Goal: Task Accomplishment & Management: Manage account settings

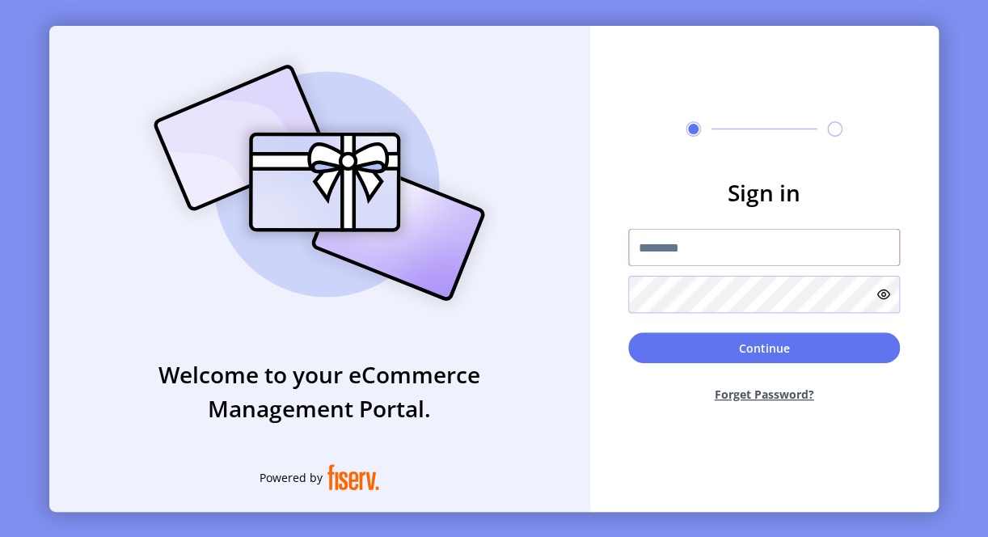
paste input "**********"
type input "**********"
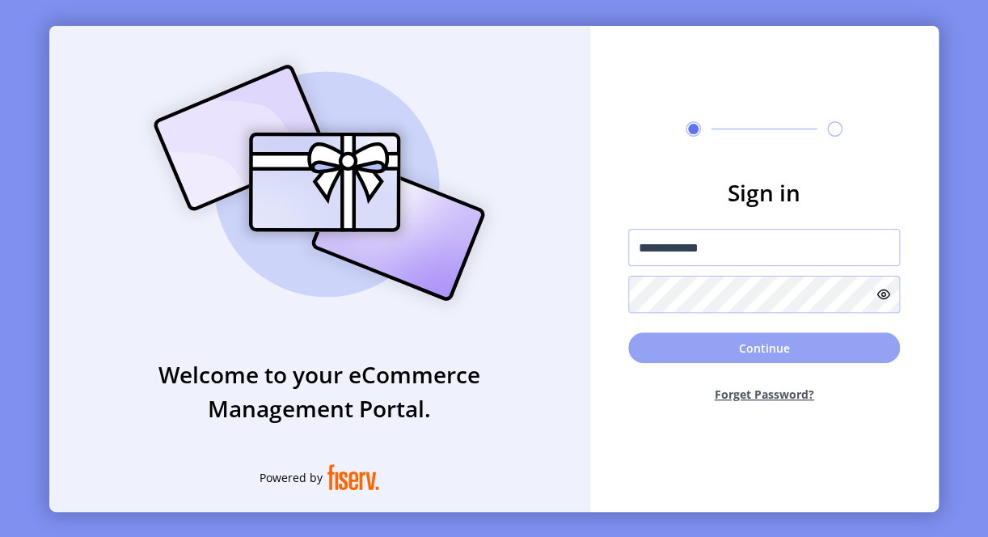
click at [684, 353] on button "Continue" at bounding box center [764, 347] width 272 height 31
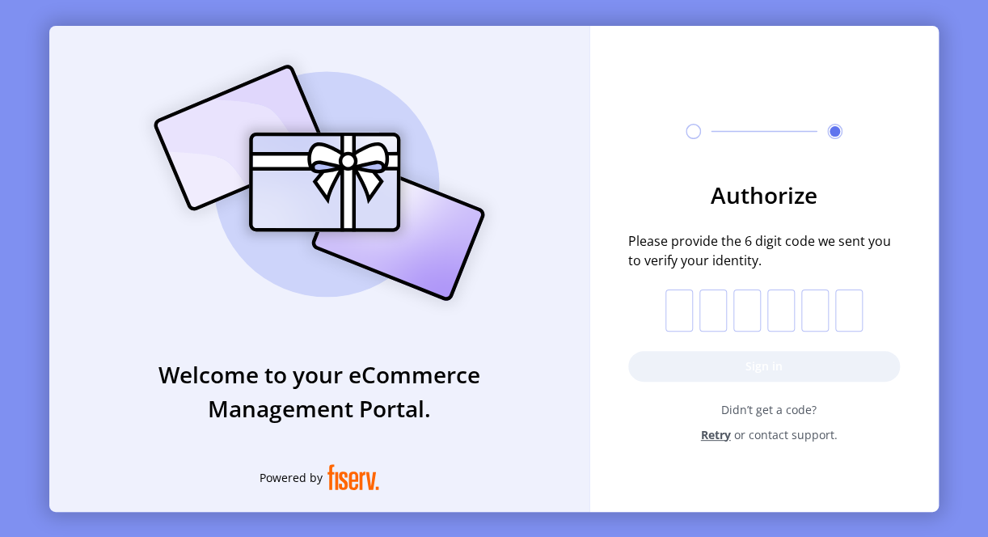
click at [682, 312] on input "text" at bounding box center [678, 310] width 27 height 42
type input "*"
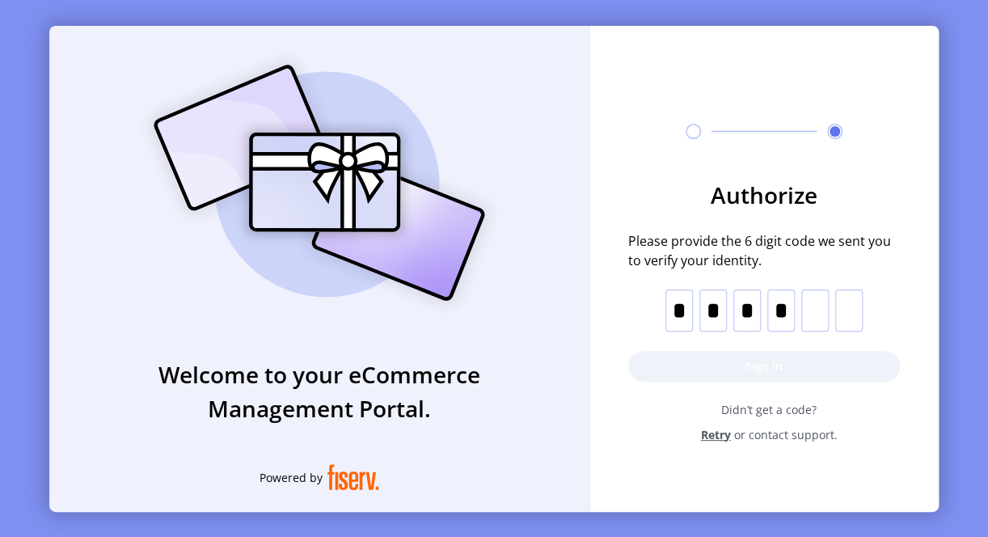
type input "*"
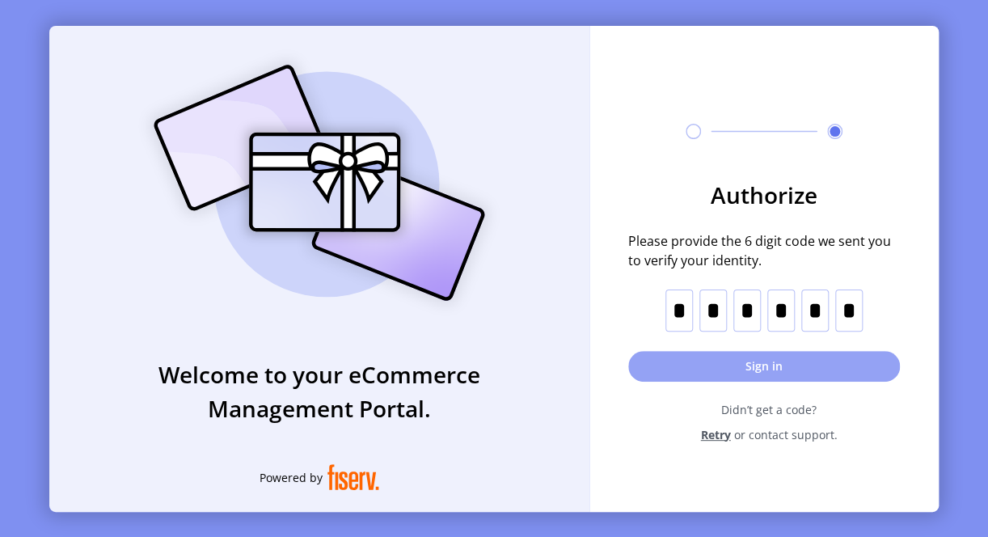
type input "*"
click at [737, 372] on button "Sign in" at bounding box center [764, 366] width 272 height 31
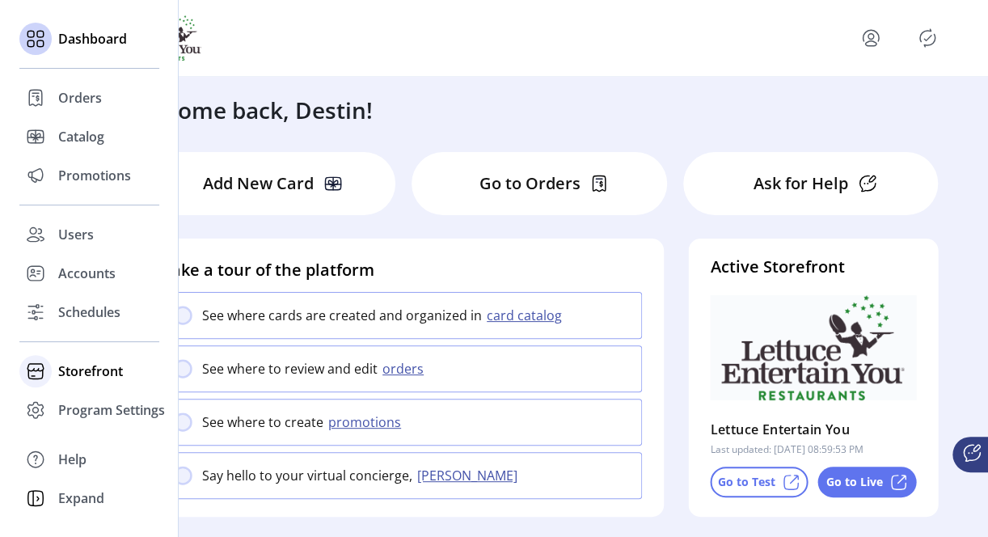
click at [113, 365] on span "Storefront" at bounding box center [90, 370] width 65 height 19
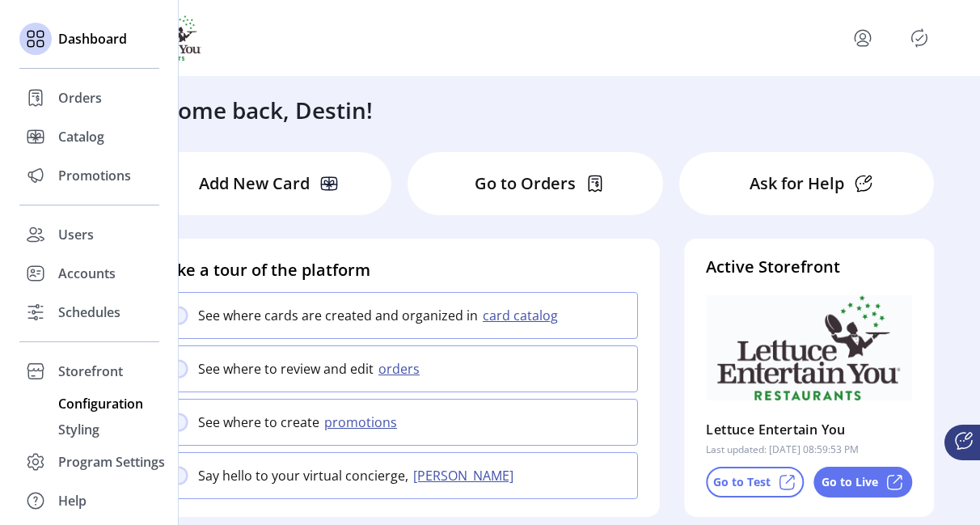
click at [97, 398] on span "Configuration" at bounding box center [100, 403] width 85 height 19
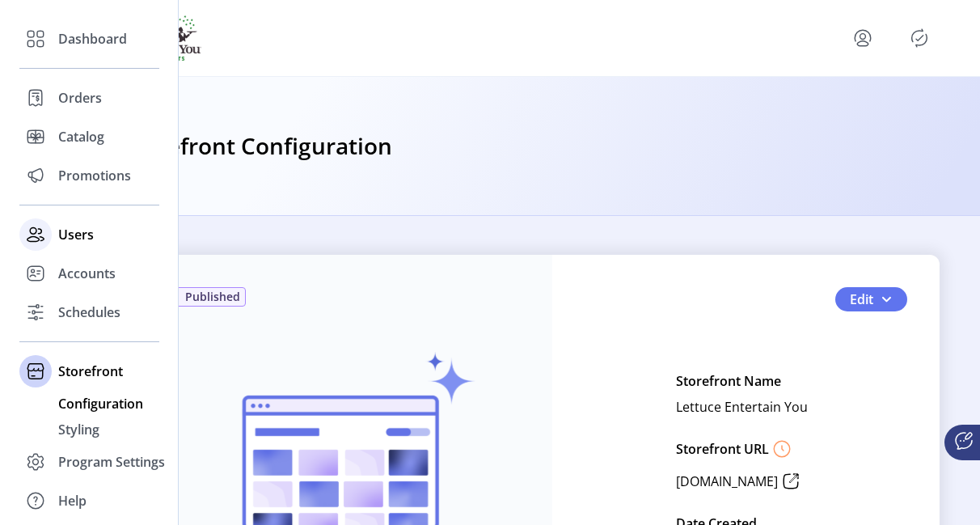
click at [85, 233] on span "Users" at bounding box center [76, 234] width 36 height 19
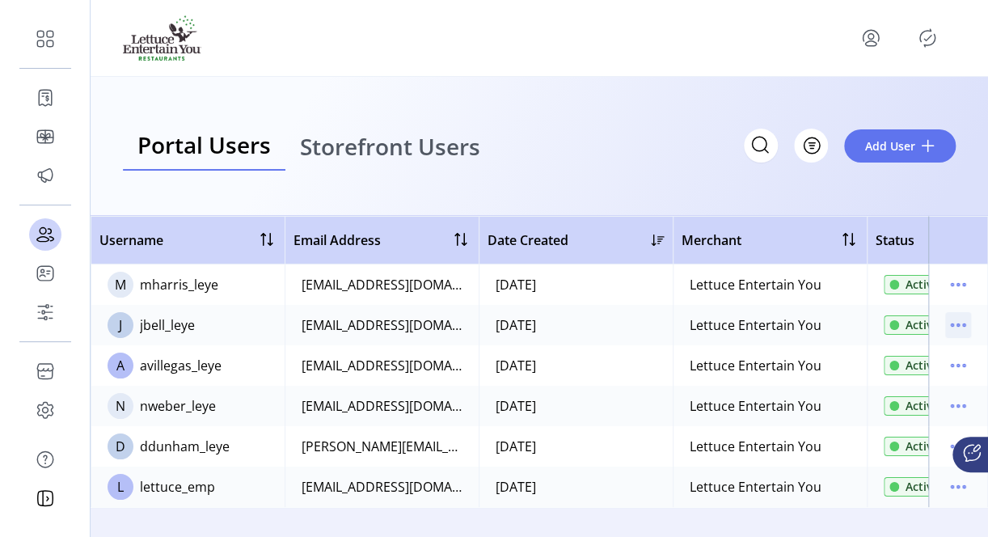
click at [960, 327] on icon "menu" at bounding box center [958, 325] width 26 height 26
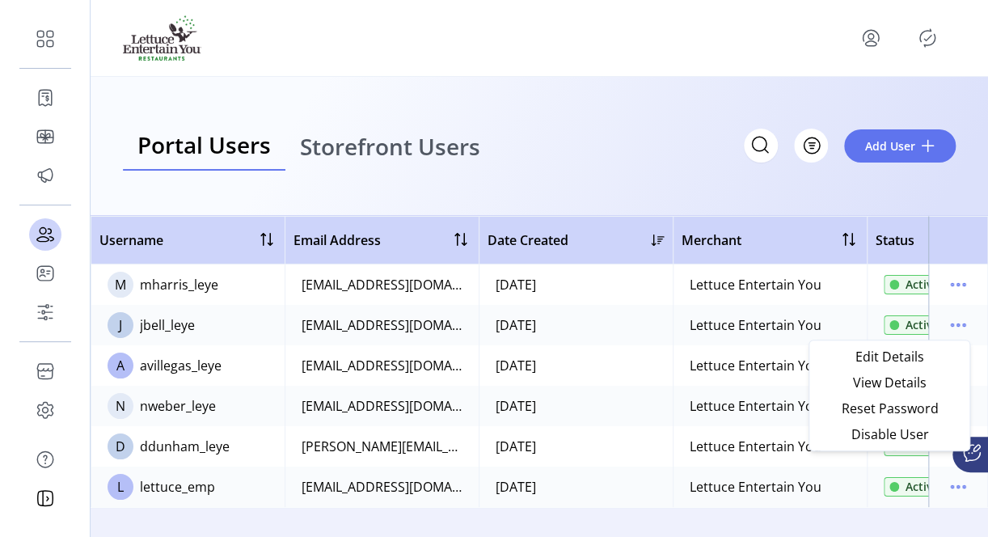
click at [987, 390] on html "Dashboard Orders Catalog Promotions Users Accounts Schedules Storefront Configu…" at bounding box center [494, 268] width 988 height 537
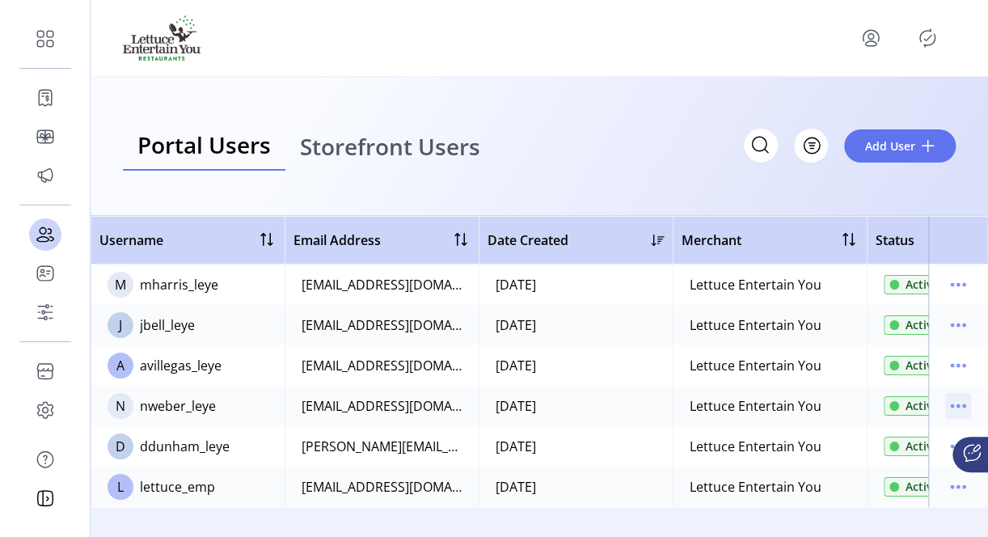
click at [961, 401] on icon "menu" at bounding box center [958, 406] width 26 height 26
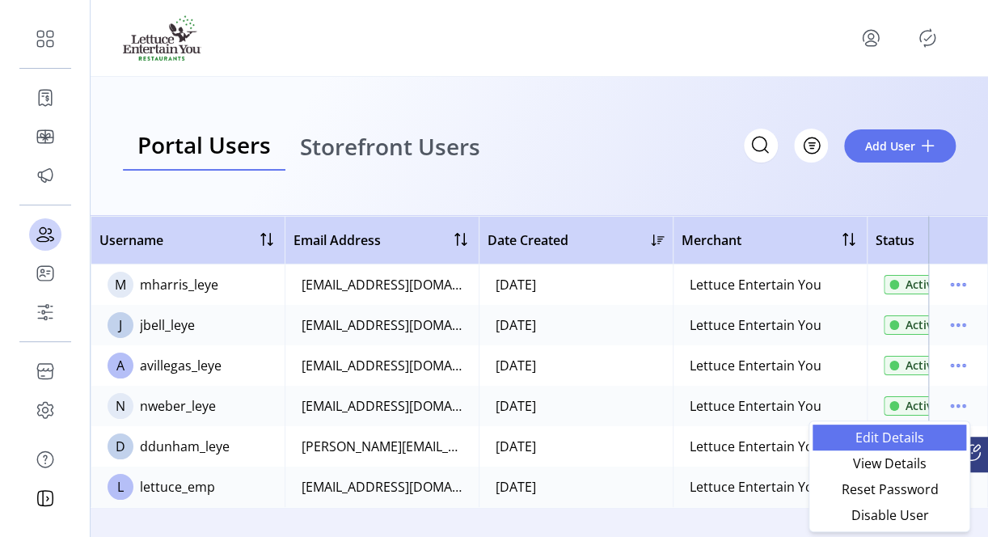
click at [873, 441] on span "Edit Details" at bounding box center [889, 437] width 134 height 13
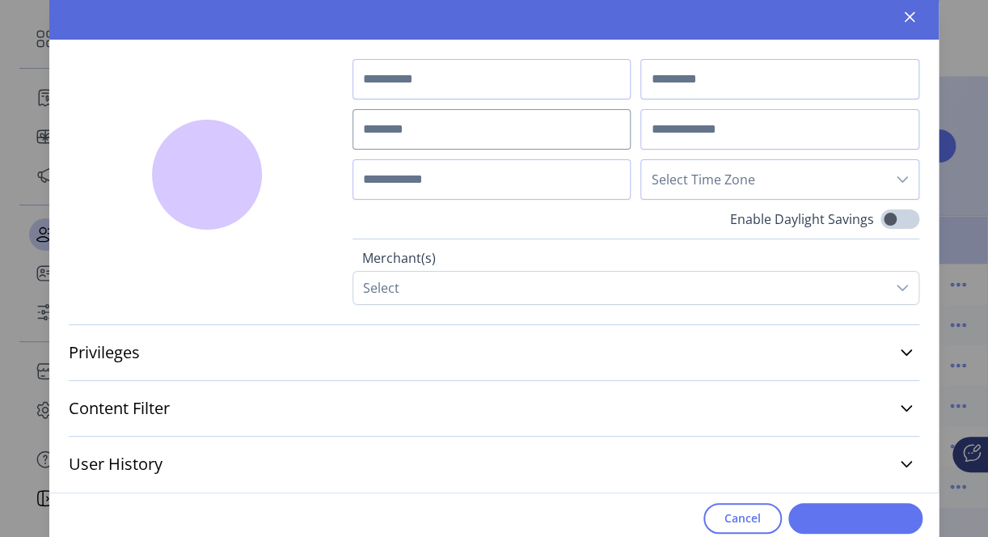
type input "******"
type input "*****"
type input "**********"
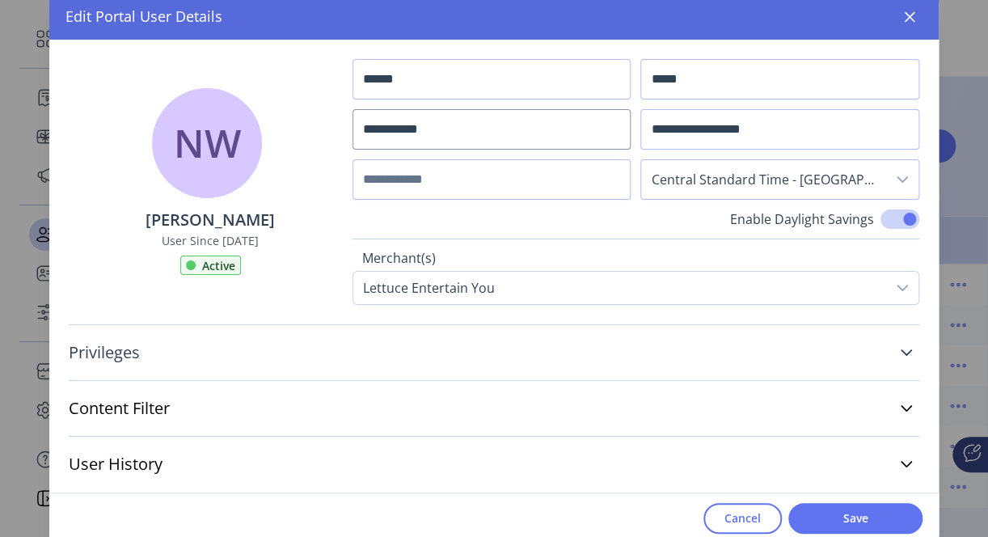
click at [917, 349] on link "Privileges" at bounding box center [494, 353] width 851 height 36
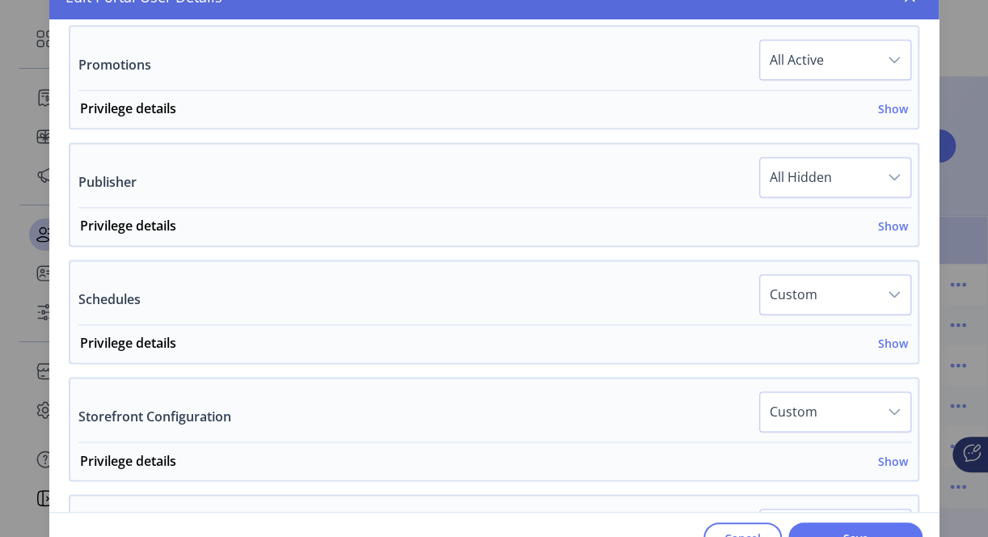
scroll to position [970, 0]
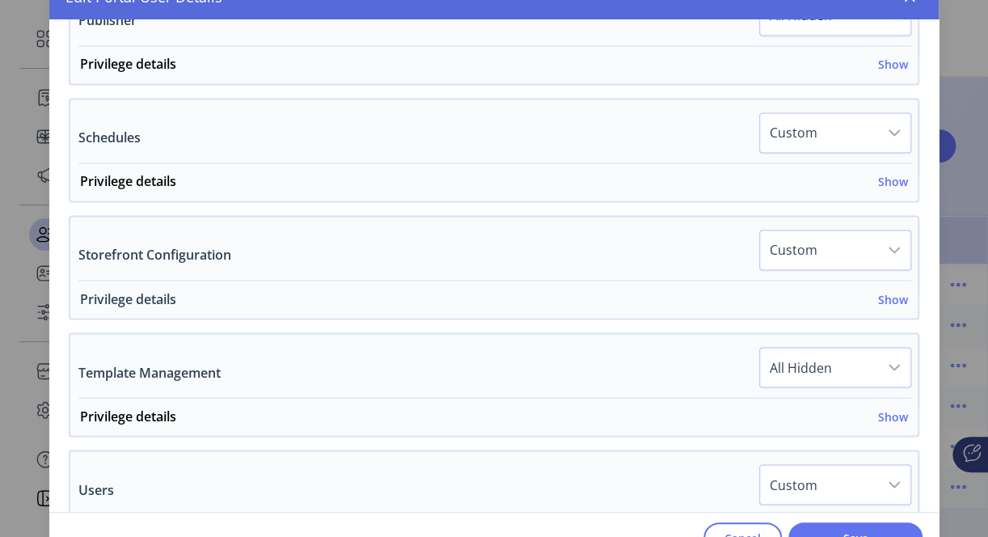
click at [883, 291] on h6 "Show" at bounding box center [893, 298] width 30 height 17
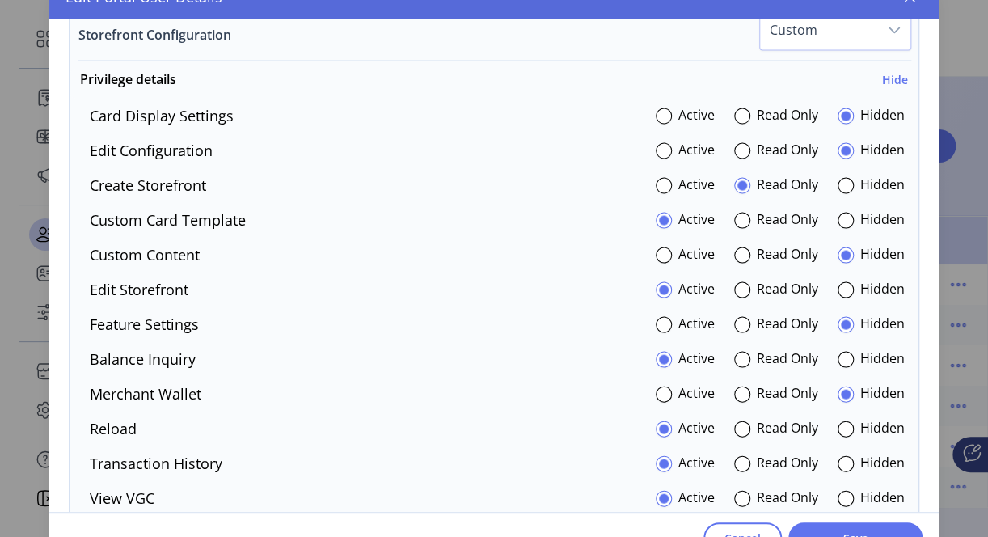
scroll to position [1213, 0]
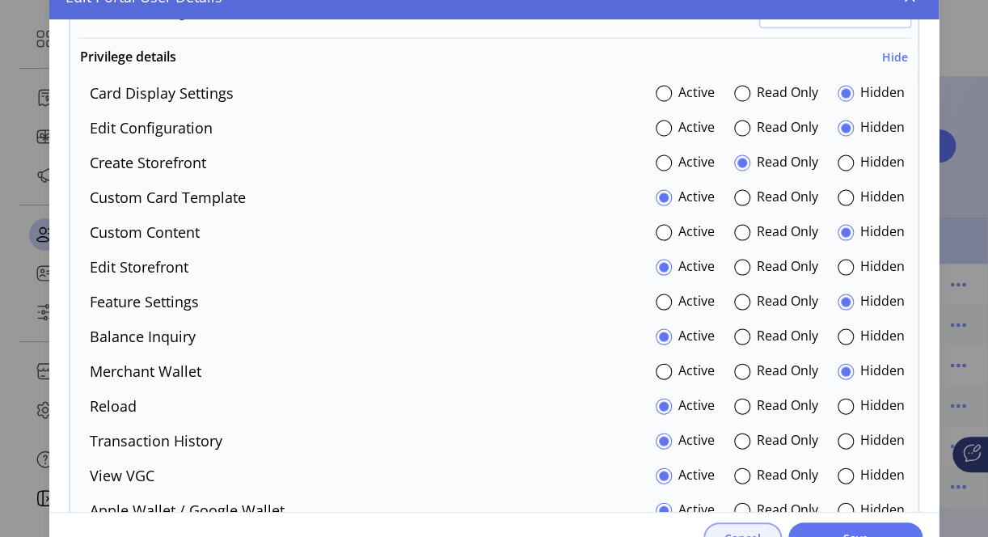
click at [759, 528] on button "Cancel" at bounding box center [742, 537] width 78 height 31
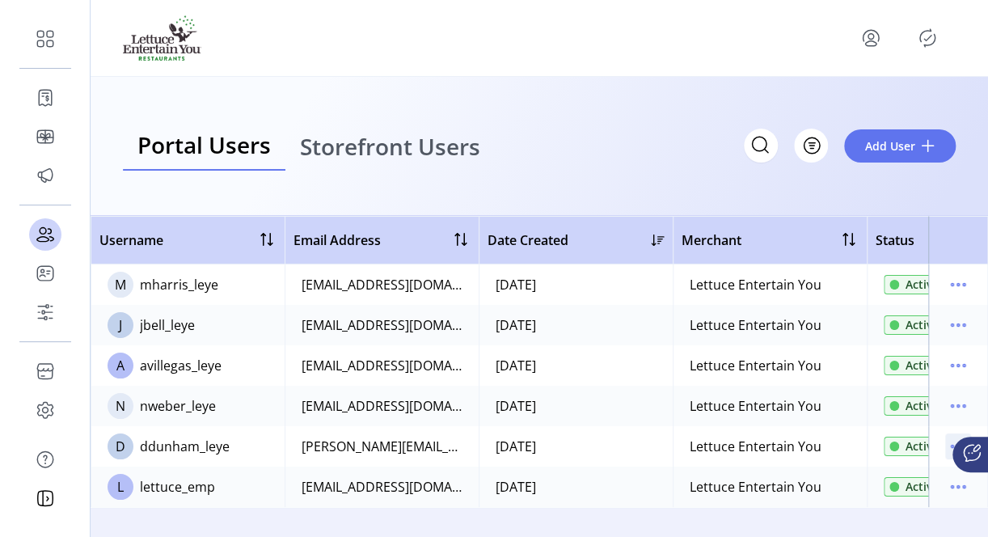
click at [948, 445] on icon "menu" at bounding box center [958, 446] width 26 height 26
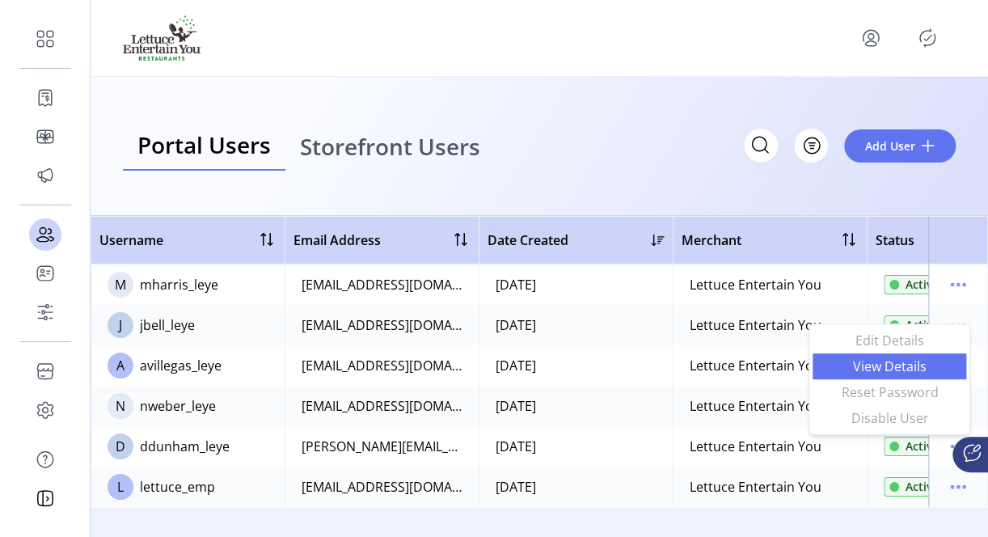
click at [893, 365] on span "View Details" at bounding box center [889, 366] width 134 height 13
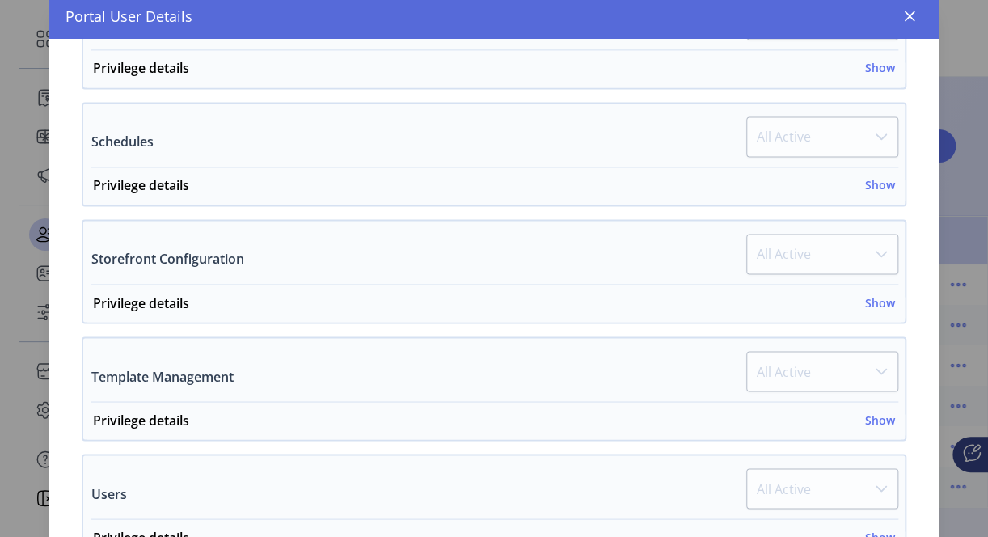
scroll to position [970, 0]
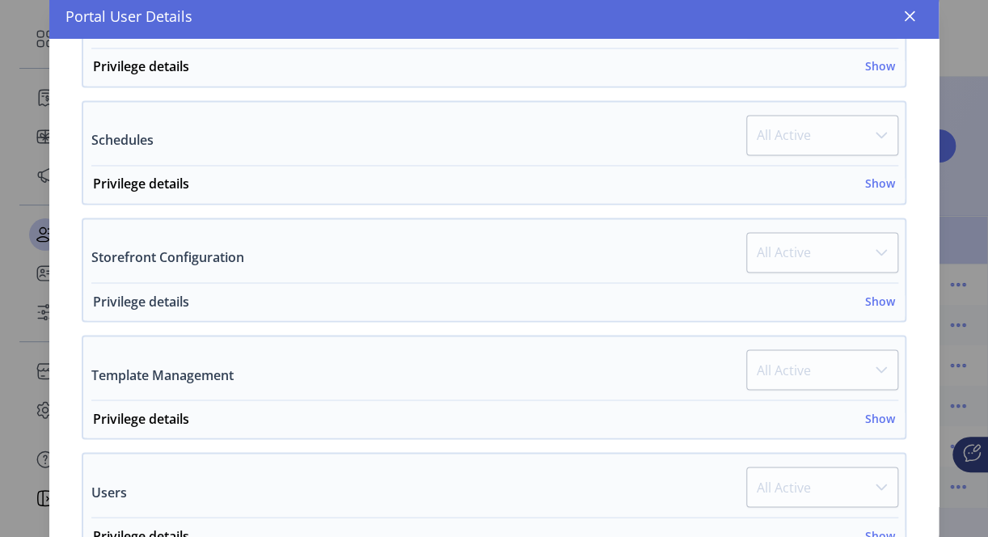
click at [879, 294] on h6 "Show" at bounding box center [880, 300] width 30 height 17
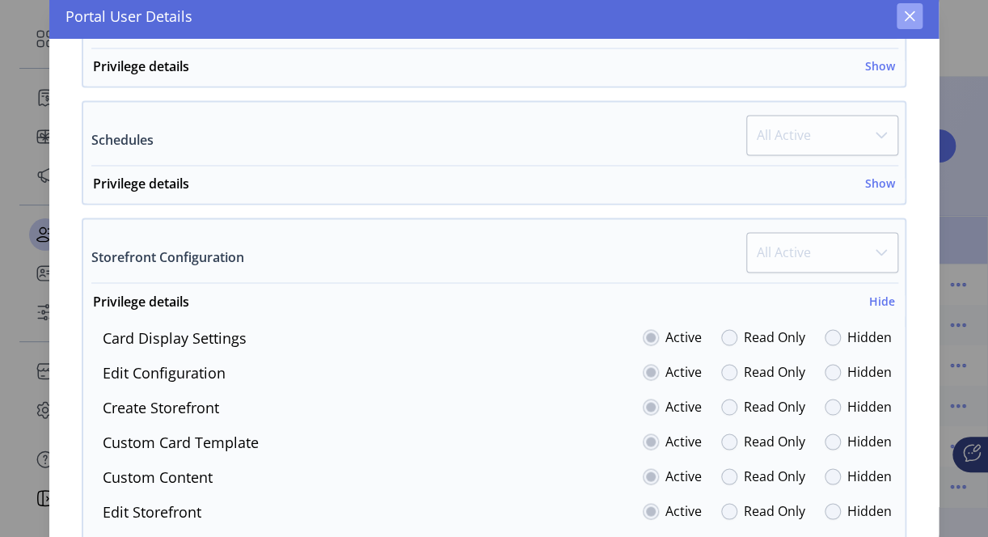
click at [912, 14] on icon "button" at bounding box center [910, 16] width 11 height 11
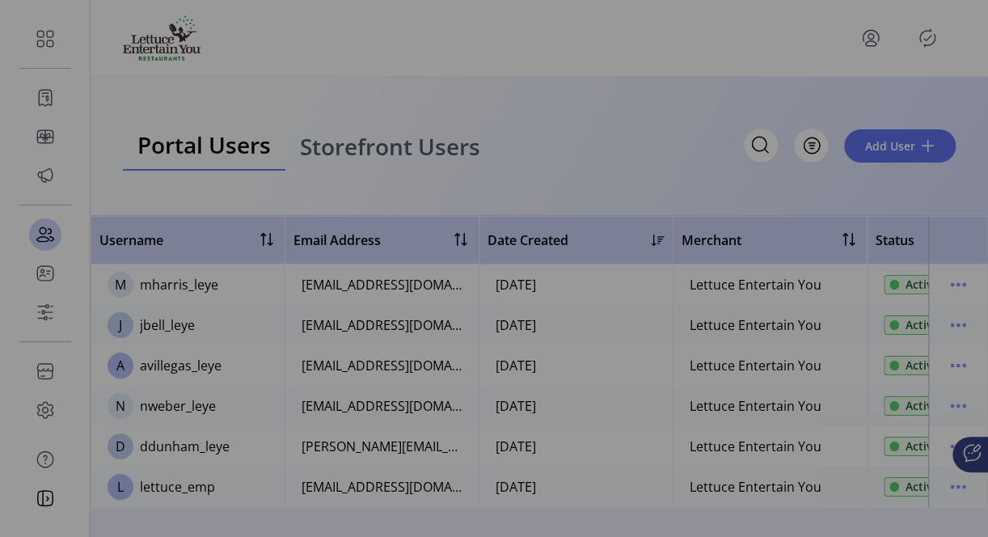
scroll to position [2194, 0]
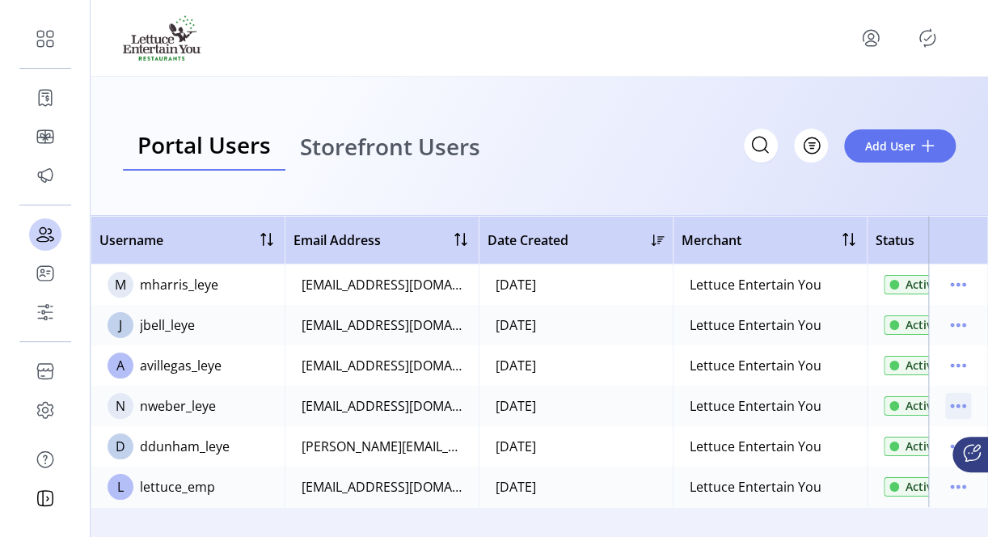
click at [958, 400] on icon "menu" at bounding box center [958, 406] width 26 height 26
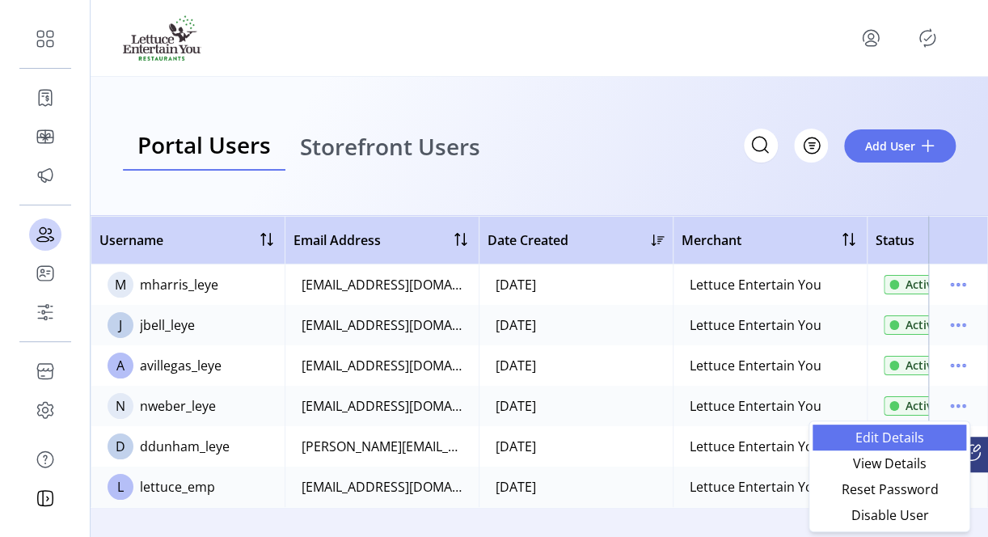
click at [906, 431] on span "Edit Details" at bounding box center [889, 437] width 134 height 13
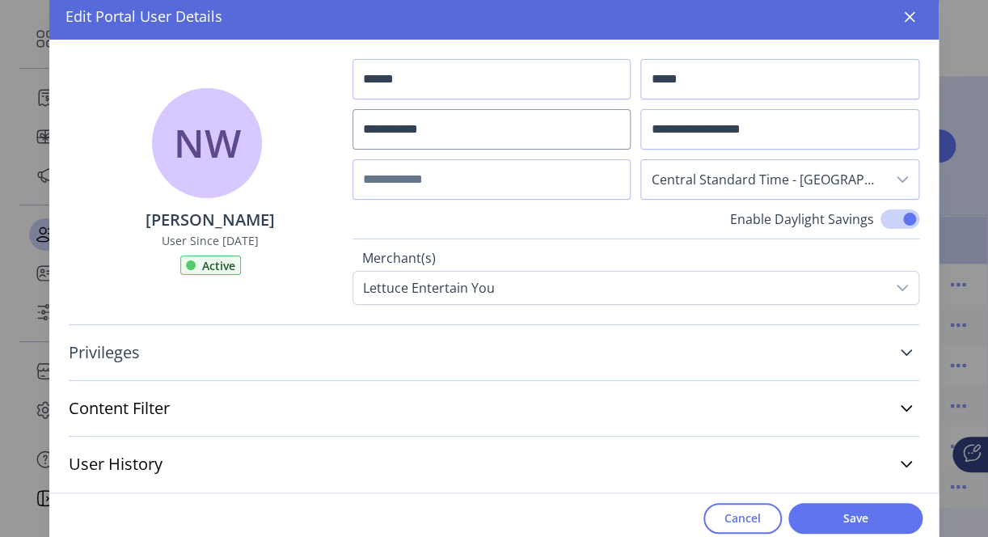
click at [906, 356] on icon at bounding box center [906, 352] width 13 height 13
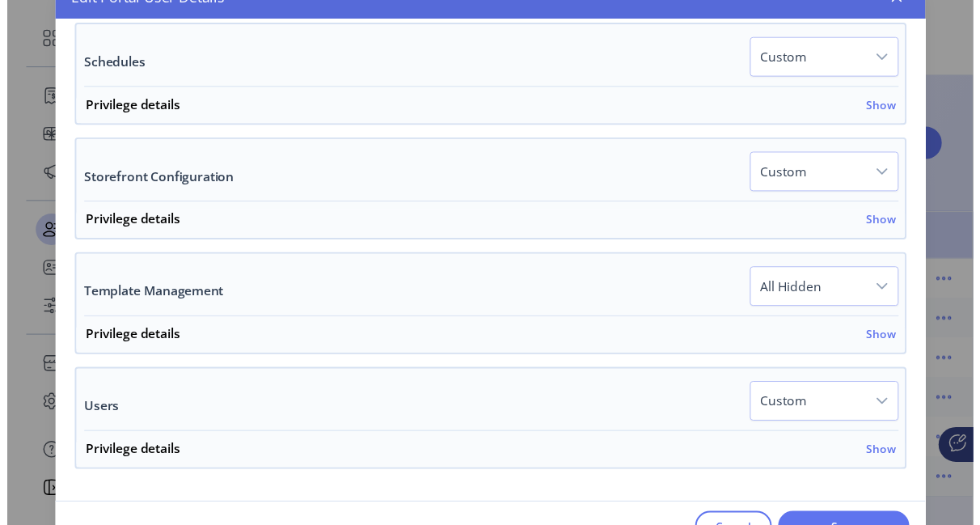
scroll to position [1051, 0]
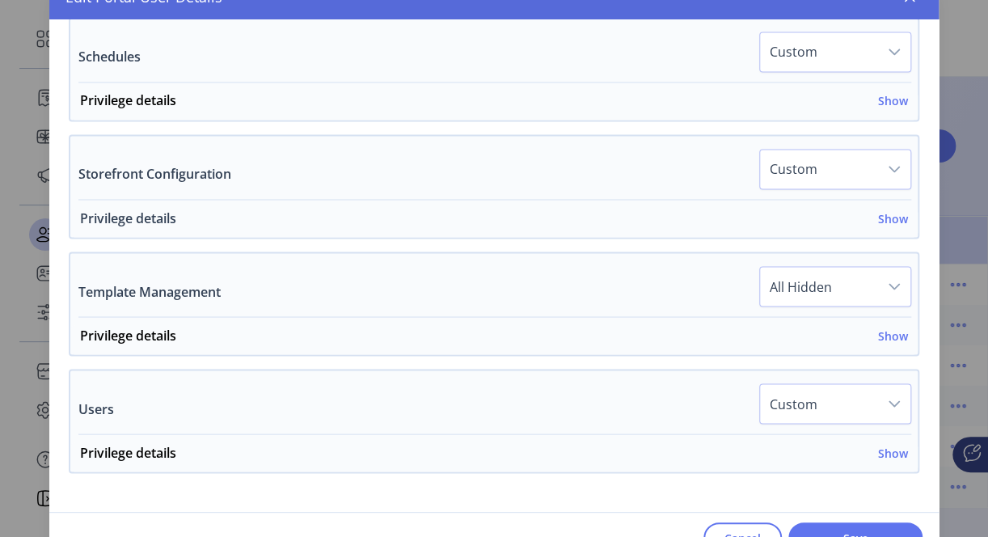
click at [890, 209] on h6 "Show" at bounding box center [893, 217] width 30 height 17
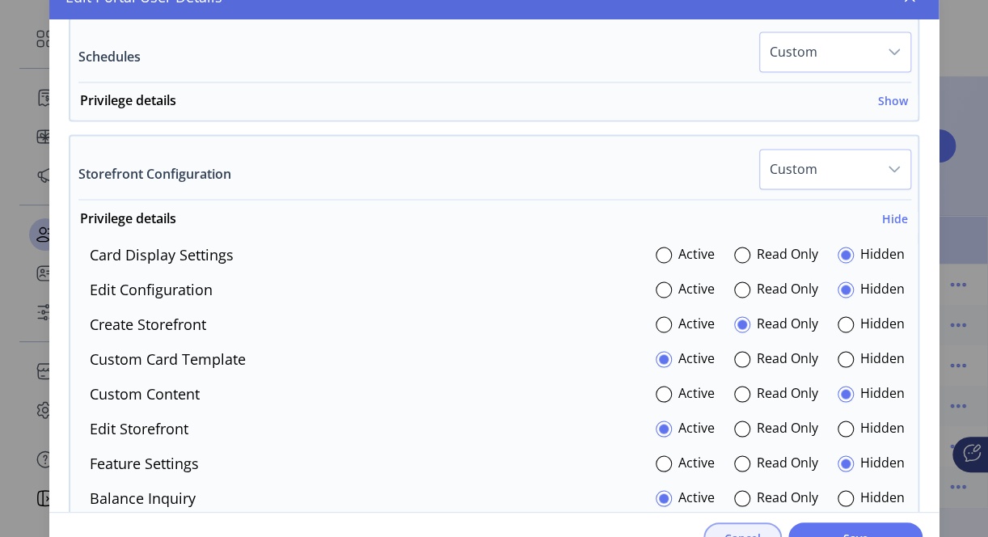
click at [724, 531] on span "Cancel" at bounding box center [742, 538] width 36 height 17
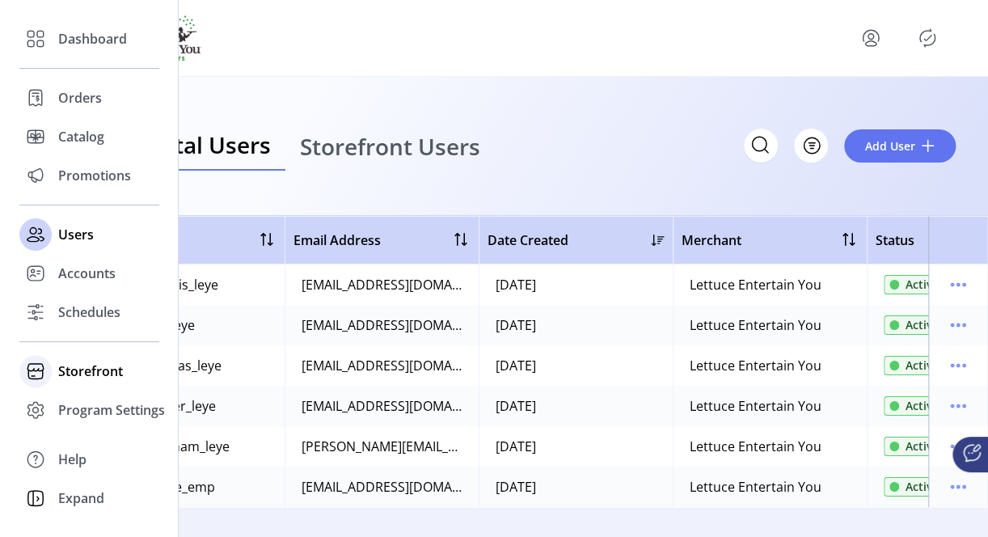
click at [91, 369] on span "Storefront" at bounding box center [90, 370] width 65 height 19
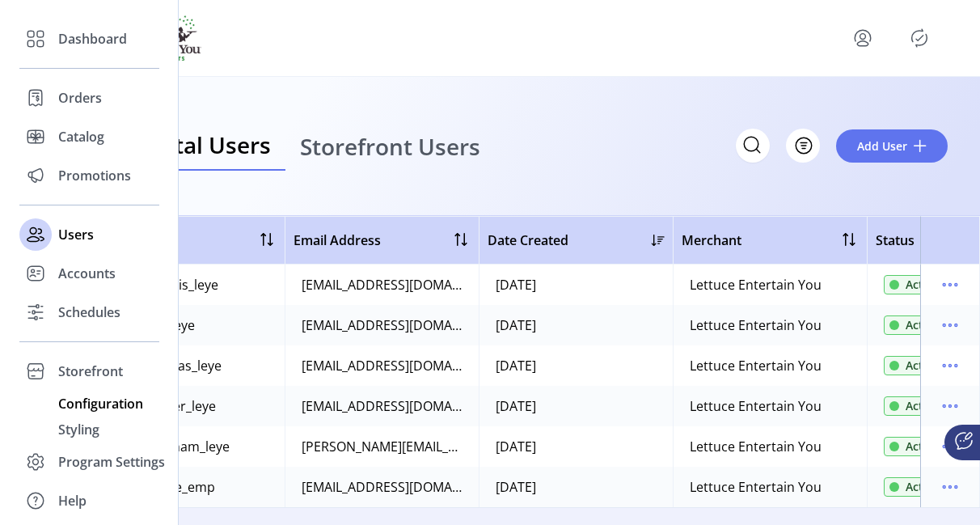
click at [90, 398] on span "Configuration" at bounding box center [100, 403] width 85 height 19
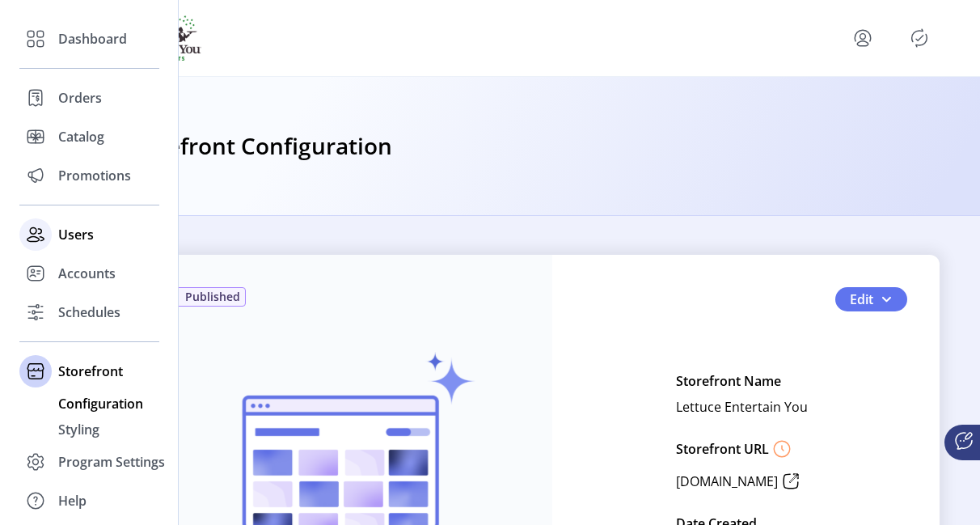
click at [94, 243] on div "Users" at bounding box center [89, 234] width 140 height 39
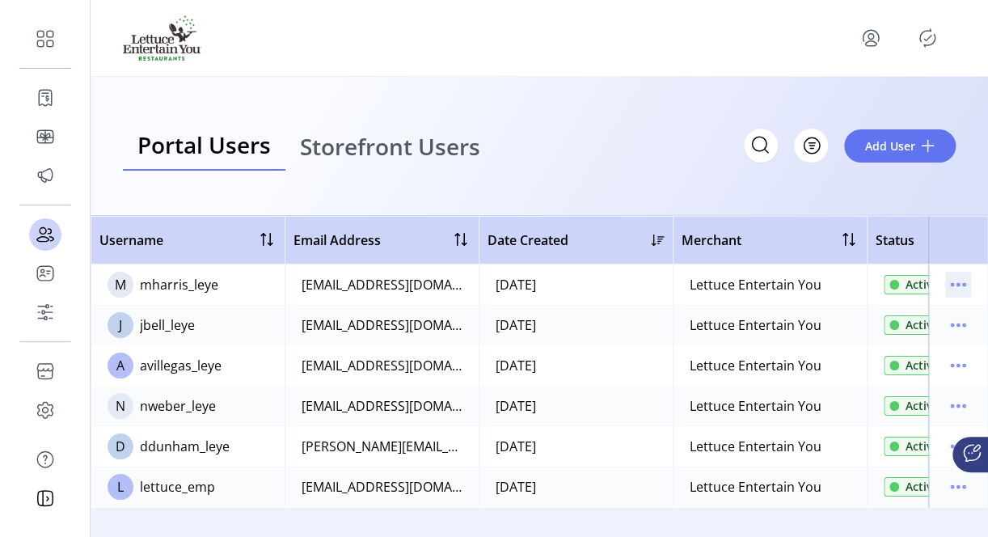
click at [956, 286] on icon "menu" at bounding box center [958, 285] width 26 height 26
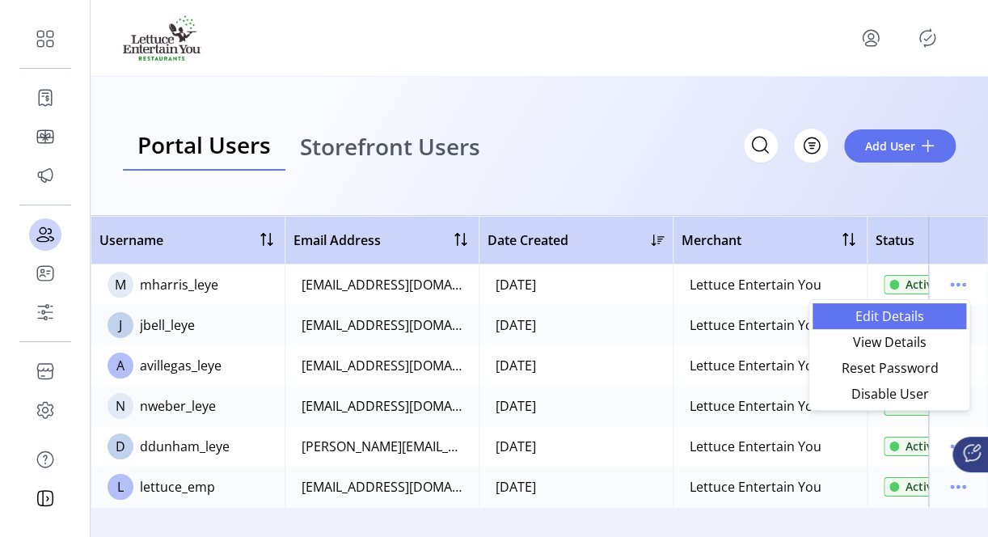
click at [893, 318] on span "Edit Details" at bounding box center [889, 316] width 134 height 13
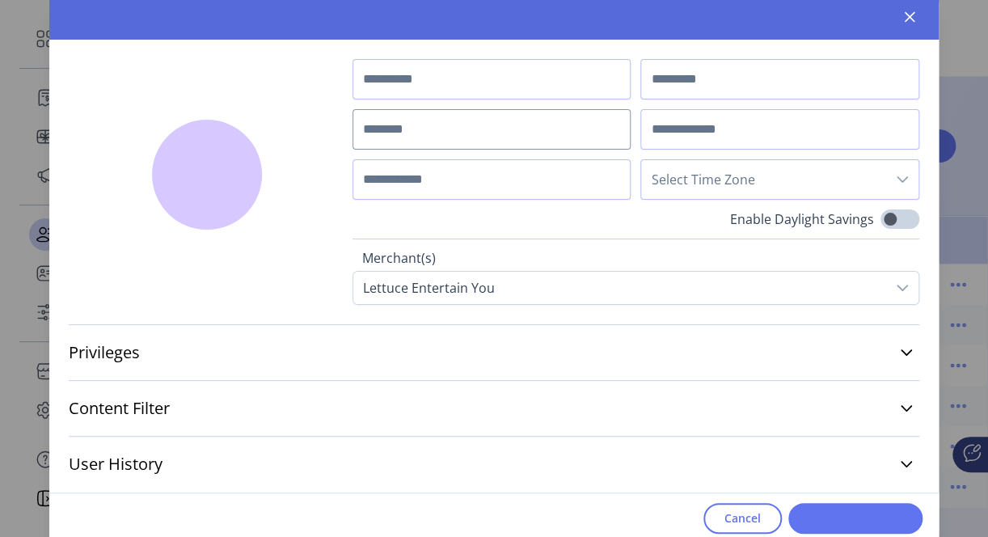
type input "******"
type input "**********"
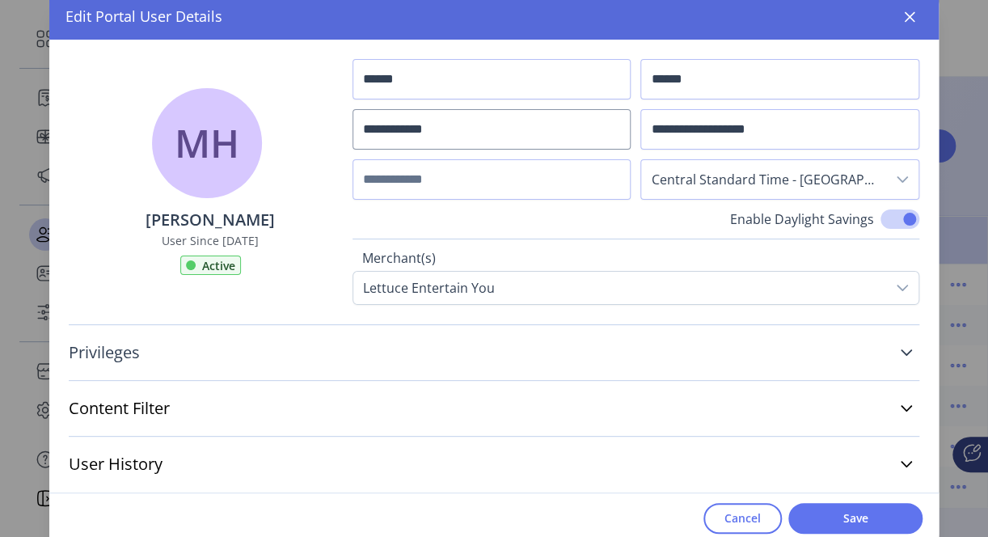
click at [906, 347] on icon at bounding box center [906, 352] width 13 height 13
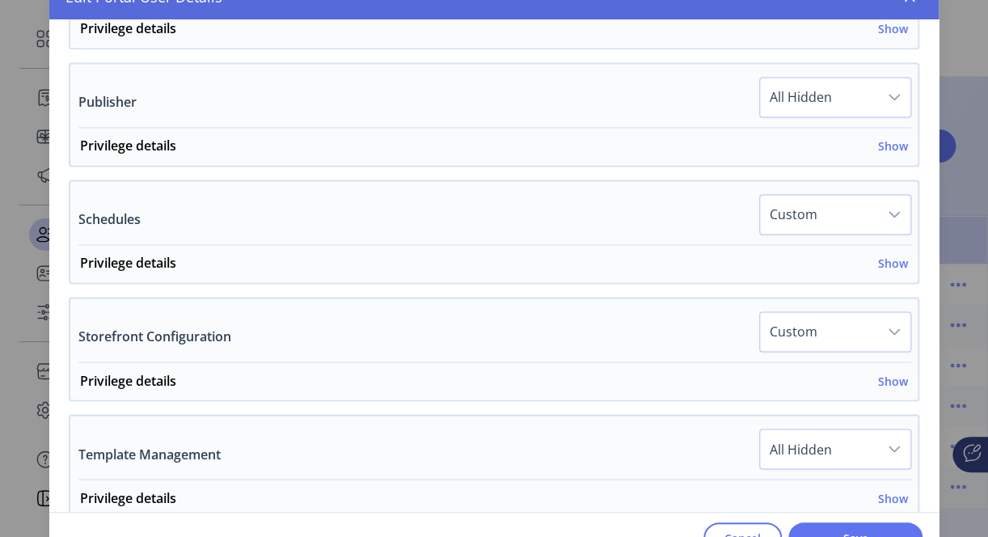
scroll to position [970, 0]
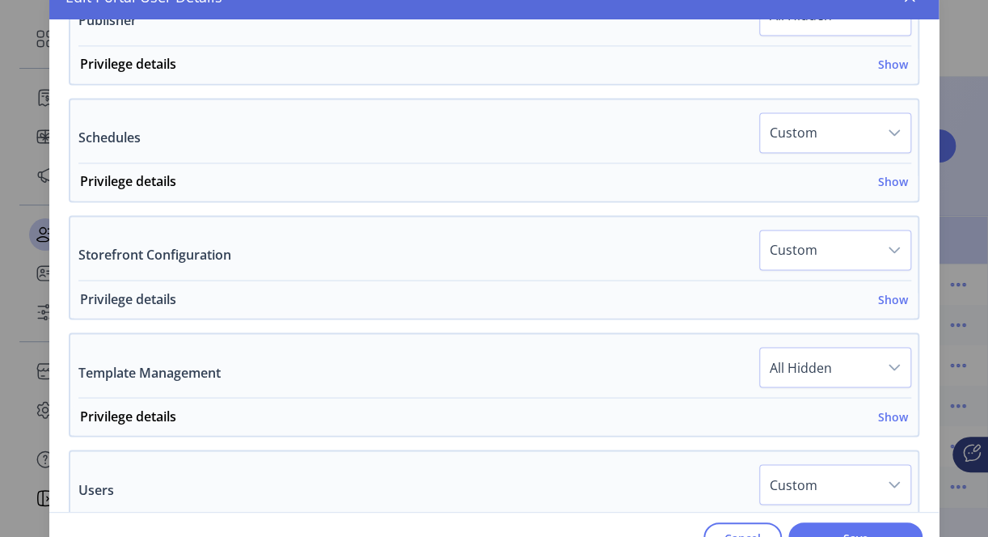
click at [882, 291] on h6 "Show" at bounding box center [893, 298] width 30 height 17
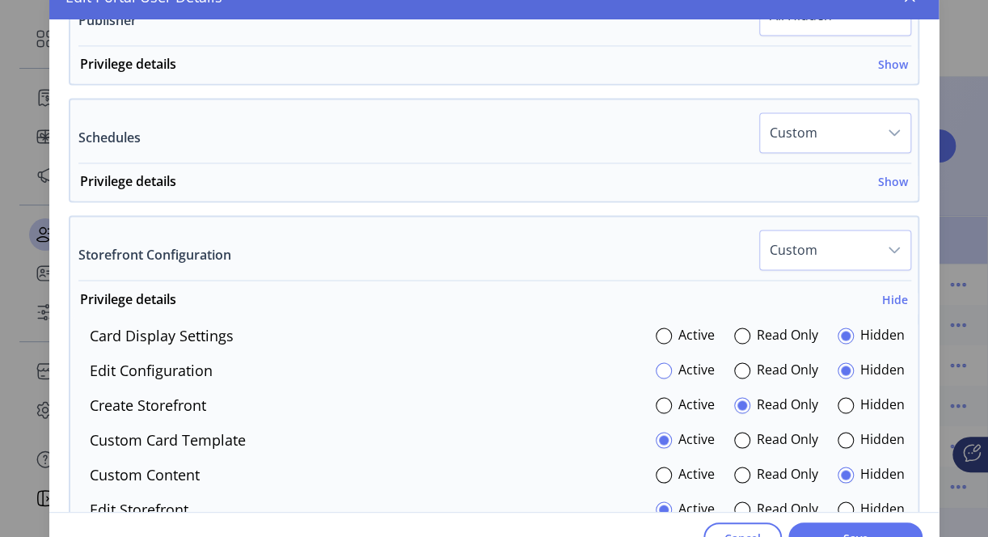
click at [656, 362] on div at bounding box center [664, 370] width 16 height 16
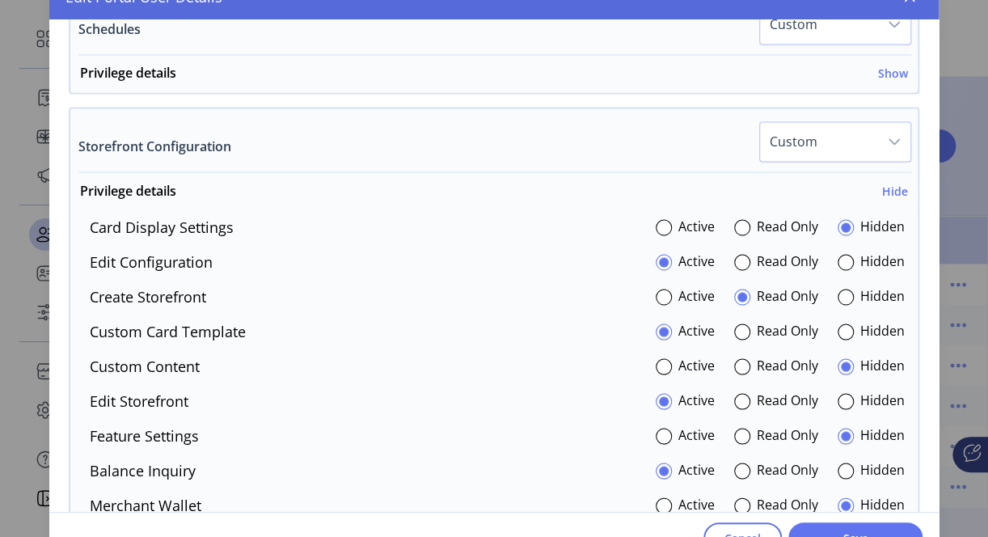
scroll to position [1132, 0]
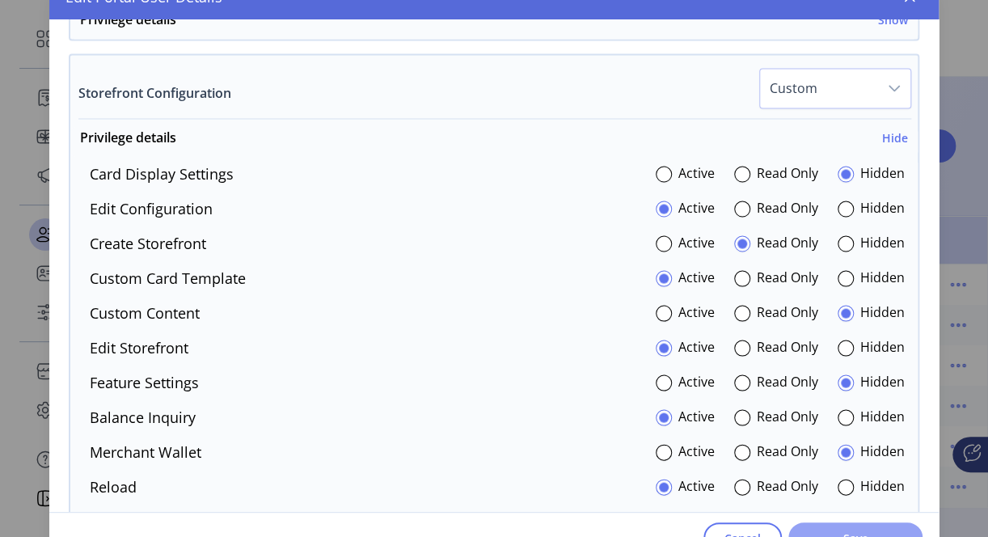
click at [838, 523] on button "Save" at bounding box center [855, 537] width 134 height 31
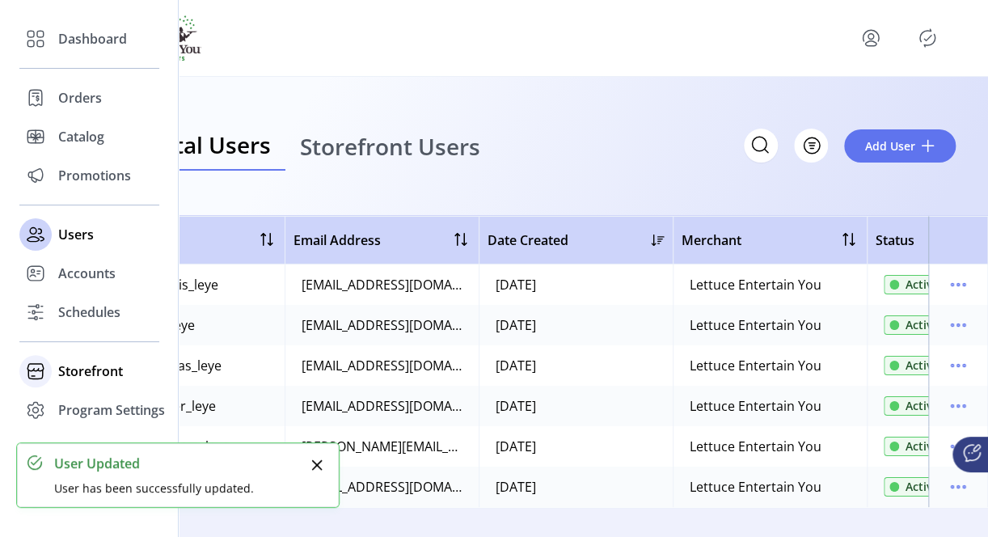
click at [81, 366] on span "Storefront" at bounding box center [90, 370] width 65 height 19
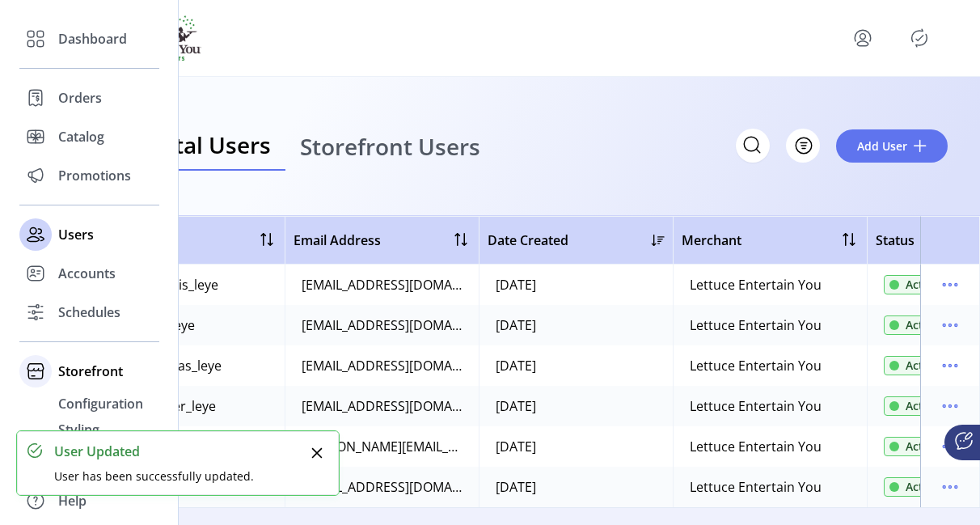
click at [81, 366] on span "Storefront" at bounding box center [90, 370] width 65 height 19
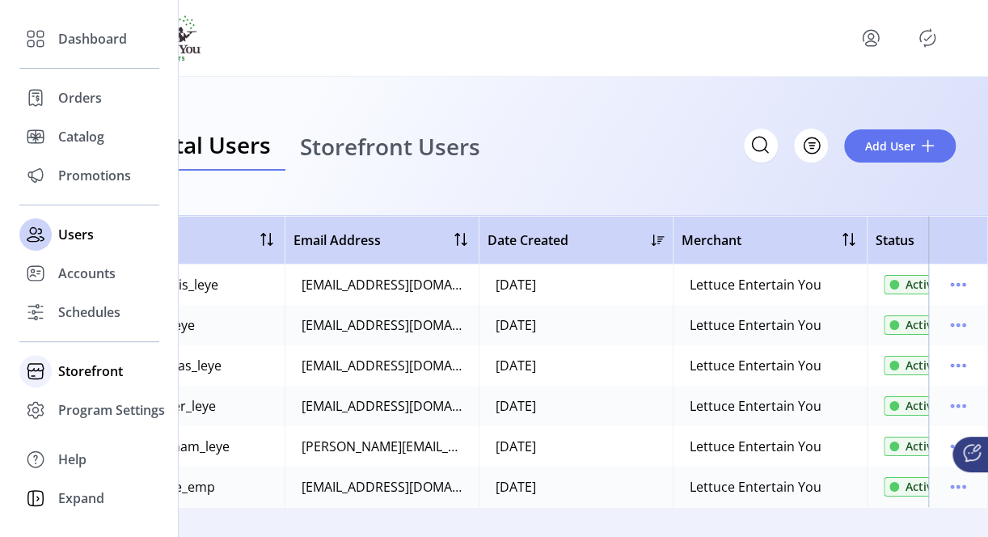
click at [76, 372] on span "Storefront" at bounding box center [90, 370] width 65 height 19
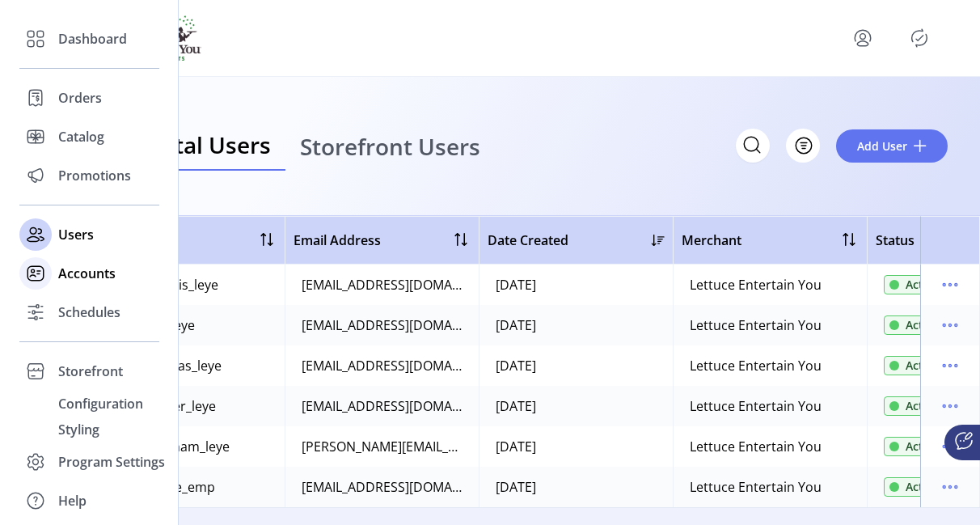
click at [90, 277] on span "Accounts" at bounding box center [86, 273] width 57 height 19
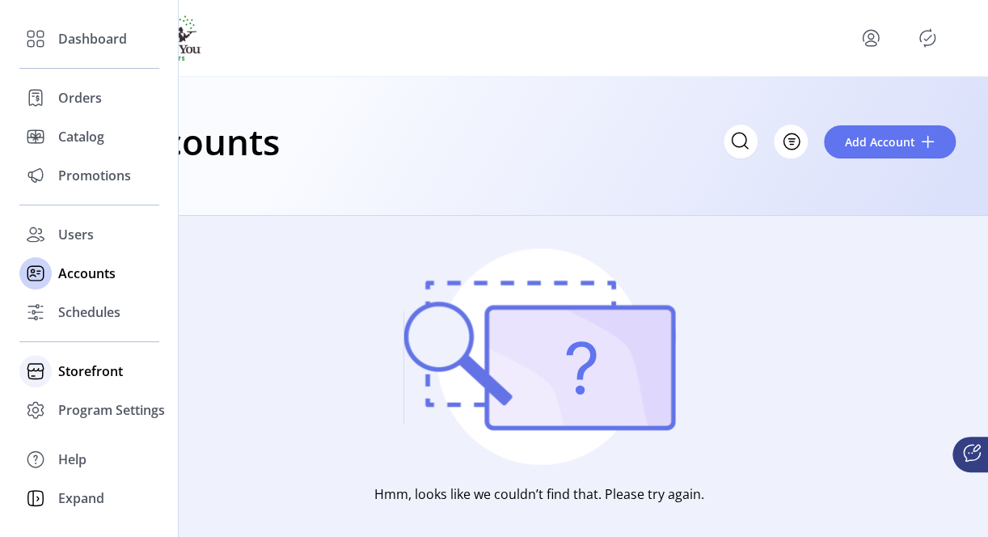
click at [94, 365] on span "Storefront" at bounding box center [90, 370] width 65 height 19
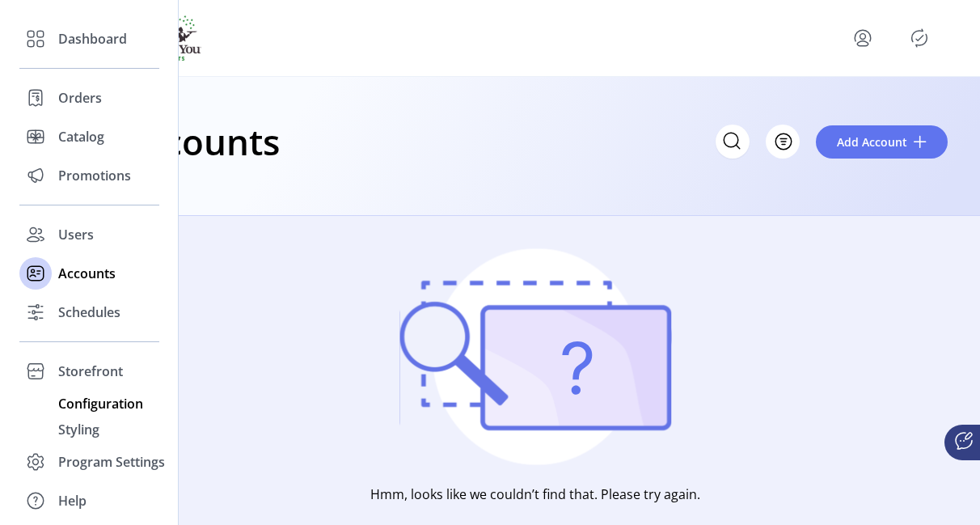
click at [81, 406] on span "Configuration" at bounding box center [100, 403] width 85 height 19
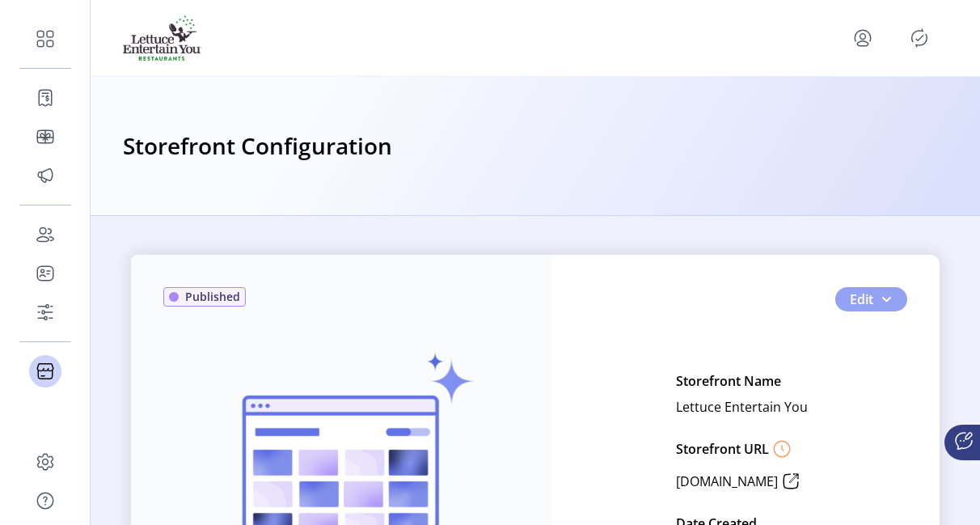
click at [874, 299] on button "Edit" at bounding box center [871, 299] width 72 height 24
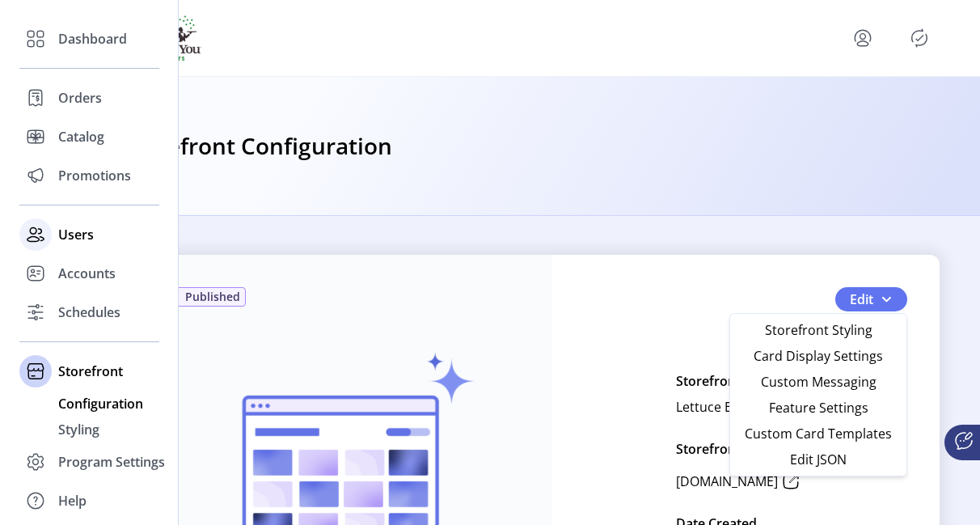
click at [66, 242] on span "Users" at bounding box center [76, 234] width 36 height 19
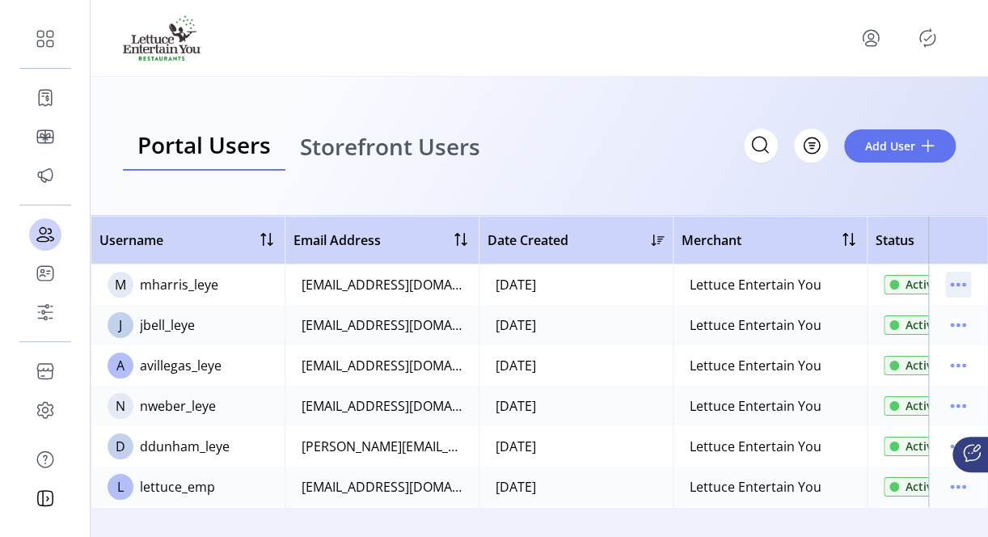
click at [961, 283] on icon "menu" at bounding box center [958, 285] width 26 height 26
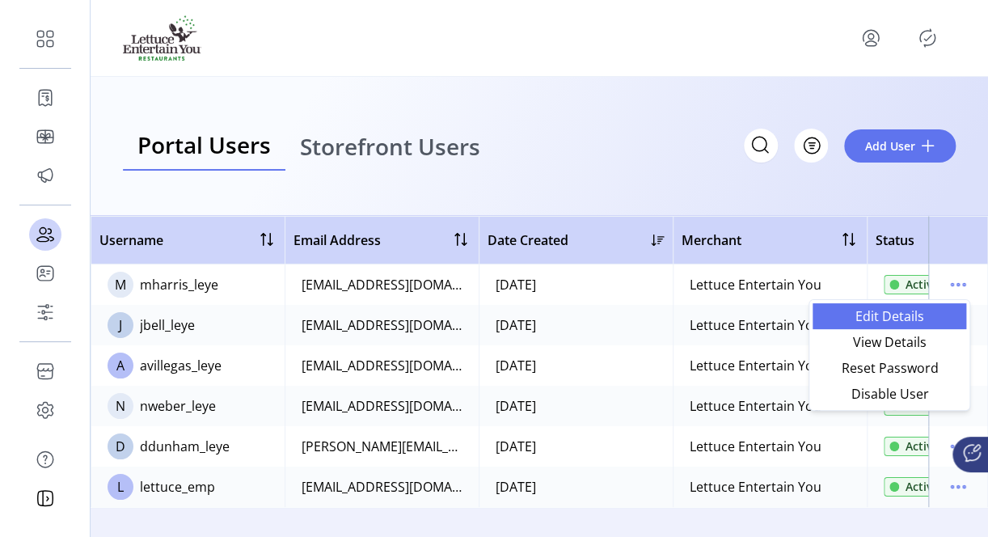
click at [878, 317] on span "Edit Details" at bounding box center [889, 316] width 134 height 13
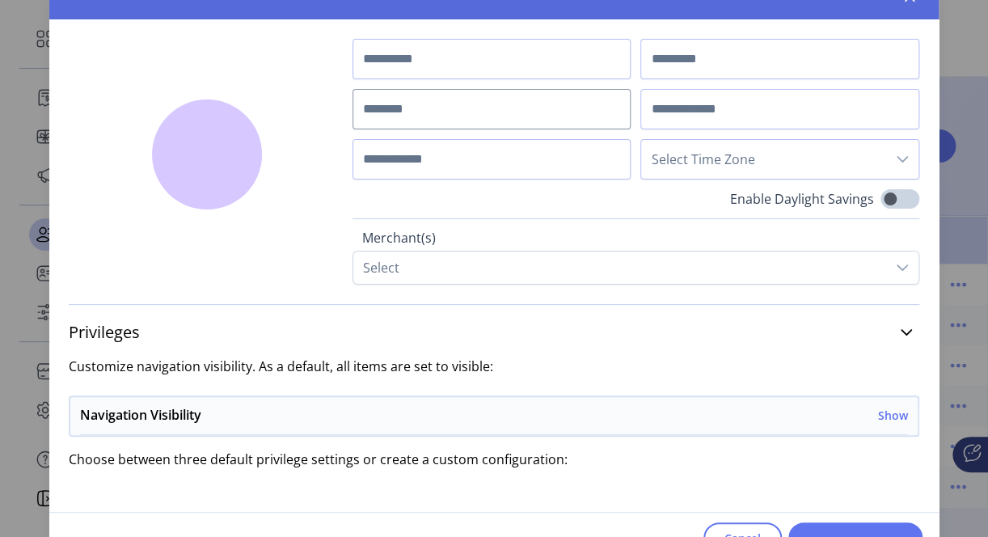
type input "******"
type input "**********"
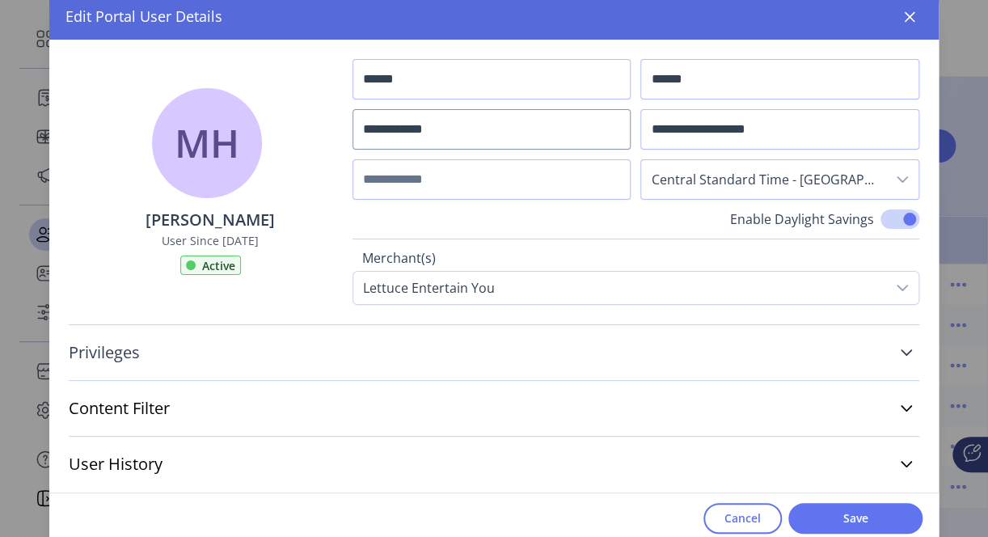
click at [905, 350] on icon at bounding box center [906, 352] width 13 height 13
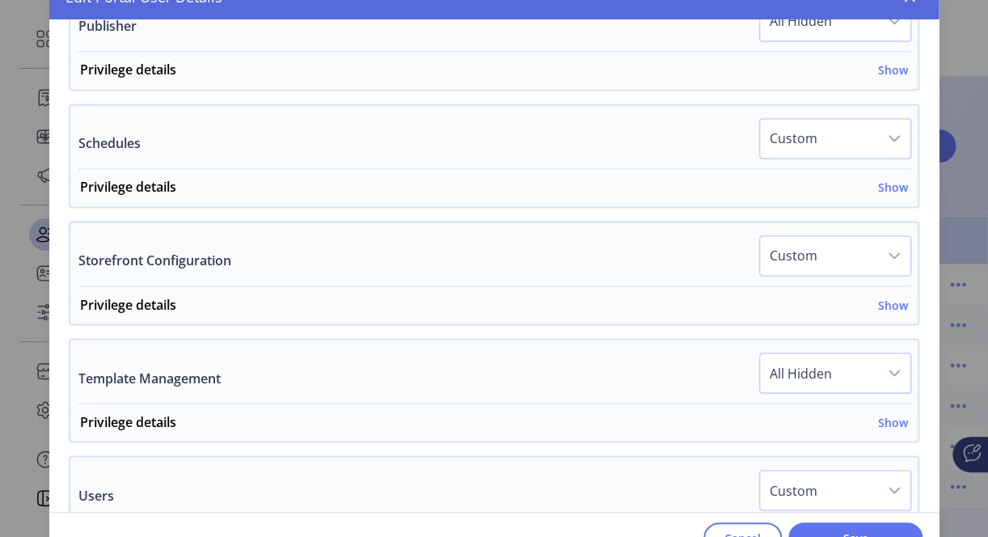
scroll to position [970, 0]
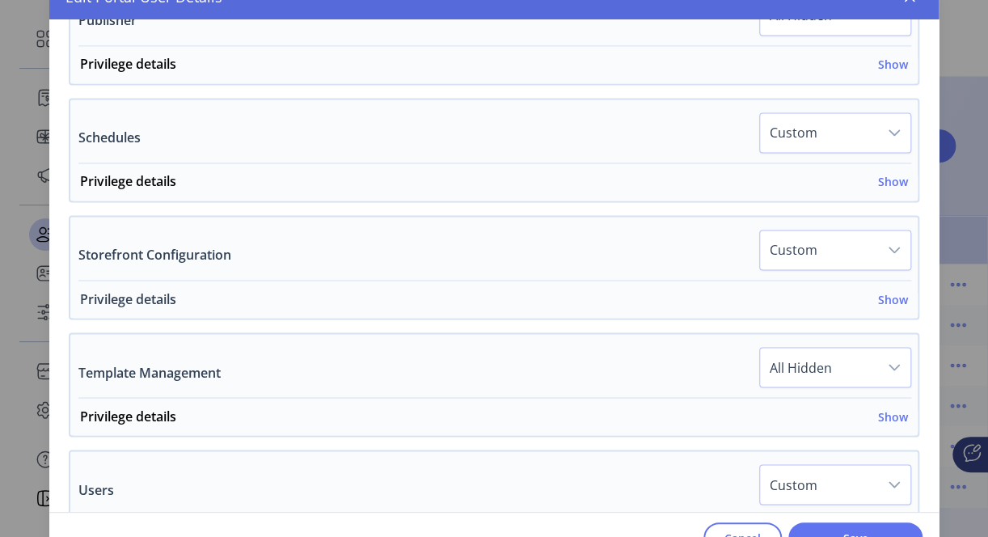
click at [881, 290] on h6 "Show" at bounding box center [893, 298] width 30 height 17
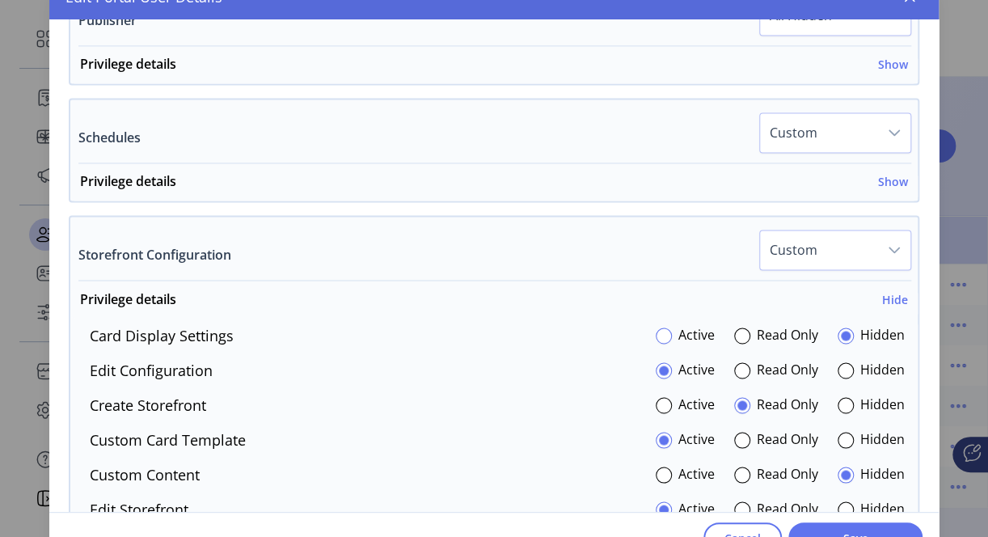
click at [656, 327] on div at bounding box center [664, 335] width 16 height 16
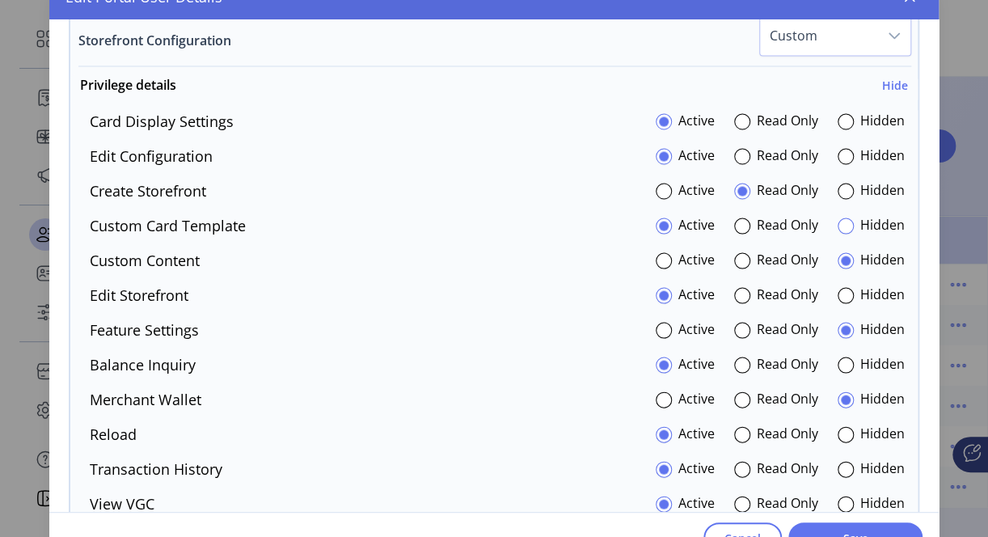
scroll to position [1213, 0]
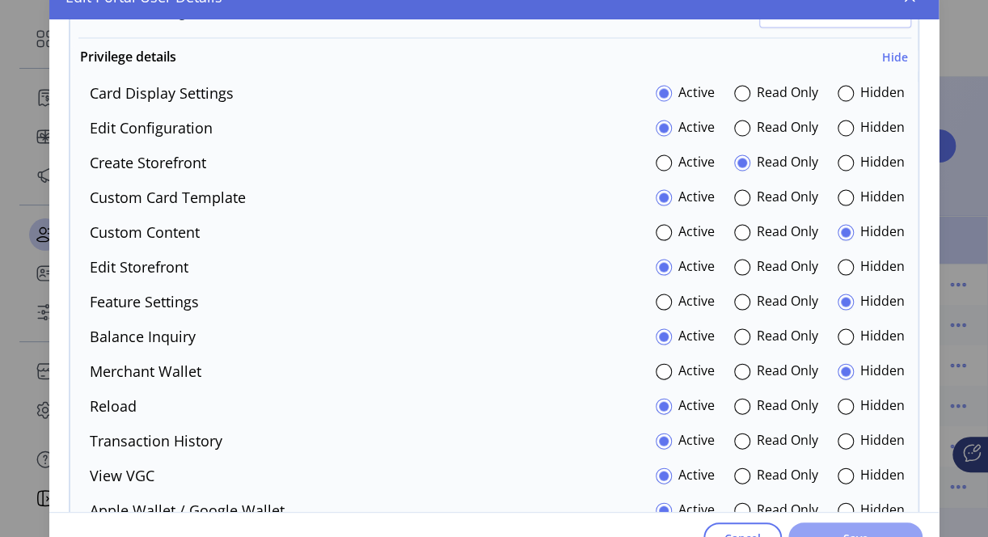
click at [876, 526] on button "Save" at bounding box center [855, 537] width 134 height 31
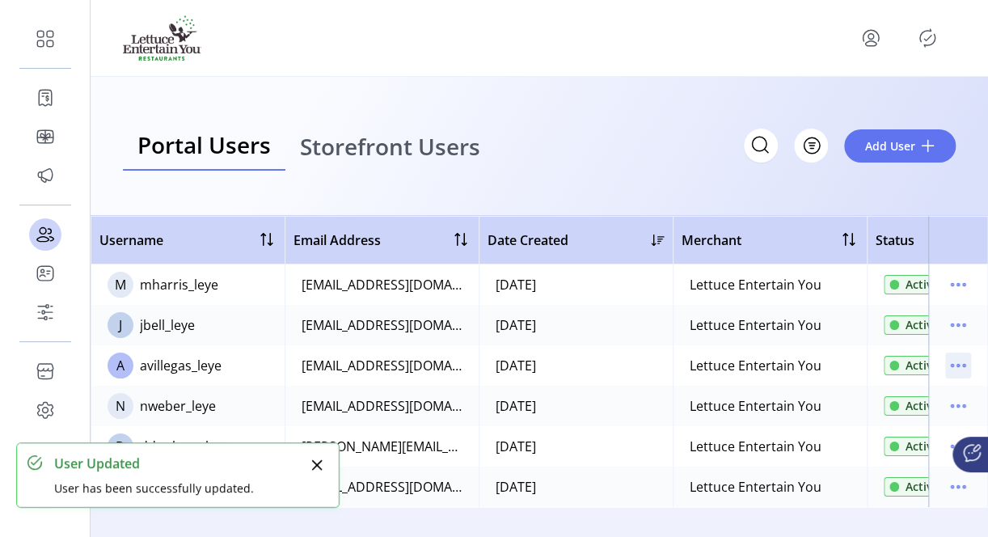
click at [955, 359] on icon "menu" at bounding box center [958, 366] width 26 height 26
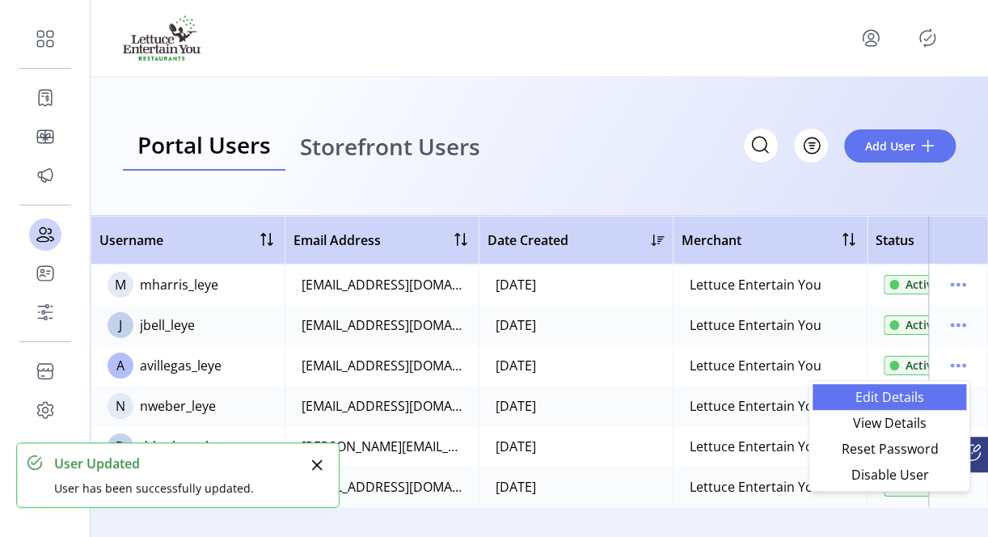
click at [893, 391] on span "Edit Details" at bounding box center [889, 397] width 134 height 13
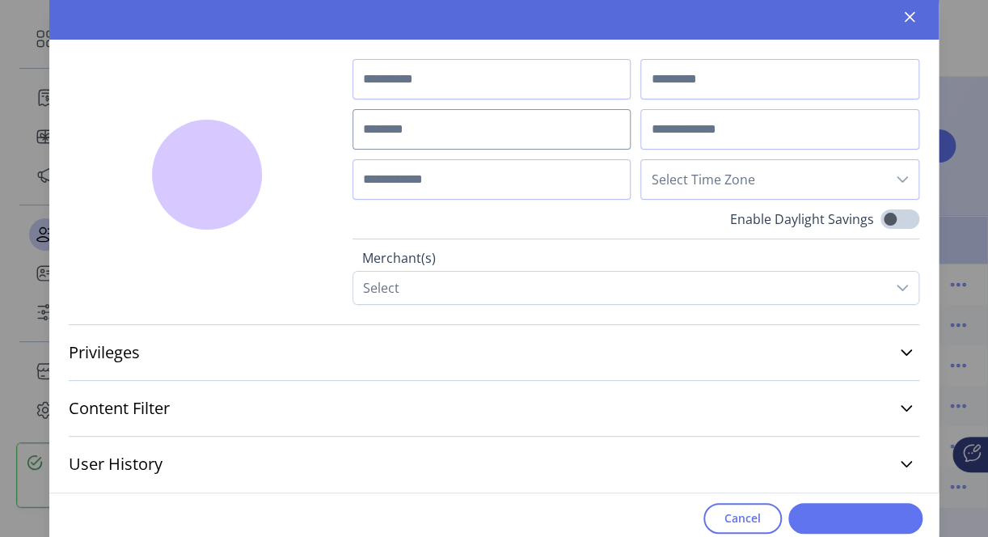
type input "*******"
type input "********"
type input "**********"
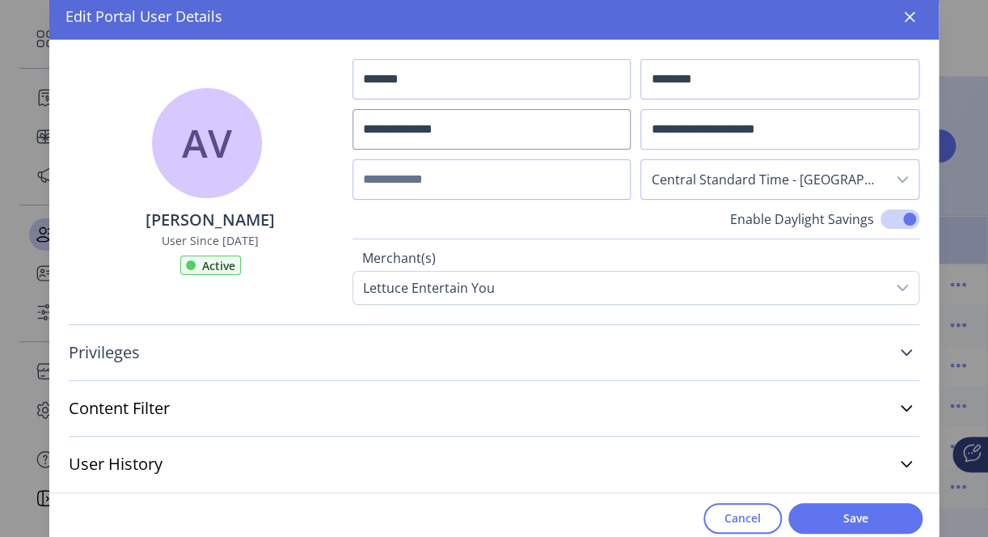
click at [909, 343] on link "Privileges" at bounding box center [494, 353] width 851 height 36
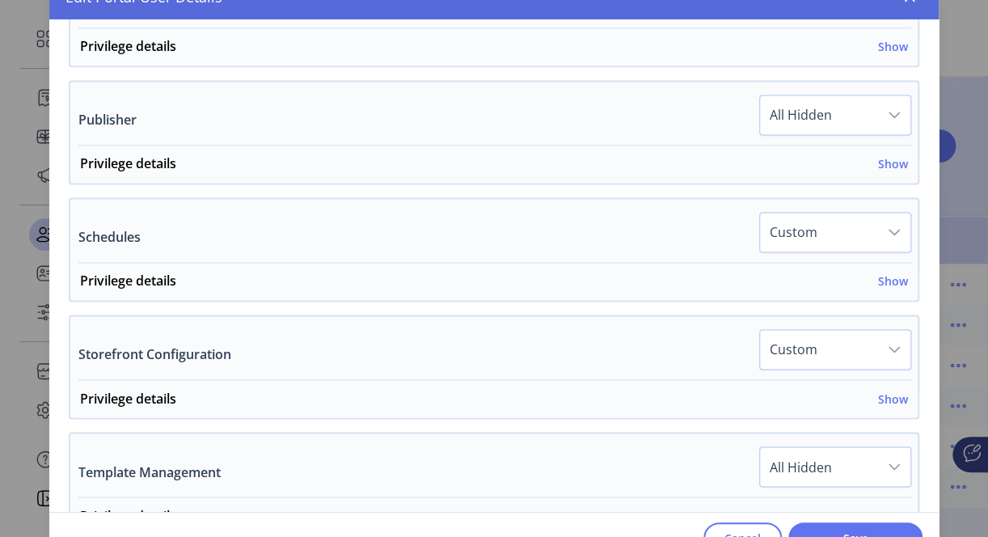
scroll to position [889, 0]
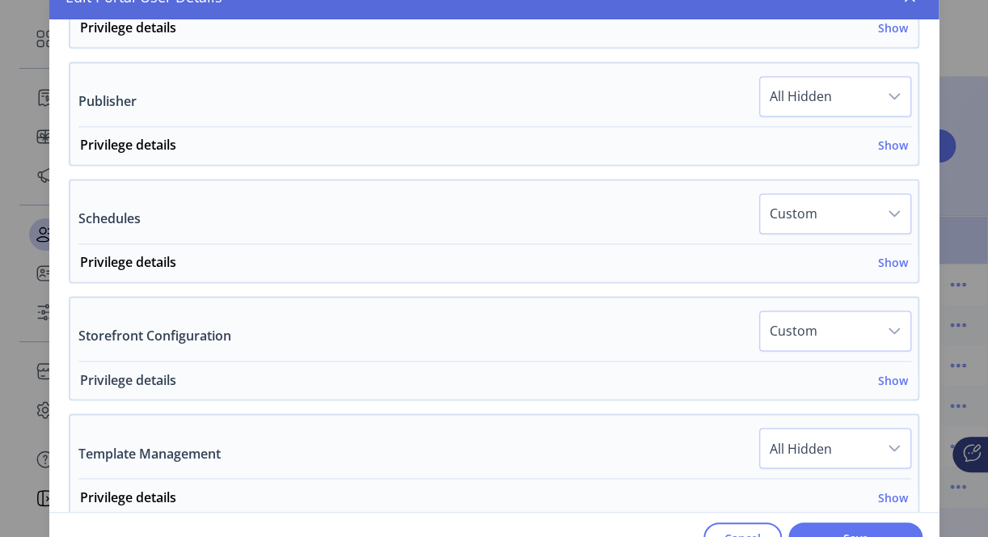
click at [893, 378] on div "Privilege details Show" at bounding box center [494, 384] width 828 height 29
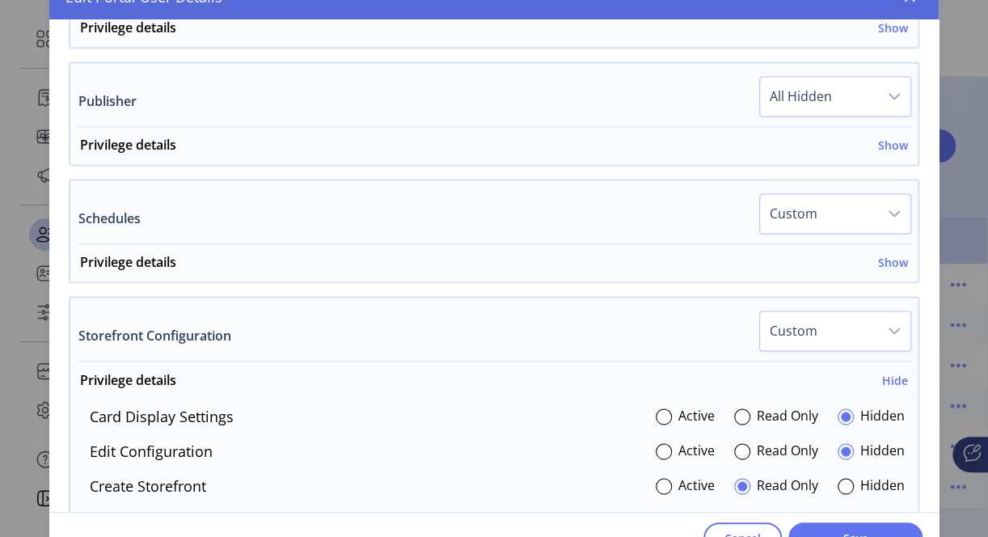
click at [666, 405] on div "Active" at bounding box center [685, 416] width 59 height 22
click at [657, 408] on div at bounding box center [664, 416] width 16 height 16
click at [663, 450] on p-radiobutton at bounding box center [664, 451] width 16 height 22
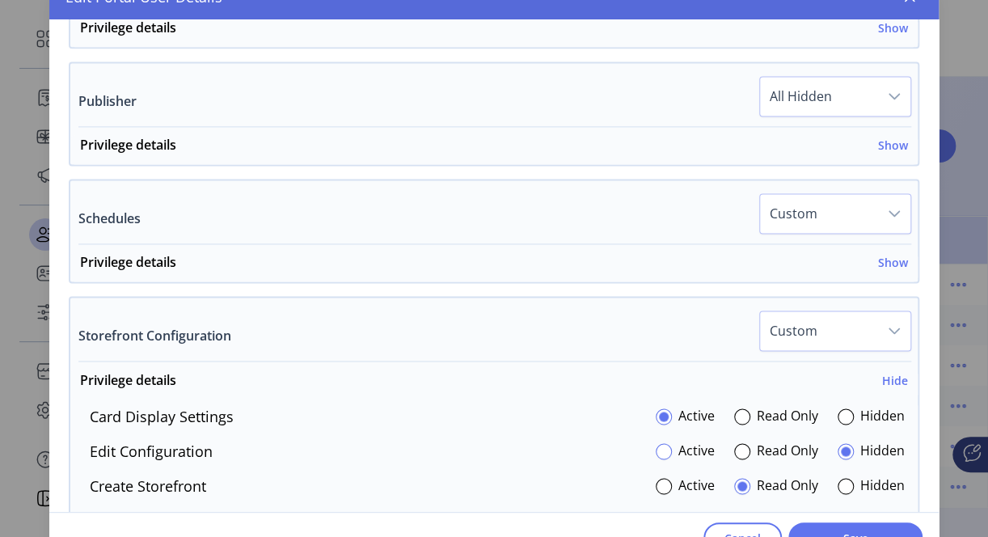
click at [660, 443] on div at bounding box center [664, 451] width 16 height 16
click at [854, 530] on span "Save" at bounding box center [855, 538] width 92 height 17
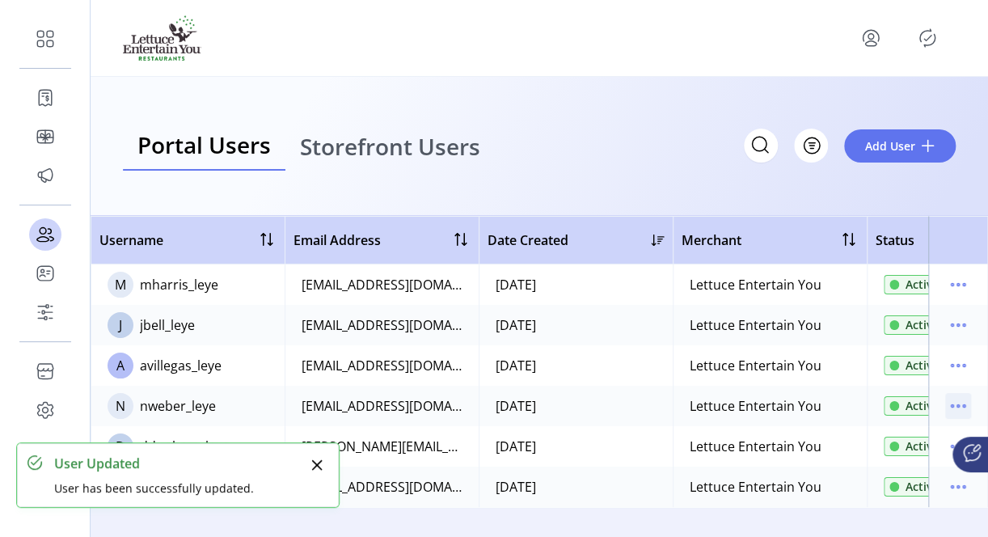
click at [961, 408] on icon "menu" at bounding box center [958, 406] width 26 height 26
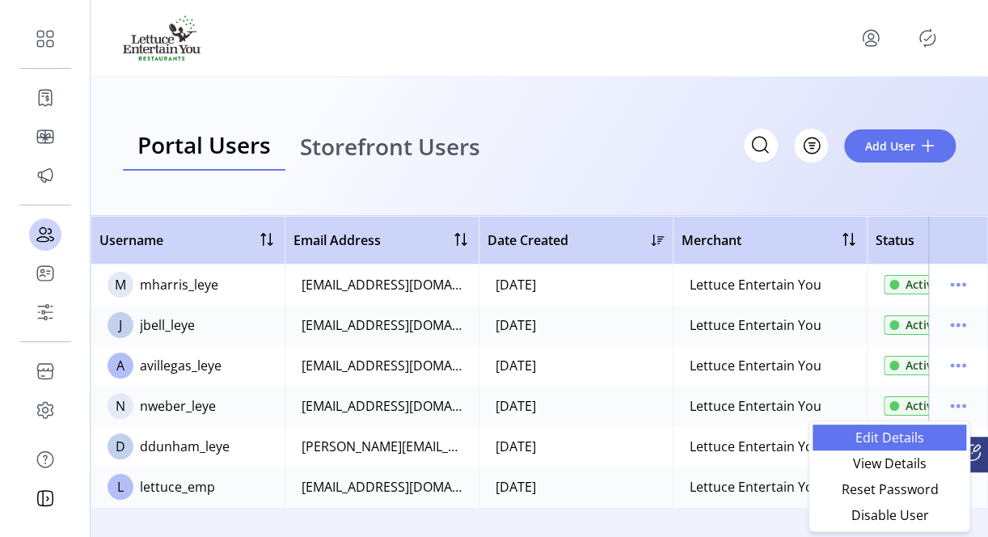
click at [883, 439] on span "Edit Details" at bounding box center [889, 437] width 134 height 13
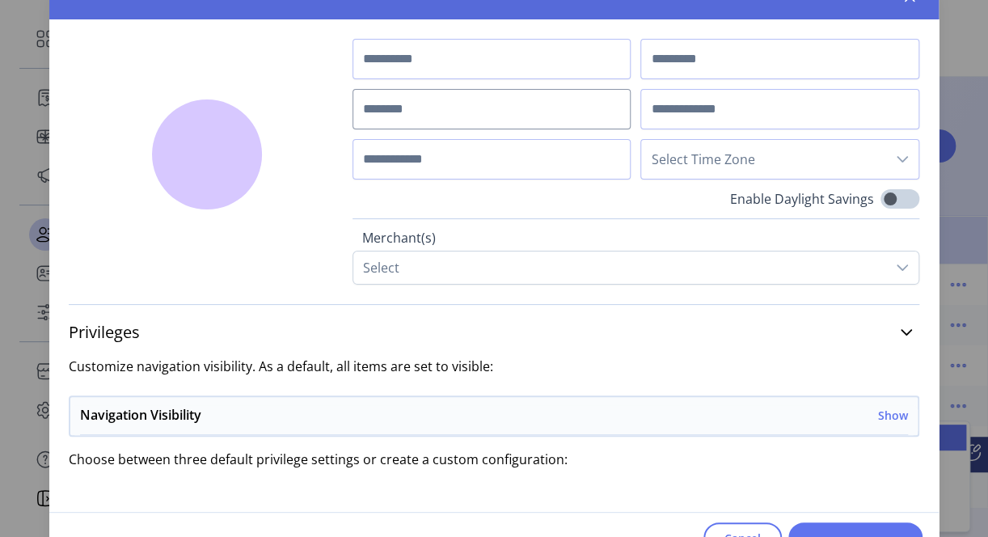
type input "******"
type input "*****"
type input "**********"
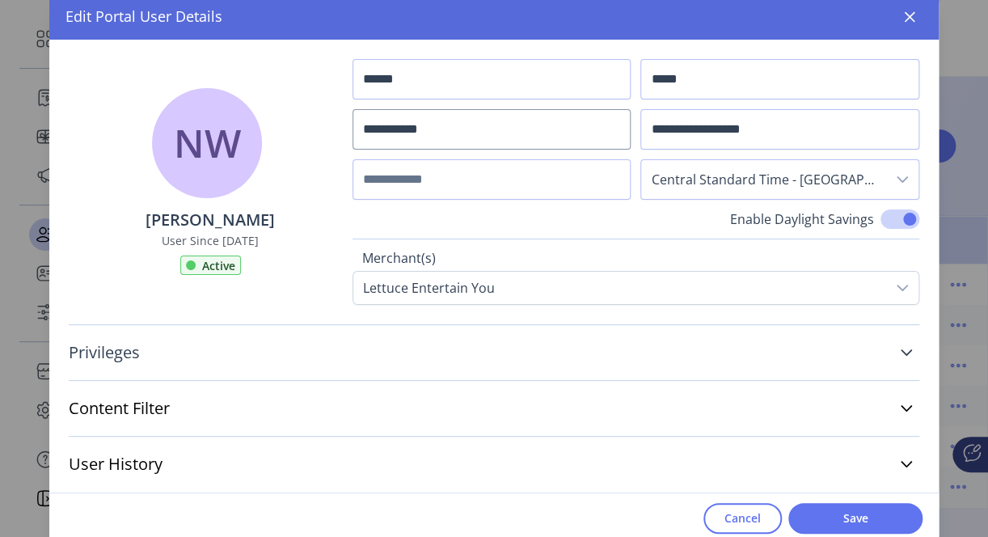
click at [909, 358] on link "Privileges" at bounding box center [494, 353] width 851 height 36
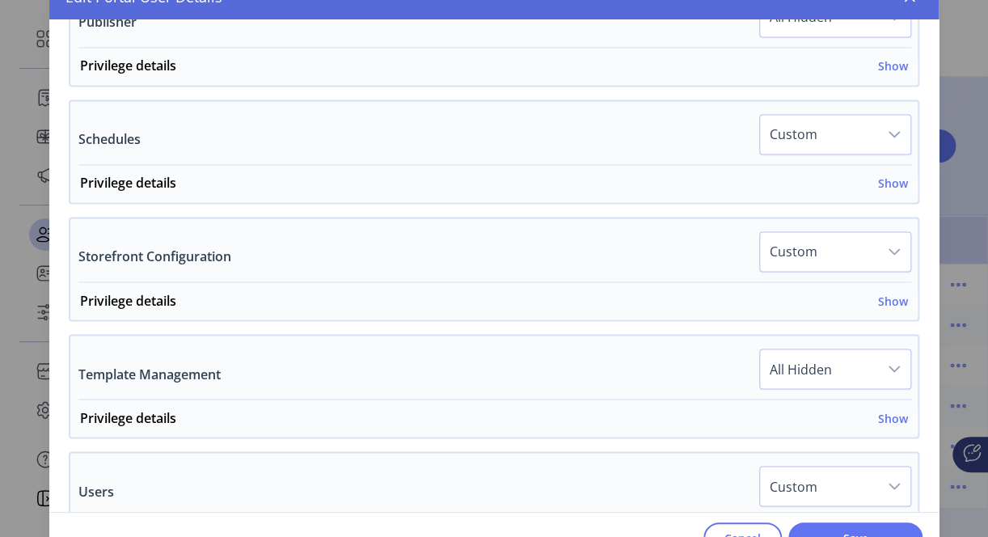
scroll to position [970, 0]
click at [897, 290] on h6 "Show" at bounding box center [893, 298] width 30 height 17
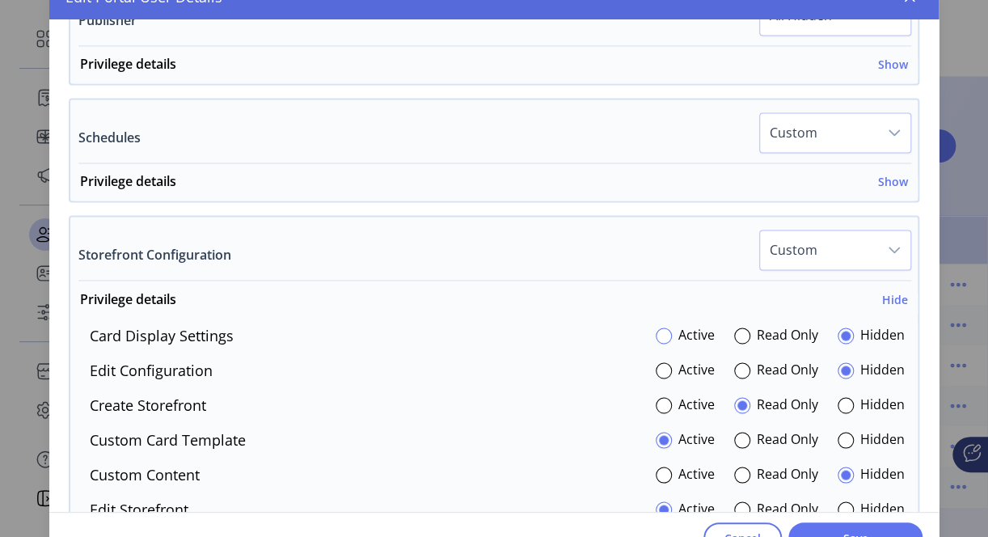
click at [657, 327] on div at bounding box center [664, 335] width 16 height 16
click at [656, 362] on div at bounding box center [664, 370] width 16 height 16
click at [865, 530] on span "Save" at bounding box center [855, 538] width 92 height 17
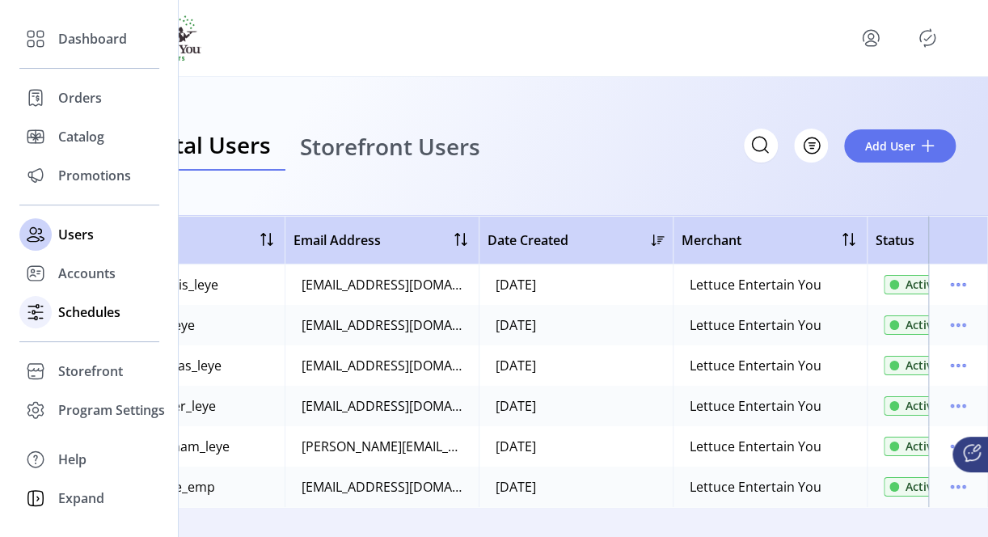
click at [85, 313] on span "Schedules" at bounding box center [89, 311] width 62 height 19
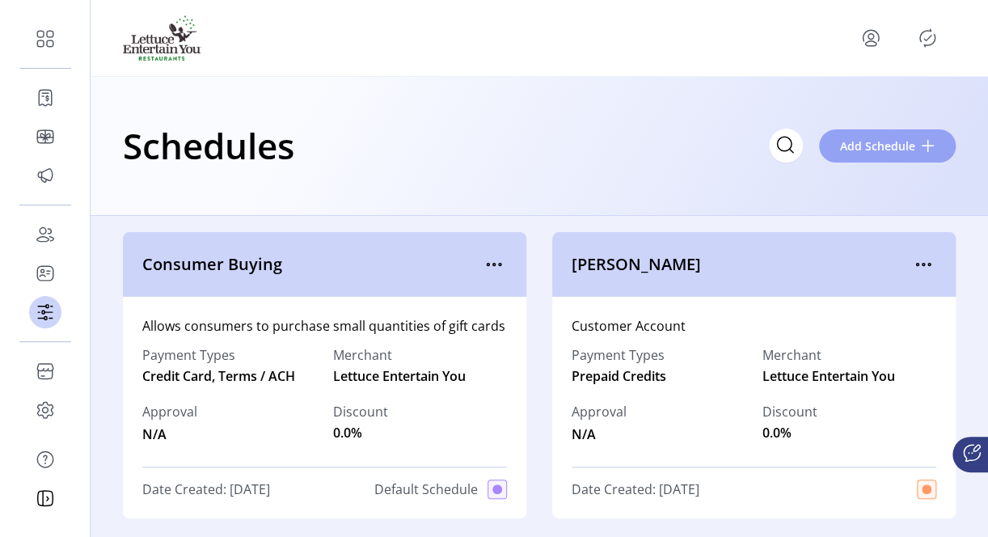
click at [927, 146] on span at bounding box center [928, 145] width 13 height 13
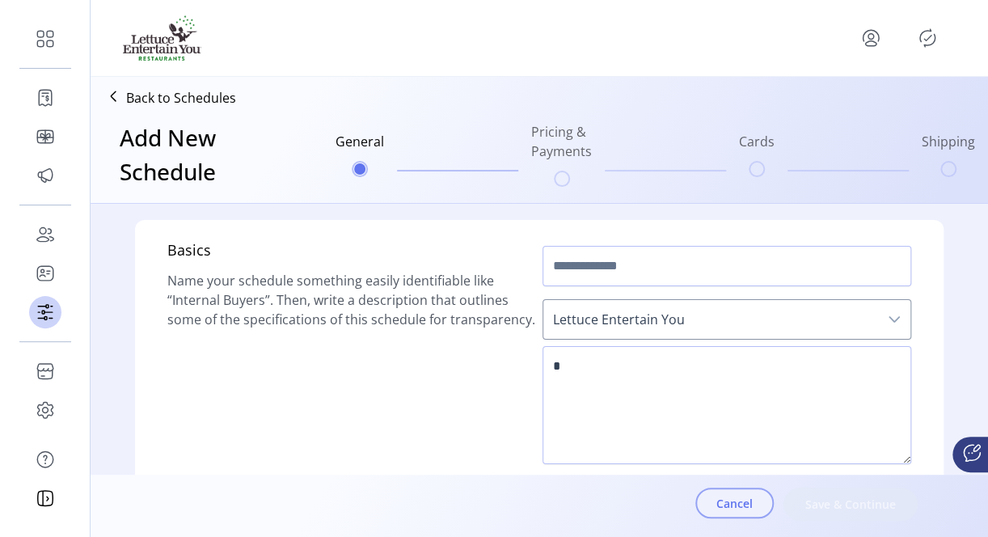
click at [746, 511] on span "Cancel" at bounding box center [734, 503] width 36 height 17
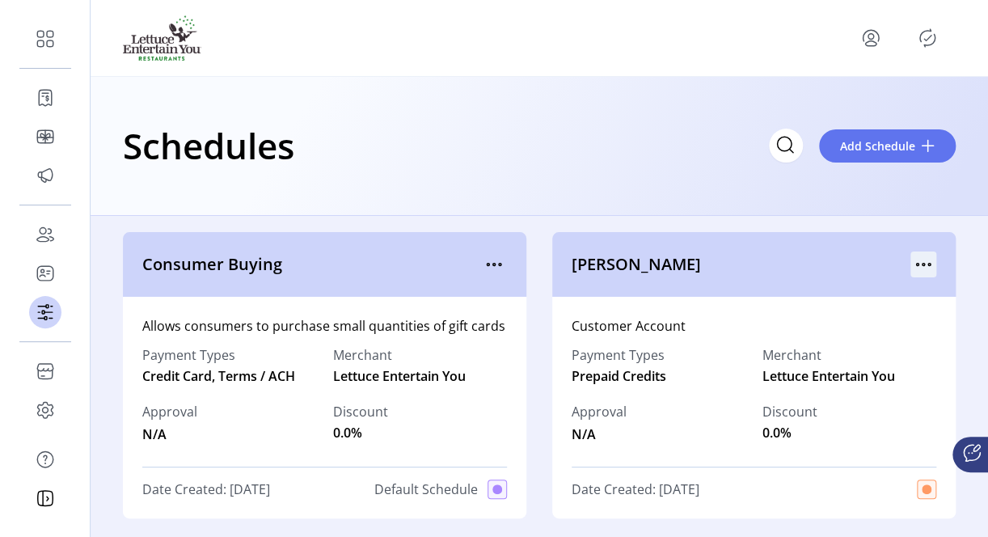
click at [933, 255] on icon "menu" at bounding box center [923, 264] width 26 height 26
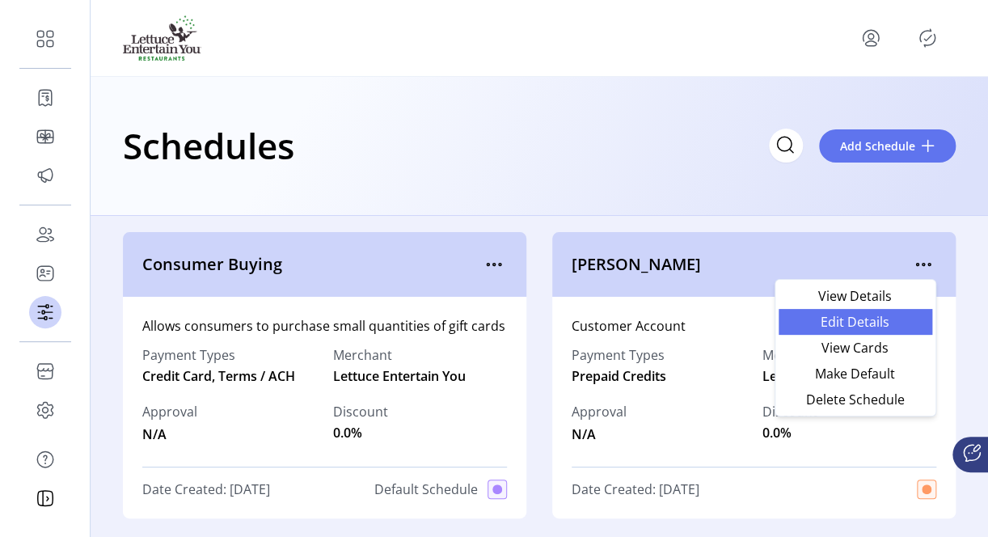
click at [851, 315] on span "Edit Details" at bounding box center [855, 321] width 134 height 13
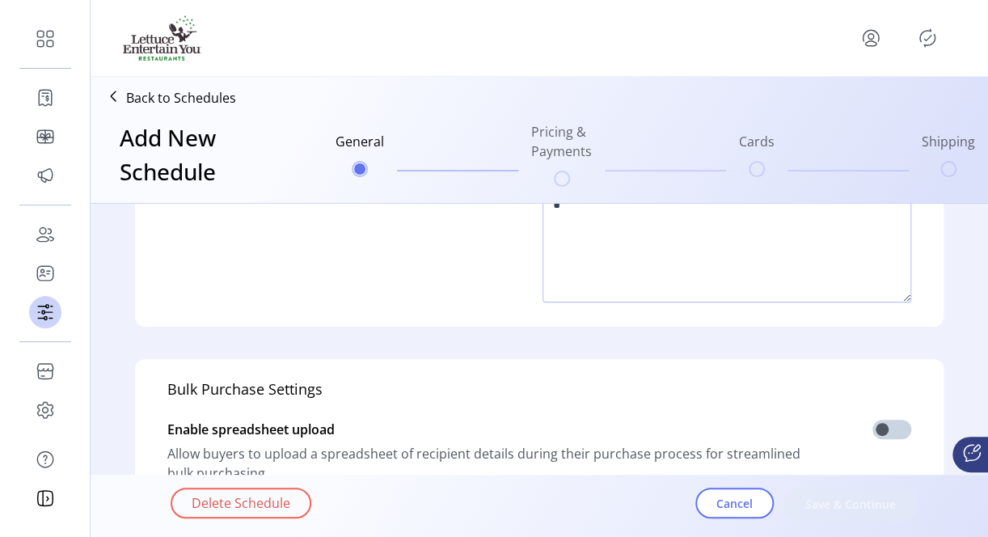
type input "**********"
type textarea "**********"
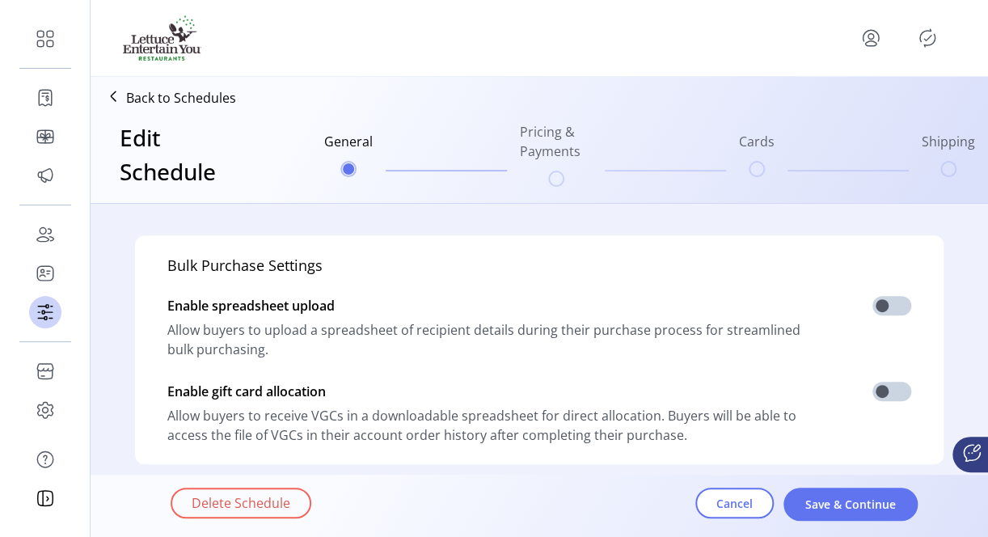
scroll to position [323, 0]
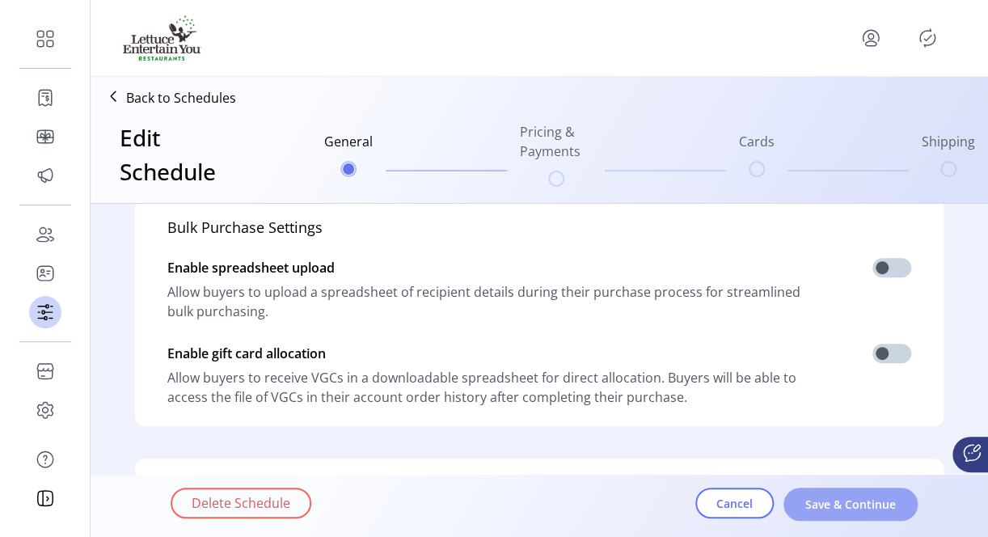
click at [832, 508] on span "Save & Continue" at bounding box center [850, 504] width 92 height 17
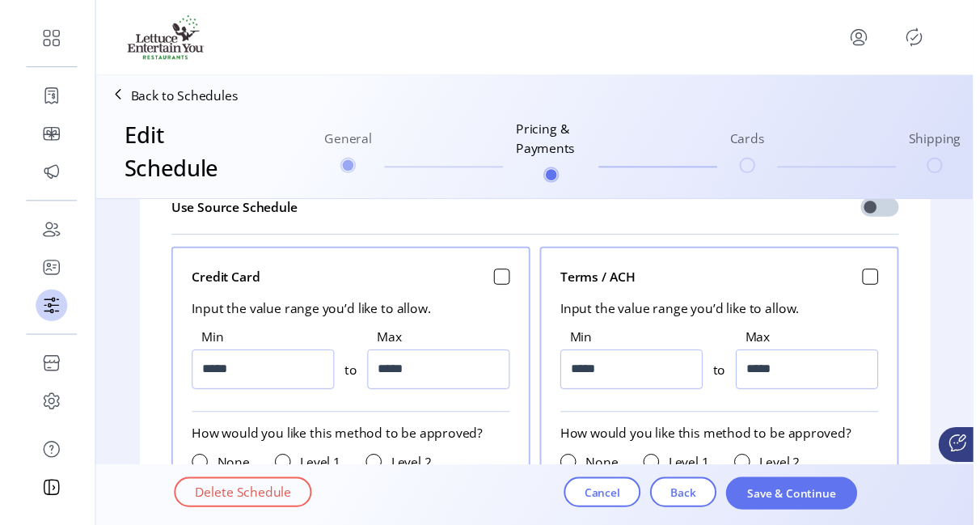
scroll to position [566, 0]
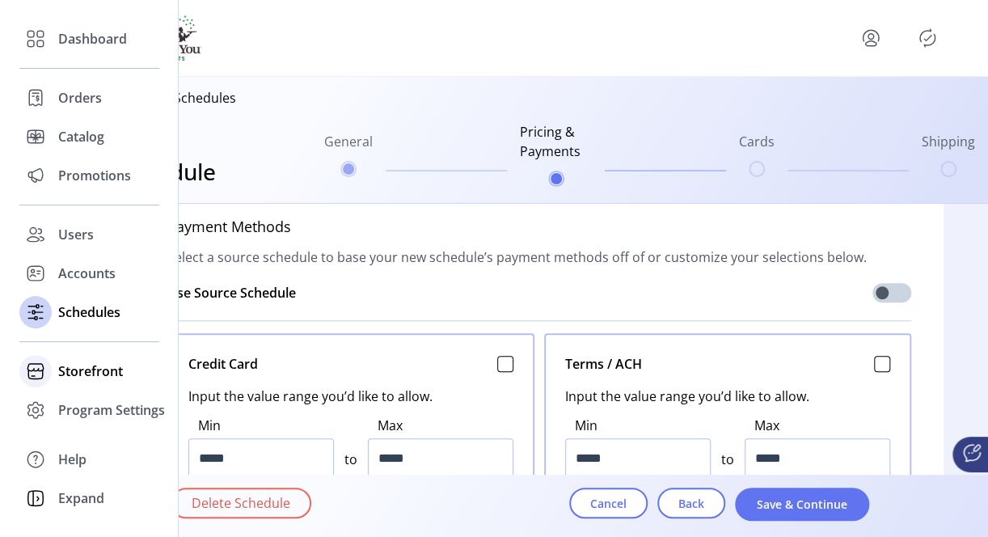
click at [82, 365] on span "Storefront" at bounding box center [90, 370] width 65 height 19
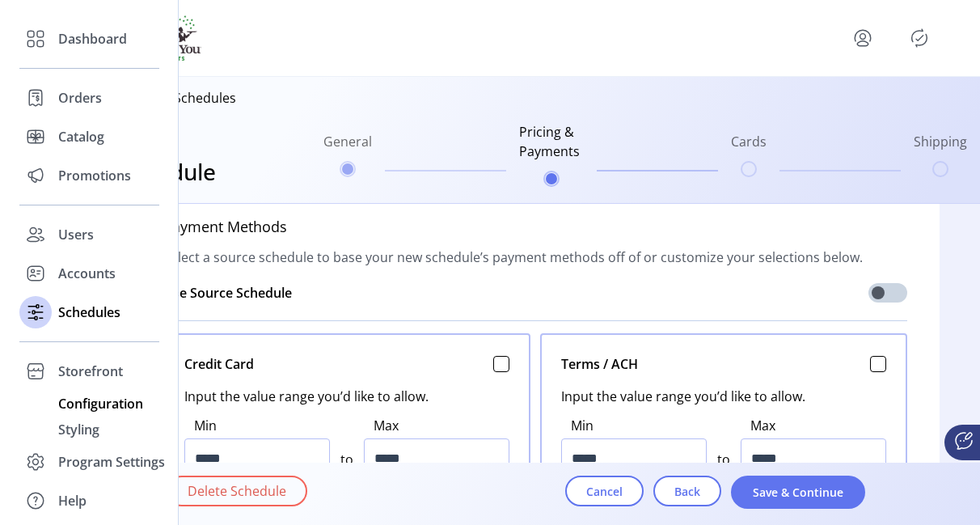
click at [78, 398] on span "Configuration" at bounding box center [100, 403] width 85 height 19
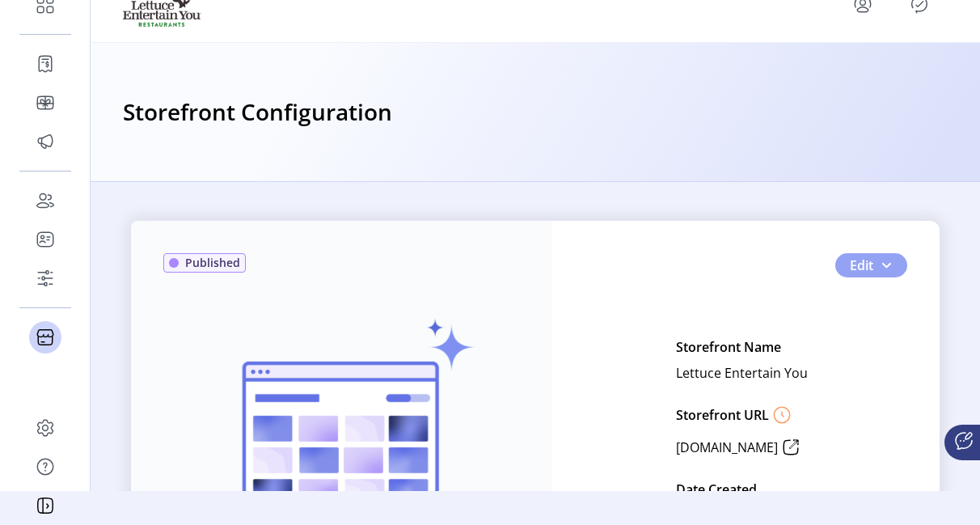
click at [880, 260] on span "button" at bounding box center [886, 265] width 13 height 13
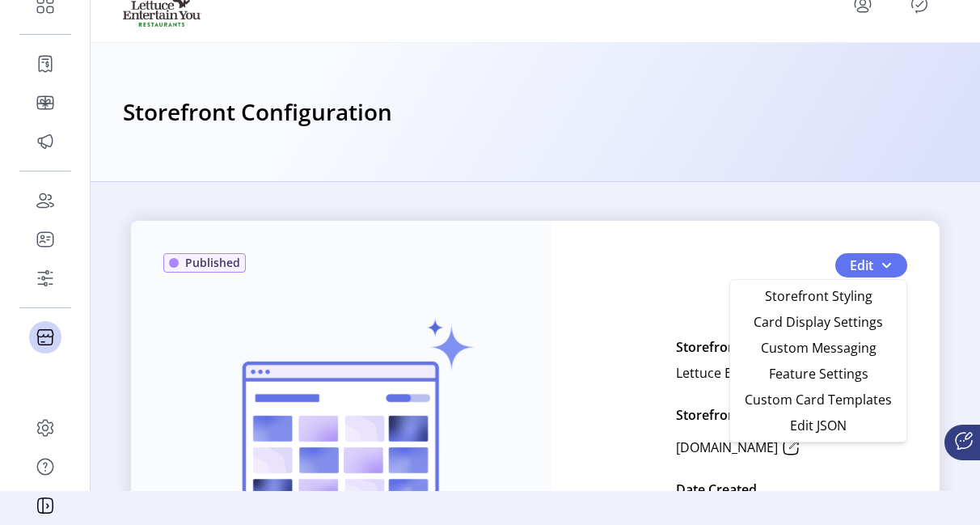
click at [501, 385] on div "Your test storefront is ready! View Test Storefront" at bounding box center [341, 450] width 357 height 395
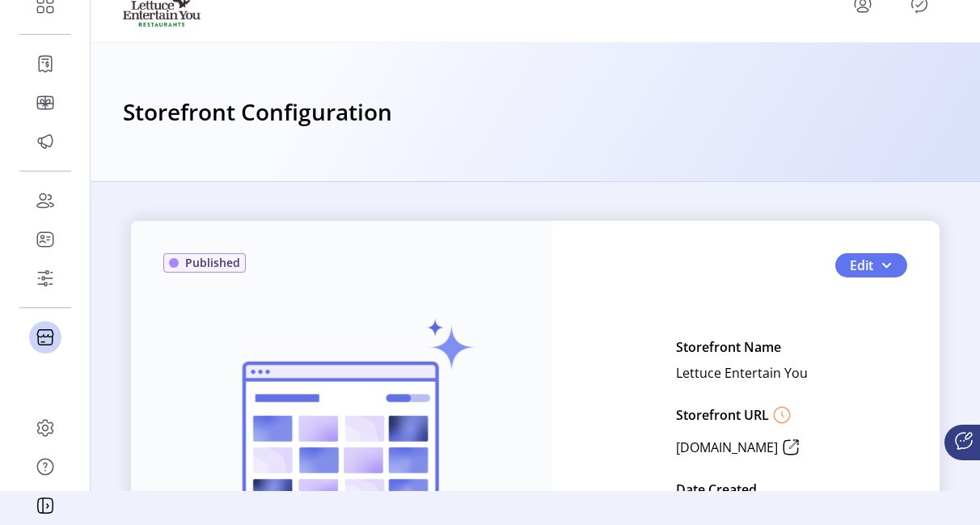
scroll to position [81, 0]
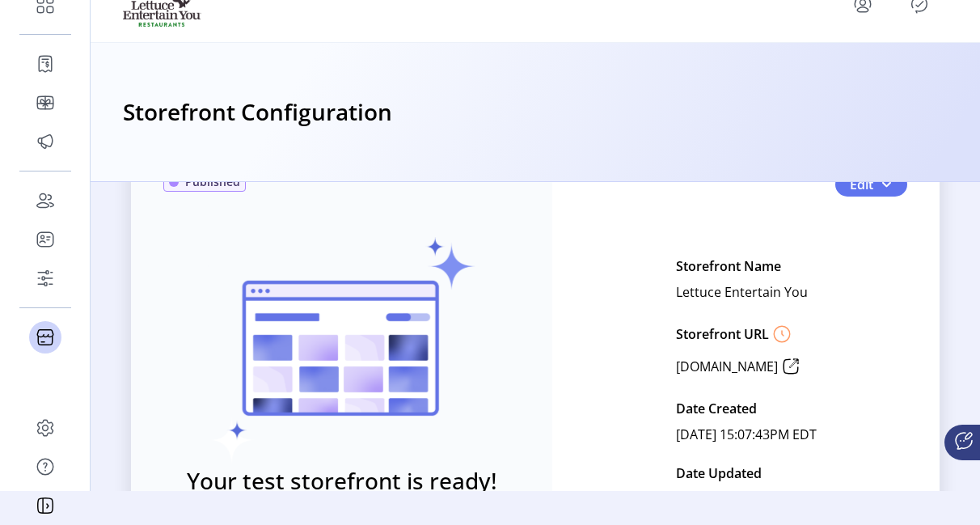
drag, startPoint x: 637, startPoint y: 367, endPoint x: 788, endPoint y: 365, distance: 150.4
click at [778, 365] on p "[DOMAIN_NAME]" at bounding box center [727, 366] width 102 height 19
drag, startPoint x: 788, startPoint y: 365, endPoint x: 806, endPoint y: 367, distance: 18.8
click at [804, 367] on icon at bounding box center [791, 366] width 26 height 26
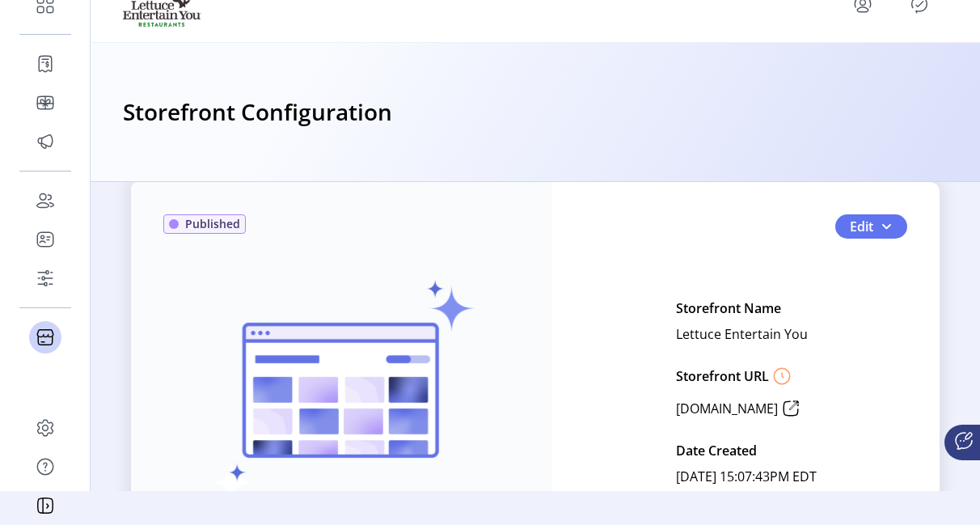
scroll to position [0, 0]
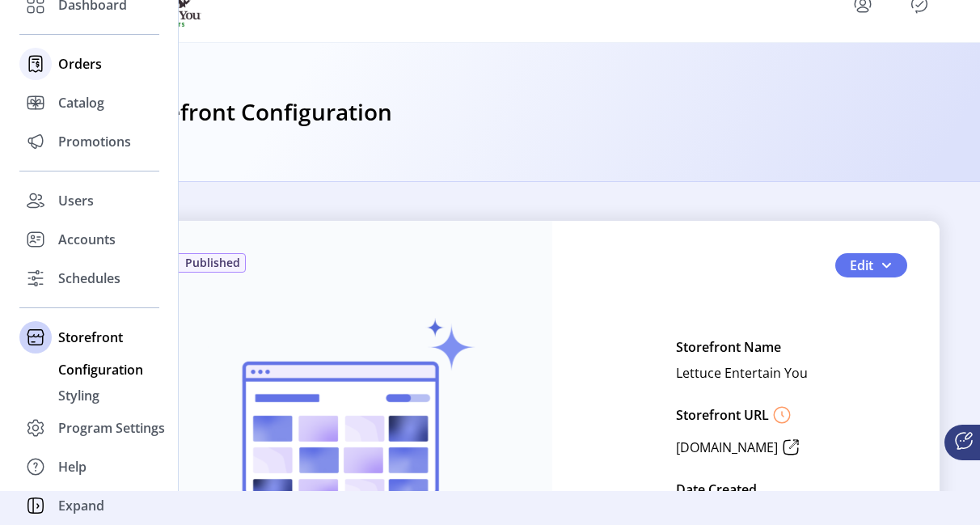
click at [89, 65] on span "Orders" at bounding box center [80, 63] width 44 height 19
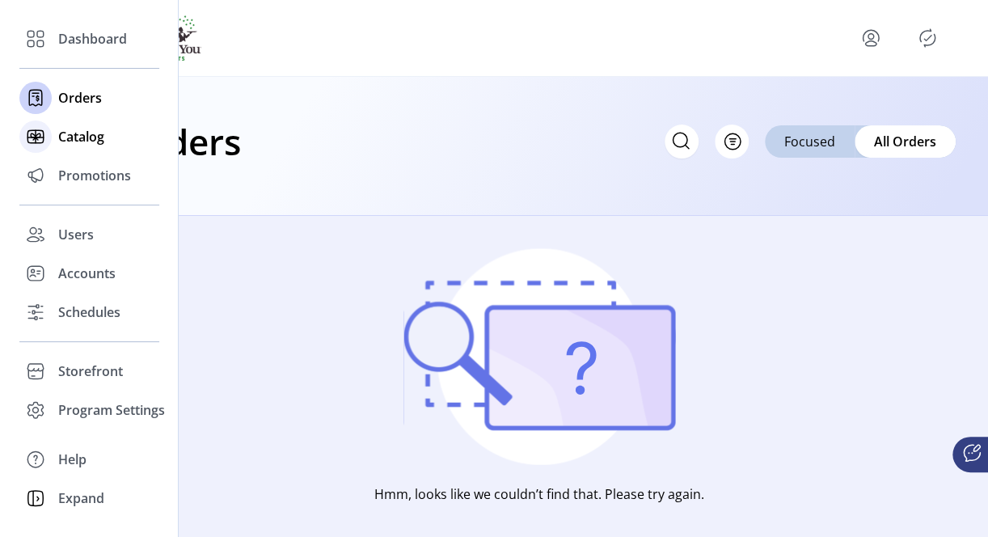
click at [82, 136] on span "Catalog" at bounding box center [81, 136] width 46 height 19
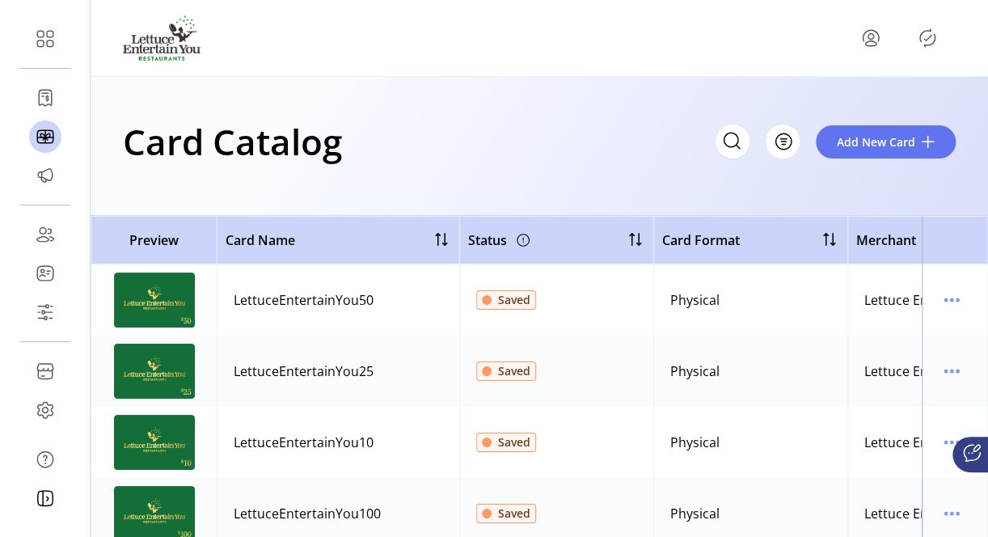
scroll to position [212, 0]
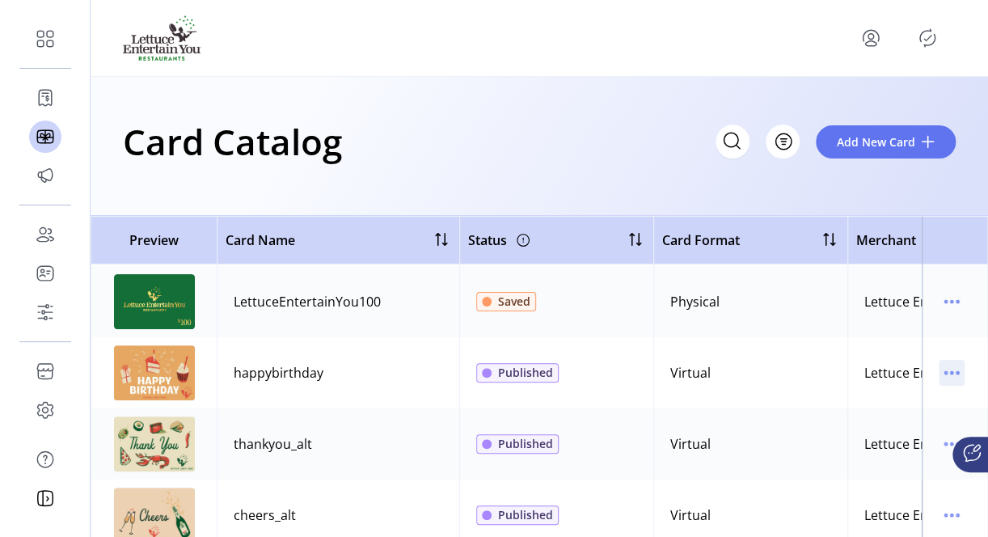
click at [939, 365] on icon "menu" at bounding box center [952, 373] width 26 height 26
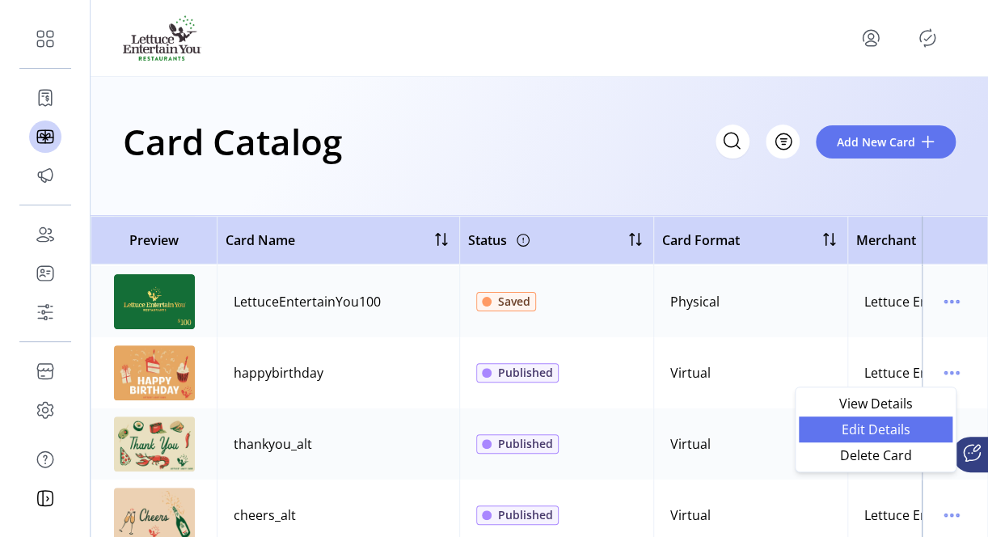
click at [868, 423] on span "Edit Details" at bounding box center [876, 429] width 134 height 13
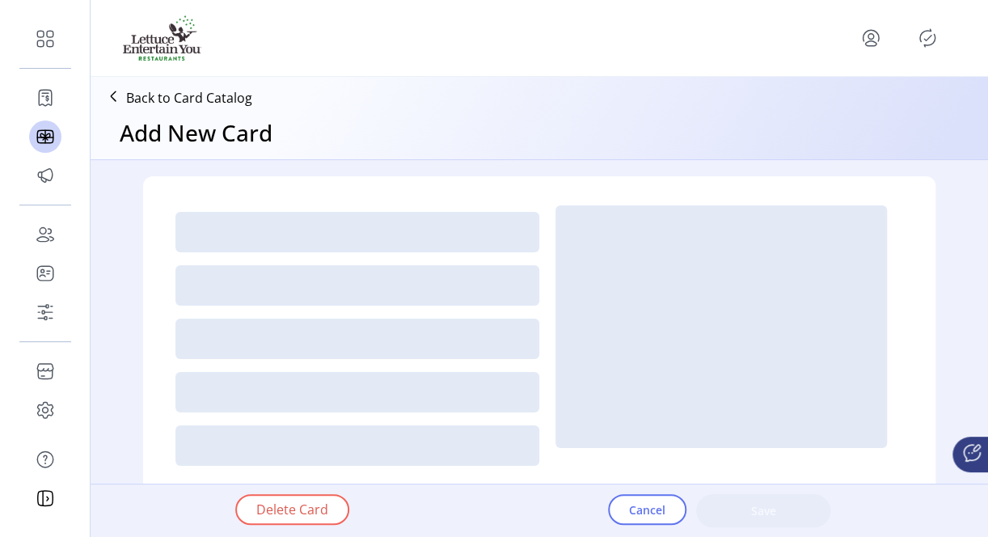
type textarea "**********"
type input "*"
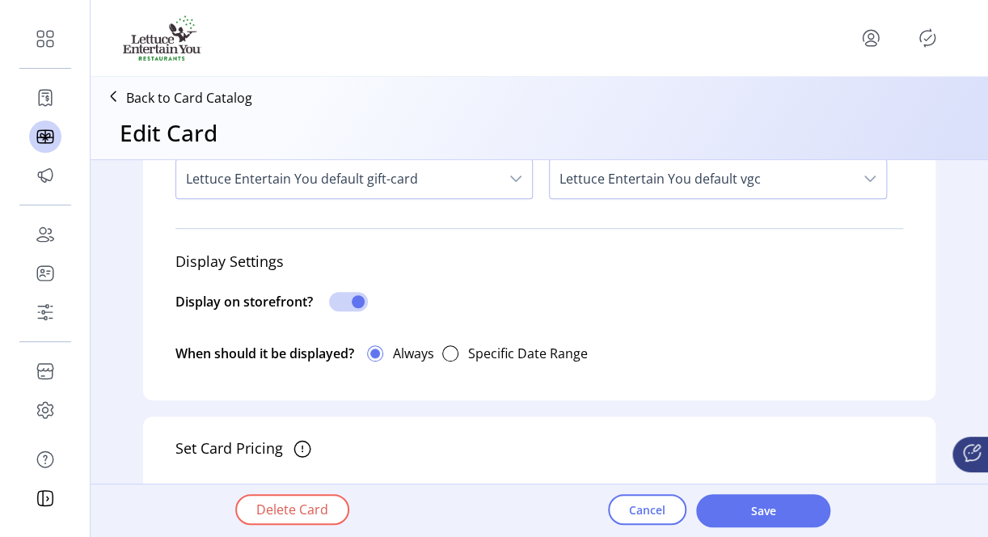
scroll to position [485, 0]
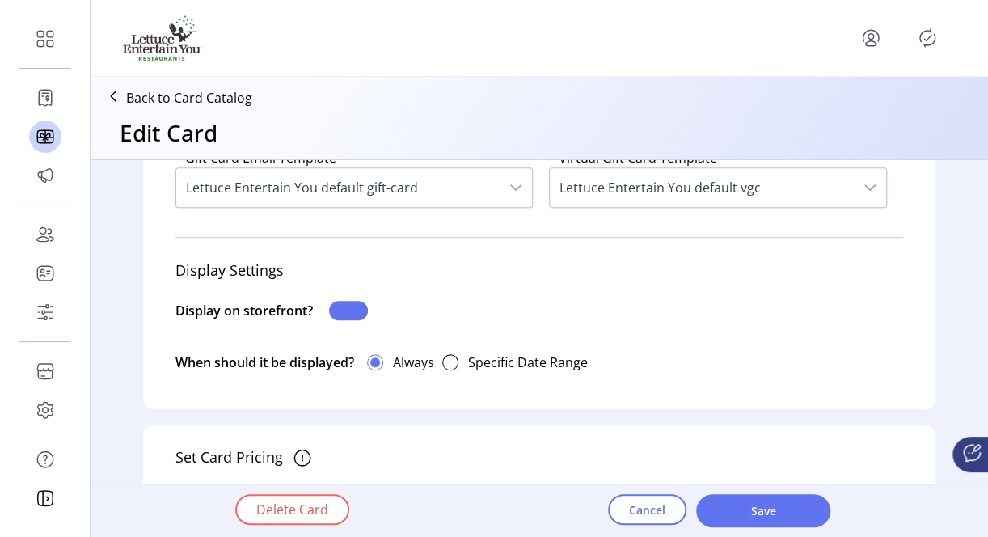
click at [348, 304] on span at bounding box center [348, 310] width 39 height 19
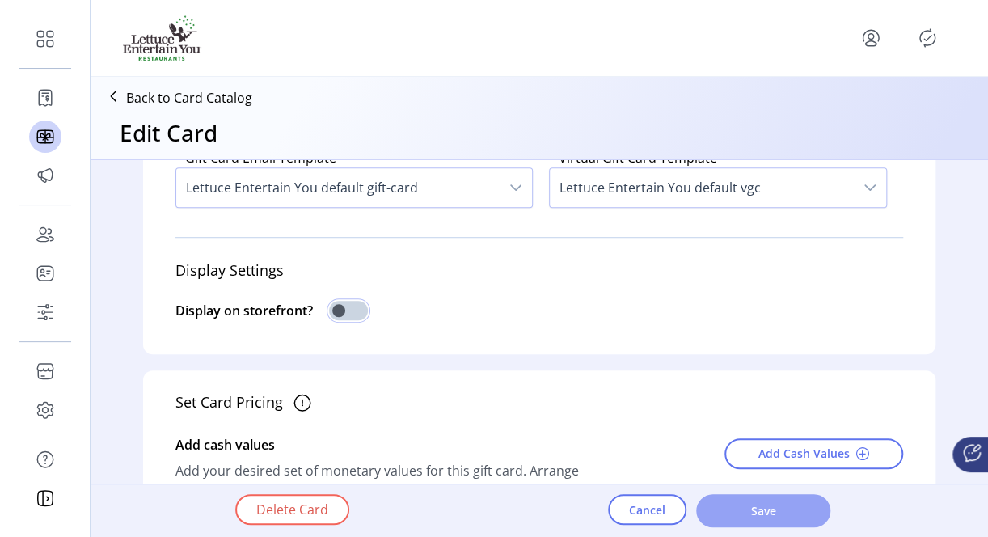
drag, startPoint x: 826, startPoint y: 527, endPoint x: 821, endPoint y: 515, distance: 12.8
click at [825, 523] on div "Delete Card Cancel Save" at bounding box center [585, 510] width 828 height 53
click at [821, 515] on button "Save" at bounding box center [763, 510] width 134 height 33
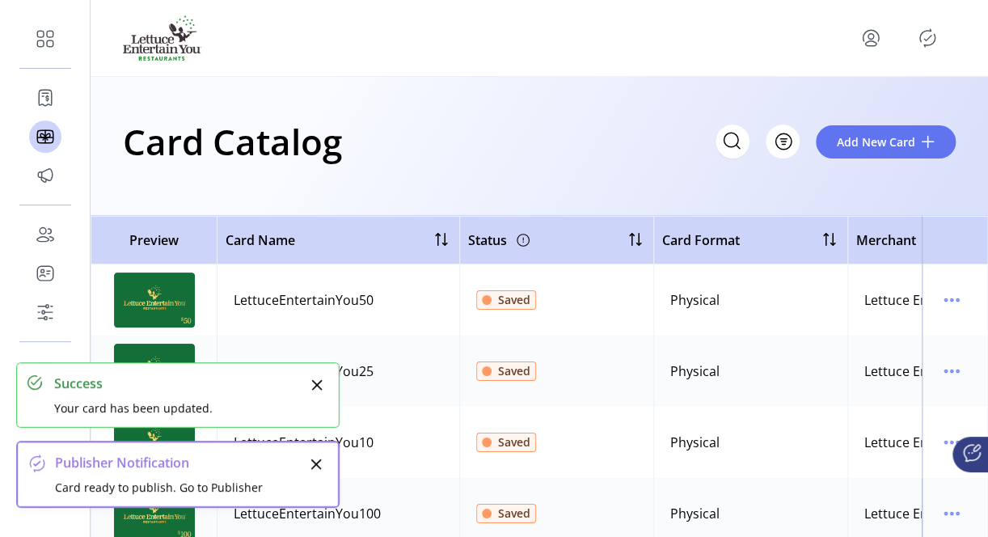
click at [317, 460] on icon "Close" at bounding box center [316, 464] width 13 height 13
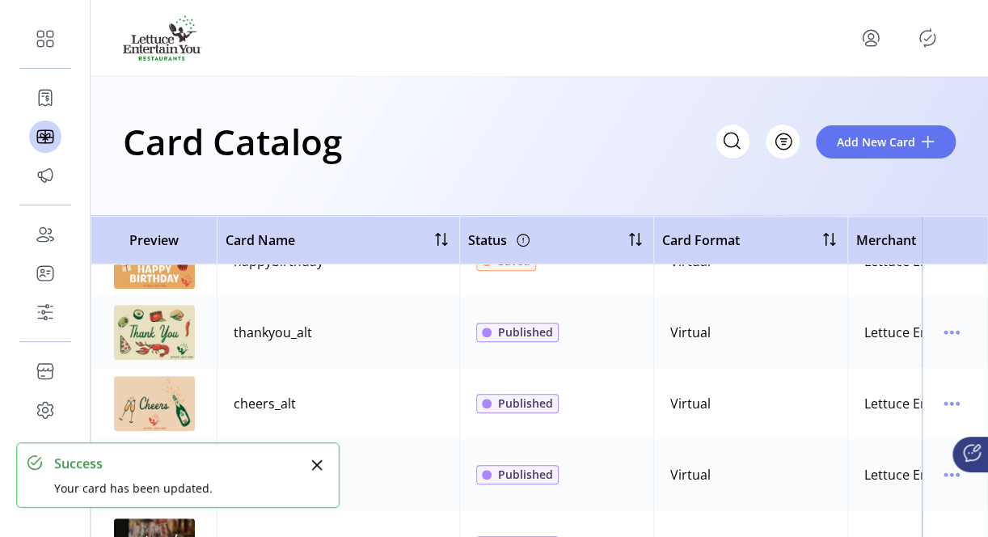
scroll to position [243, 0]
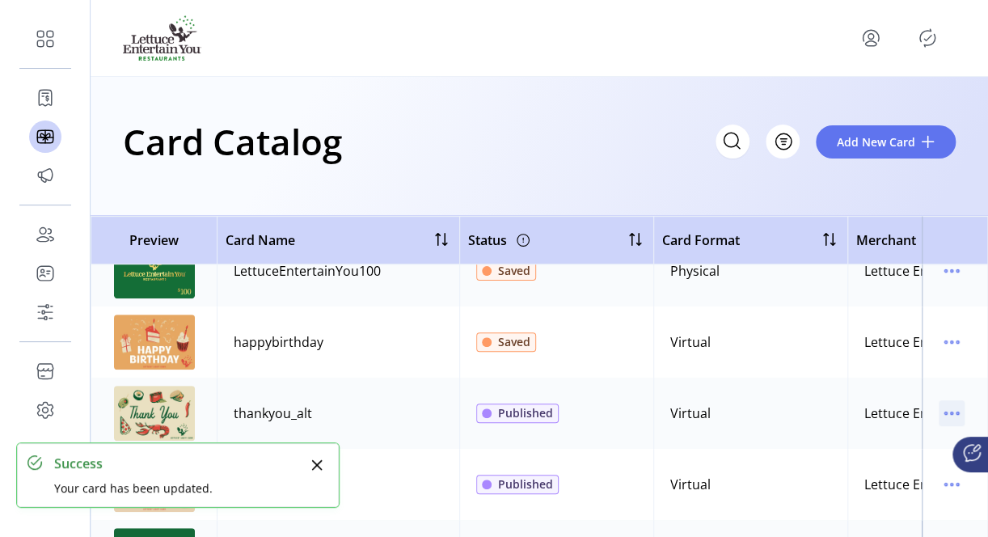
click at [939, 410] on icon "menu" at bounding box center [952, 413] width 26 height 26
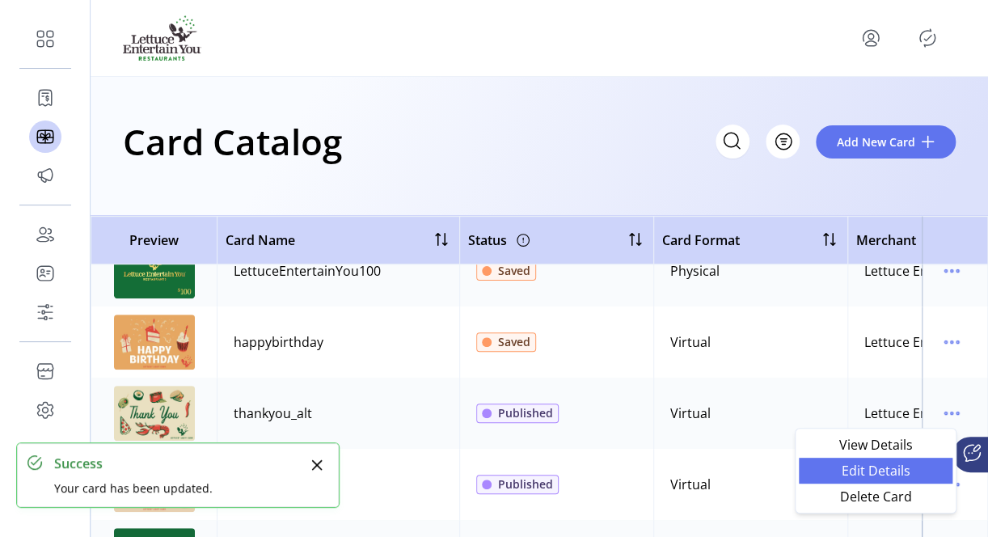
click at [866, 464] on span "Edit Details" at bounding box center [876, 470] width 134 height 13
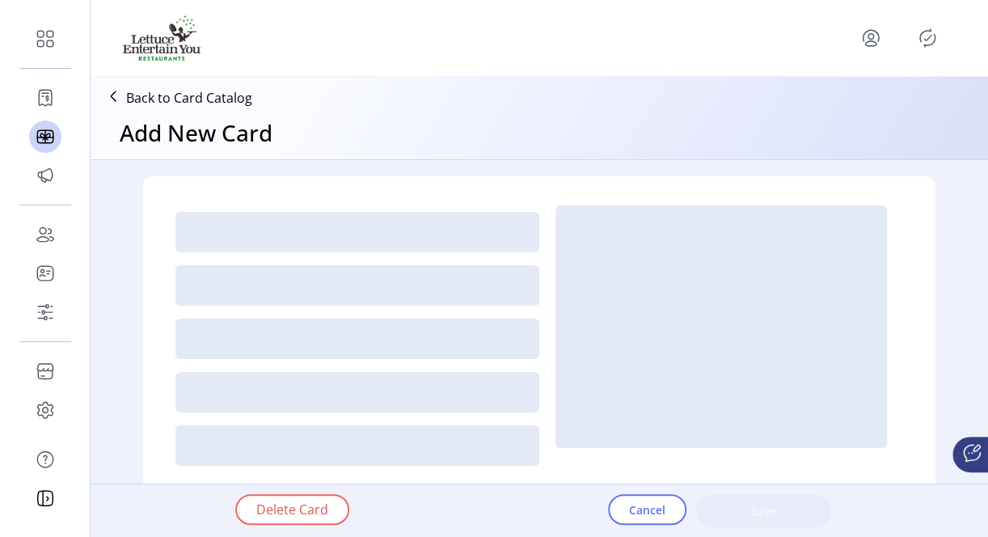
type textarea "**********"
type input "*"
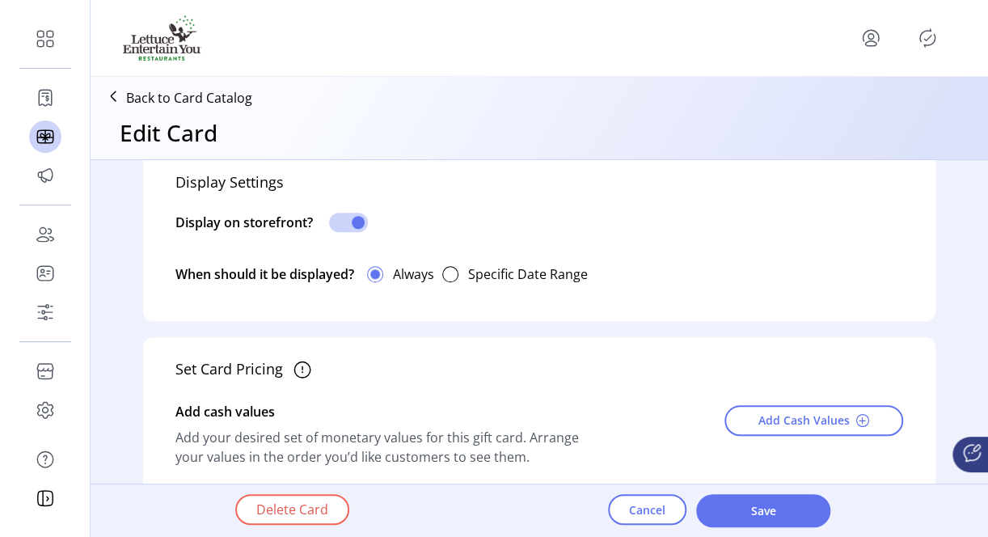
scroll to position [566, 0]
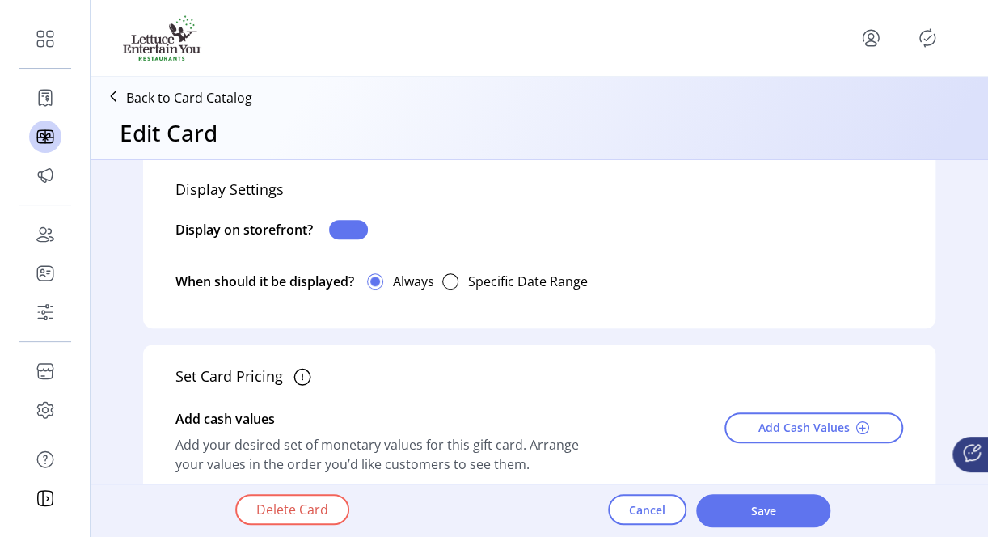
click at [348, 234] on span at bounding box center [348, 229] width 39 height 19
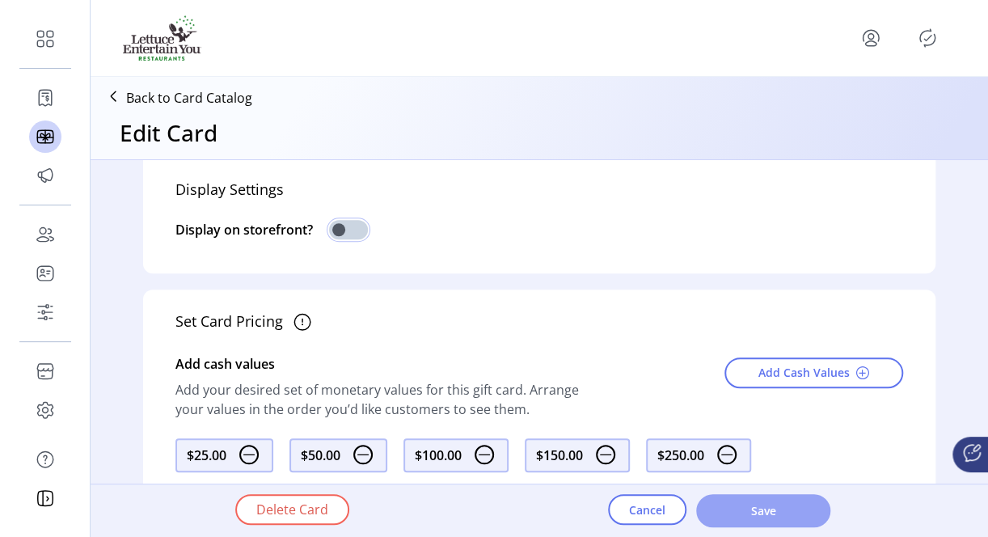
click at [783, 505] on span "Save" at bounding box center [763, 510] width 92 height 17
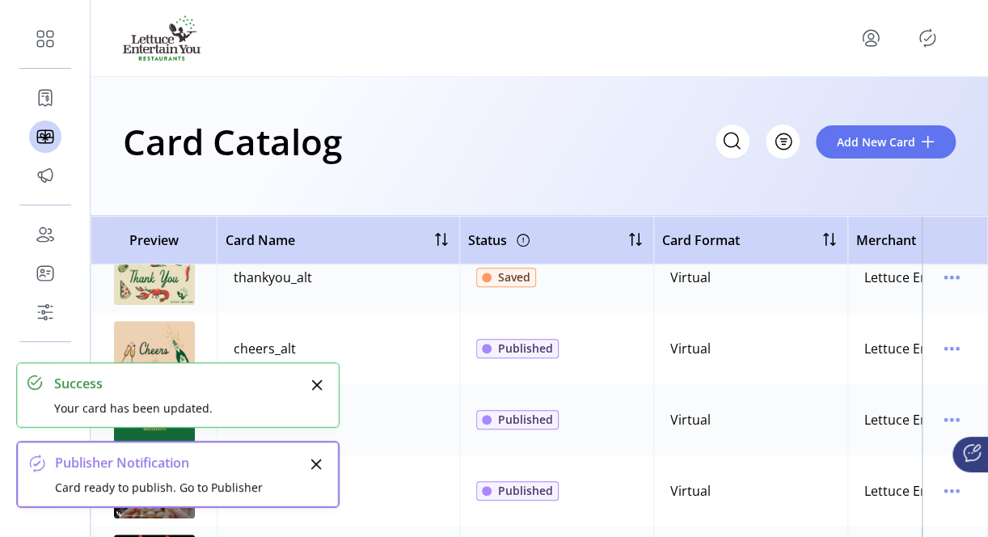
scroll to position [404, 0]
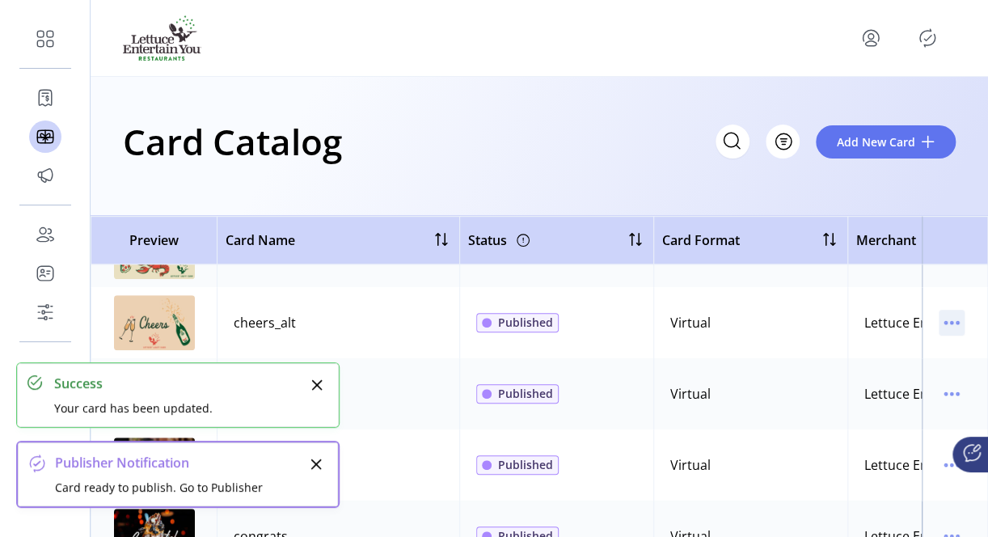
click at [949, 318] on icon "menu" at bounding box center [952, 323] width 26 height 26
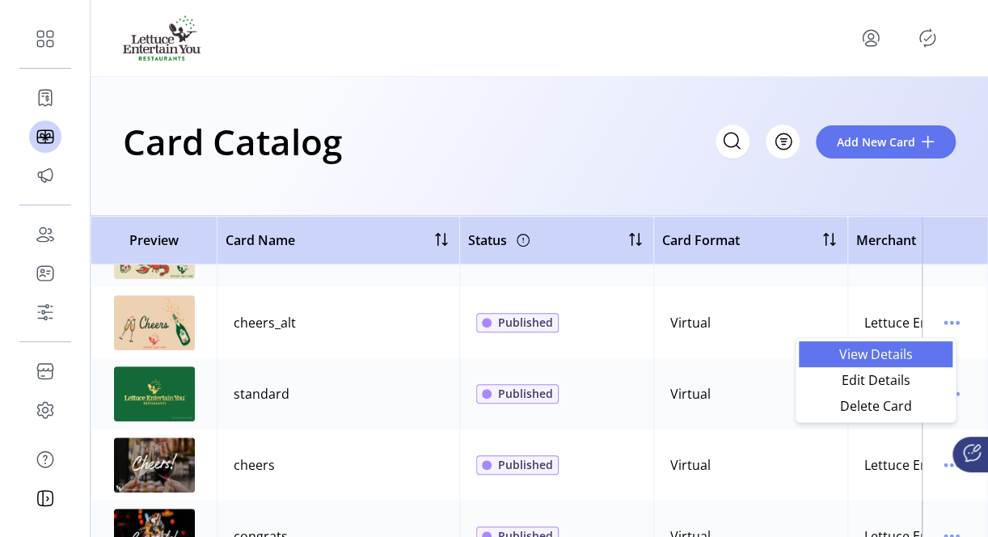
click at [865, 351] on span "View Details" at bounding box center [876, 354] width 134 height 13
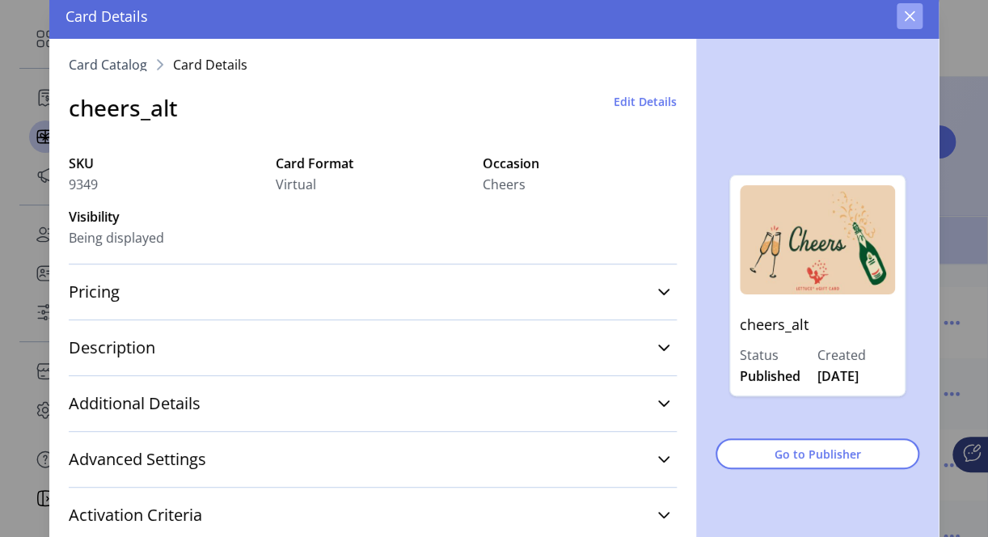
click at [910, 23] on button "button" at bounding box center [910, 16] width 26 height 26
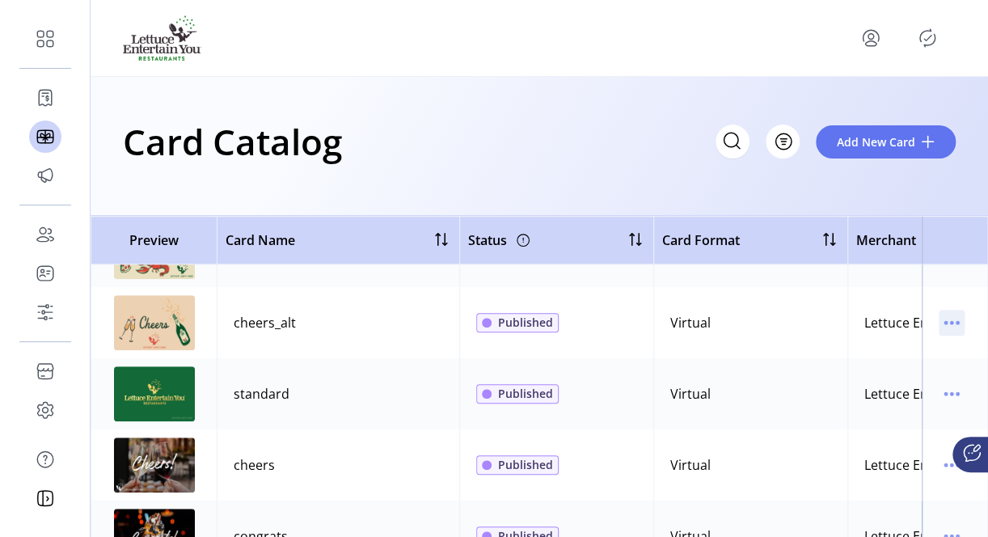
click at [944, 317] on icon "menu" at bounding box center [952, 323] width 26 height 26
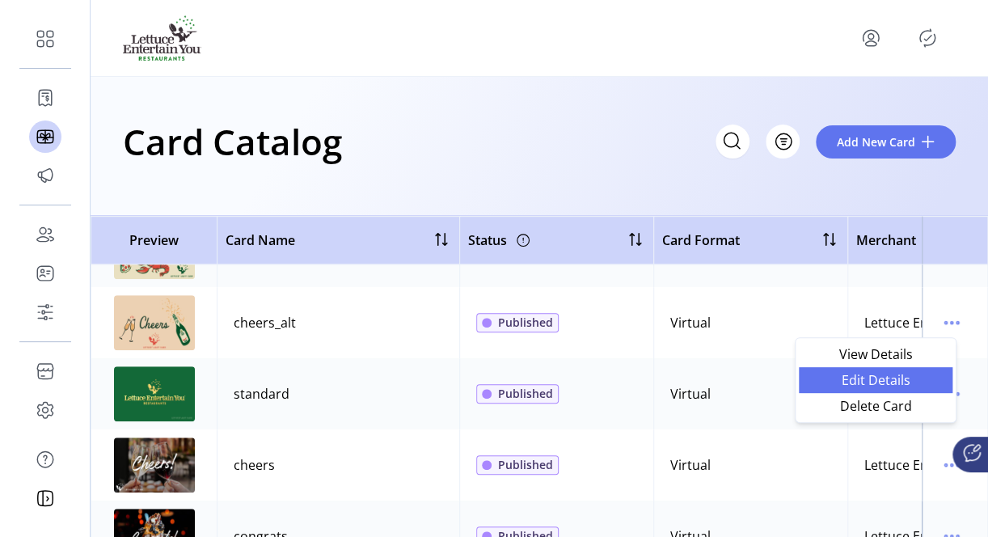
click at [870, 374] on span "Edit Details" at bounding box center [876, 380] width 134 height 13
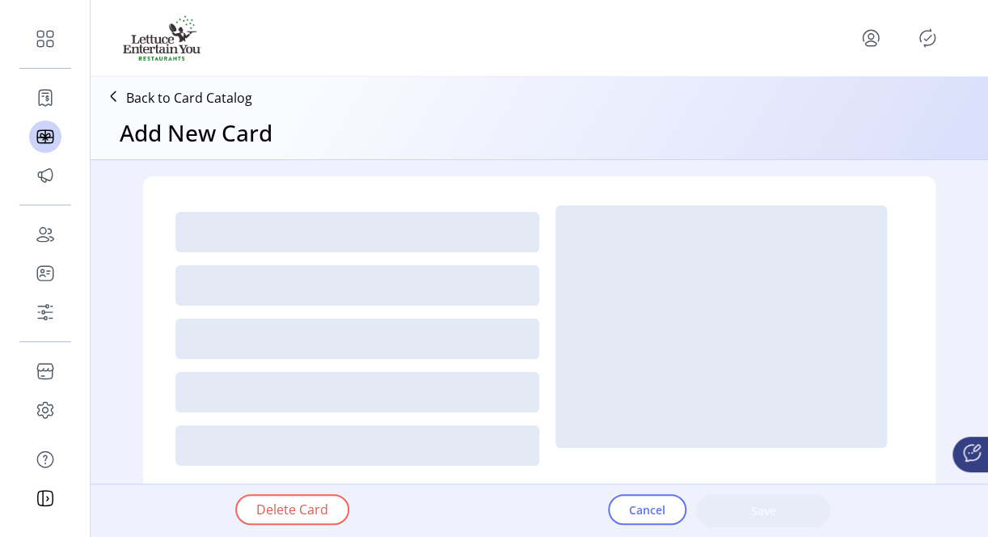
type textarea "**********"
type input "*"
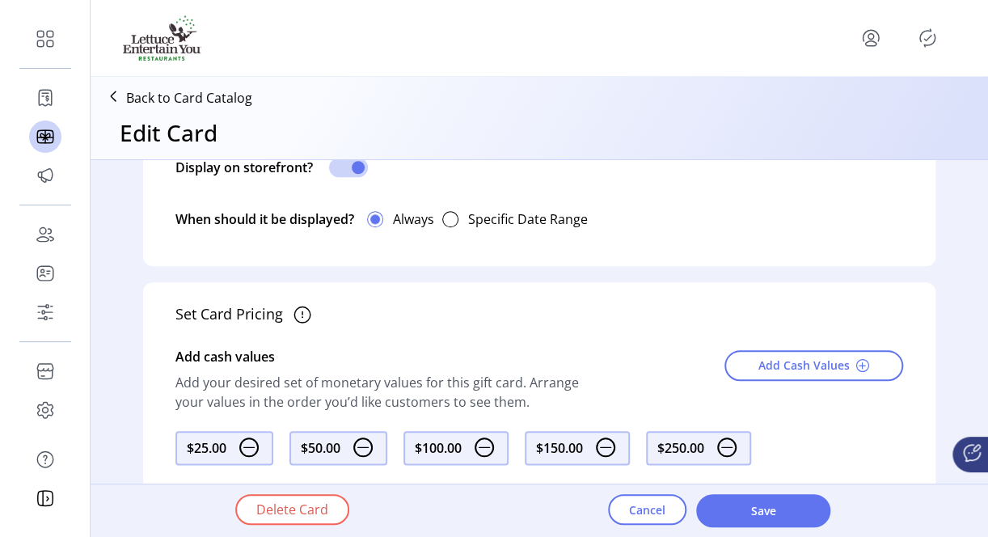
scroll to position [547, 0]
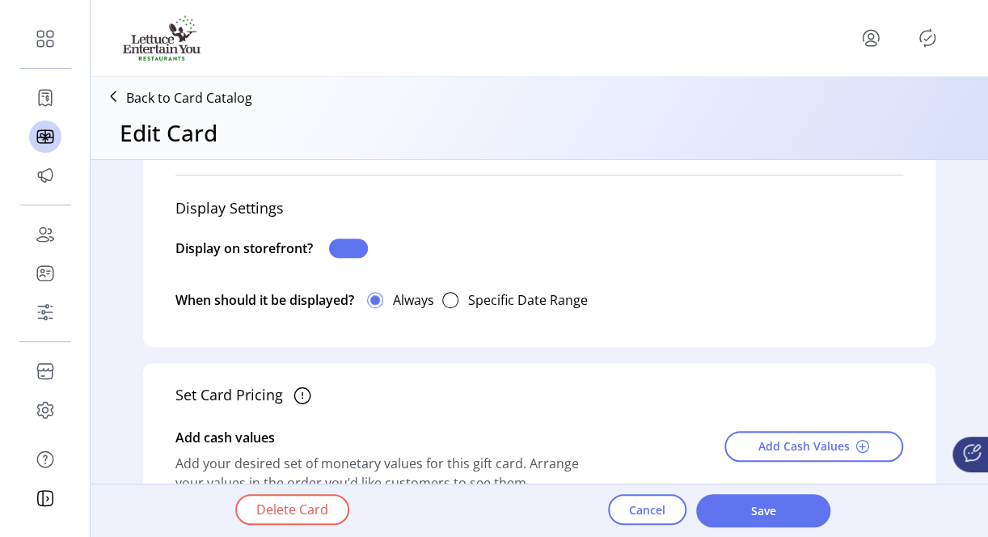
click at [341, 249] on span at bounding box center [348, 248] width 39 height 19
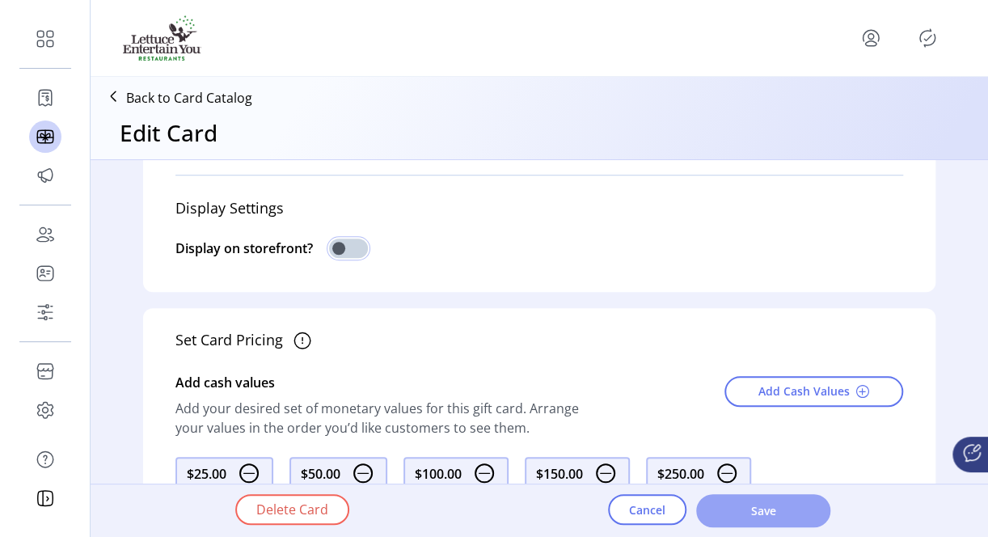
click at [737, 514] on span "Save" at bounding box center [763, 510] width 92 height 17
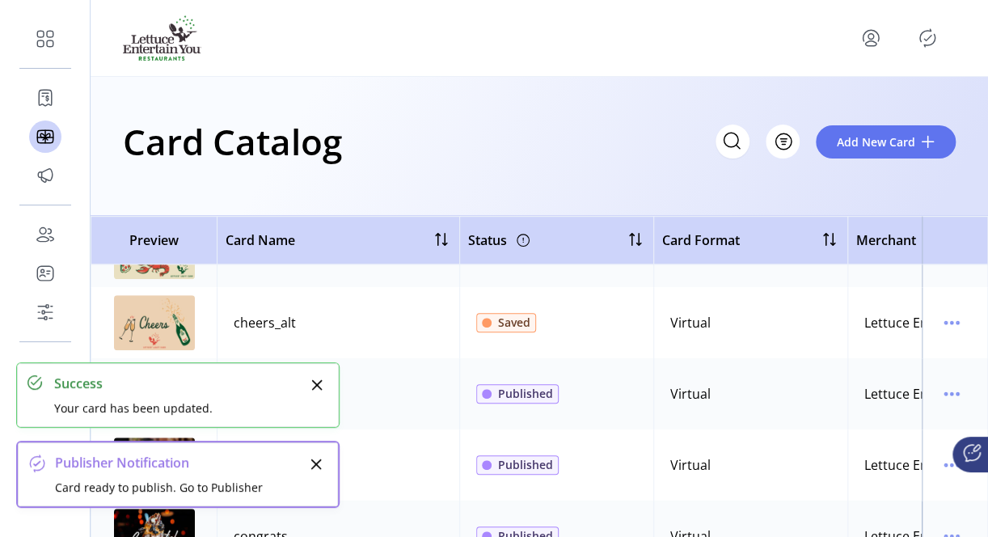
scroll to position [485, 0]
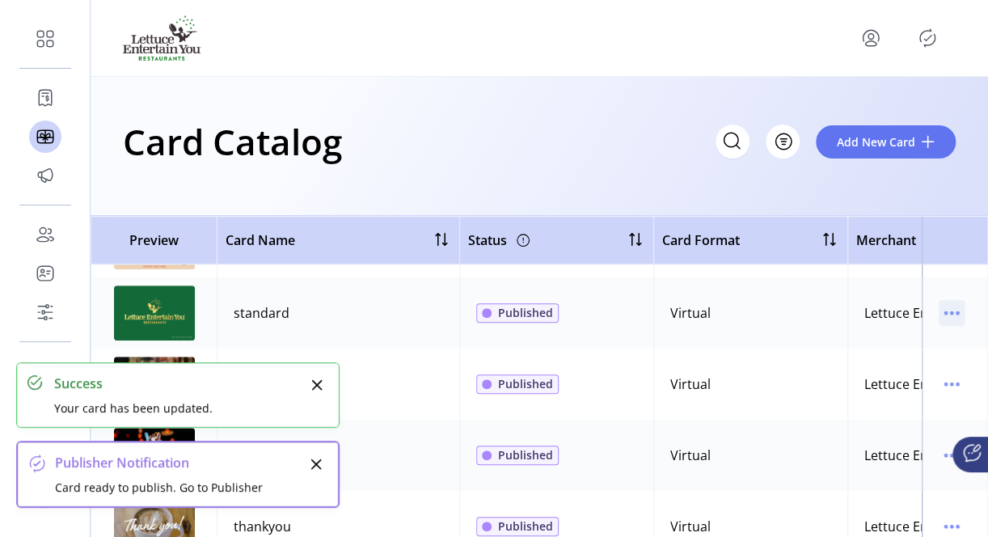
click at [943, 310] on icon "menu" at bounding box center [952, 313] width 26 height 26
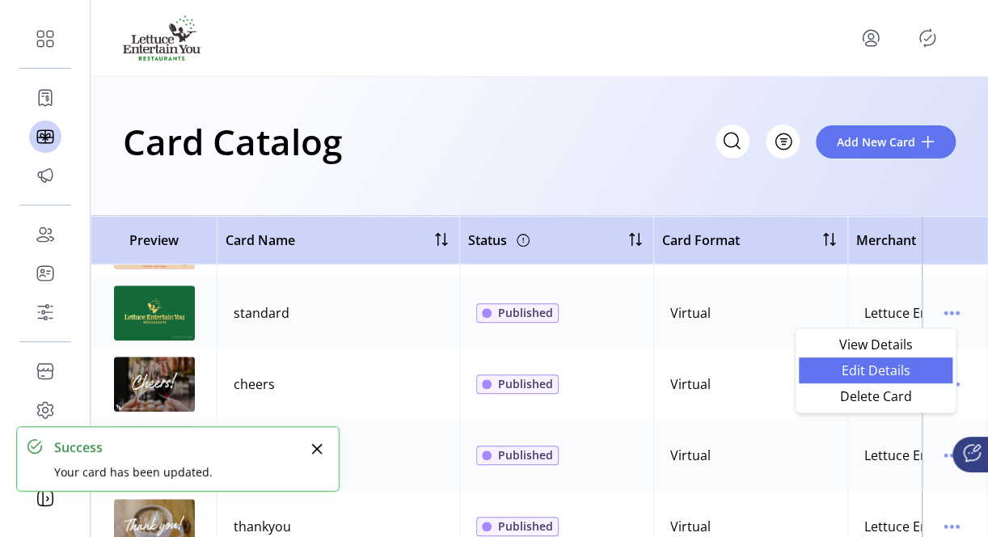
click at [848, 364] on span "Edit Details" at bounding box center [876, 370] width 134 height 13
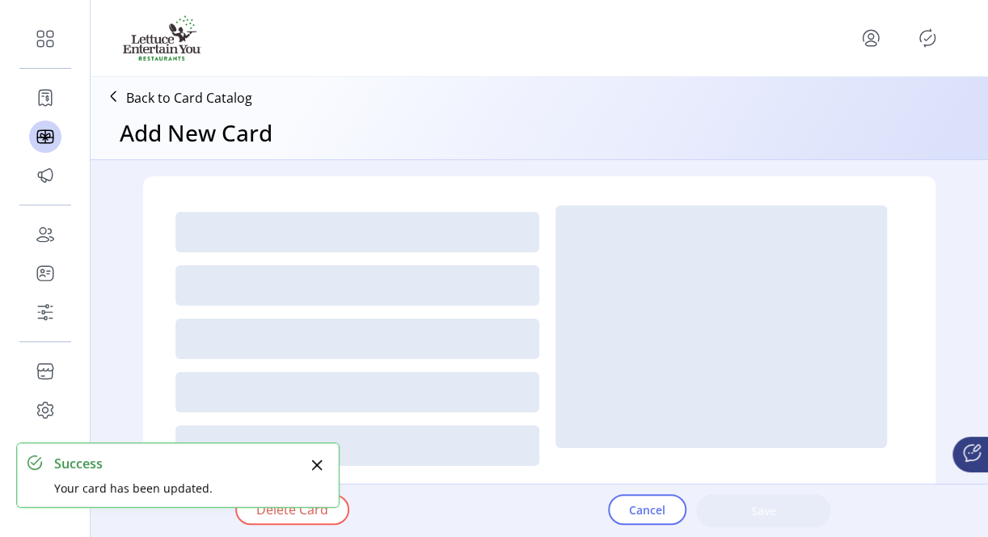
type textarea "**********"
type input "*"
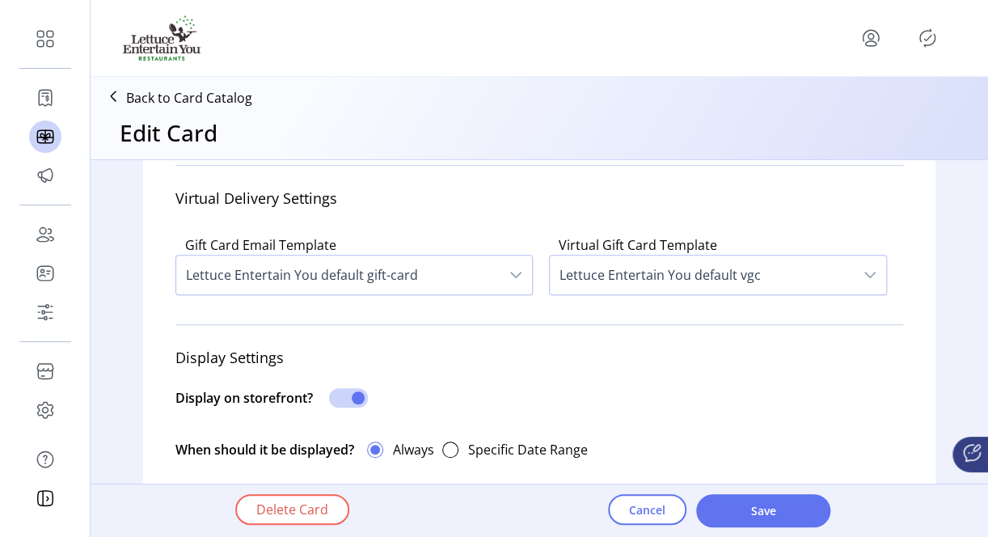
scroll to position [323, 0]
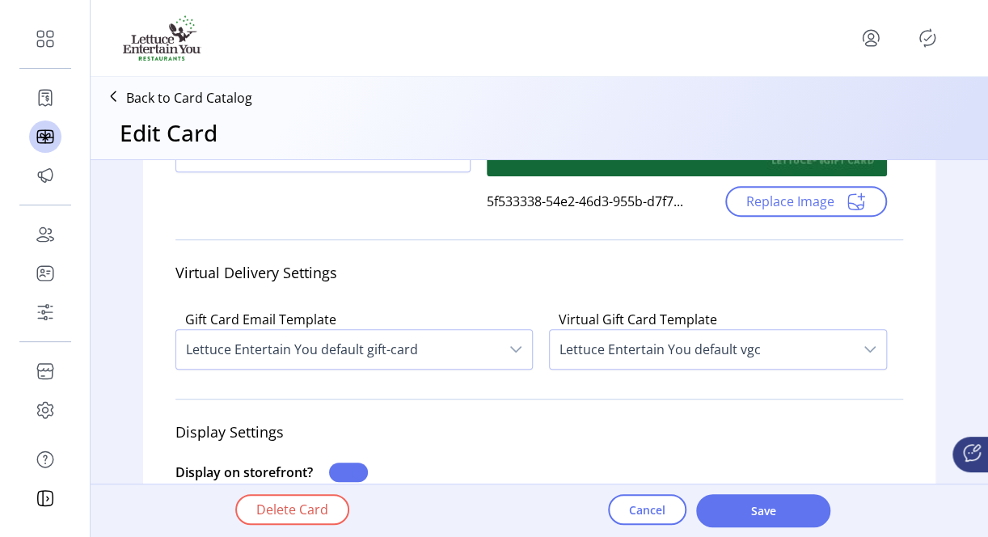
click at [343, 466] on span at bounding box center [348, 471] width 39 height 19
click at [715, 495] on button "Save" at bounding box center [763, 510] width 134 height 33
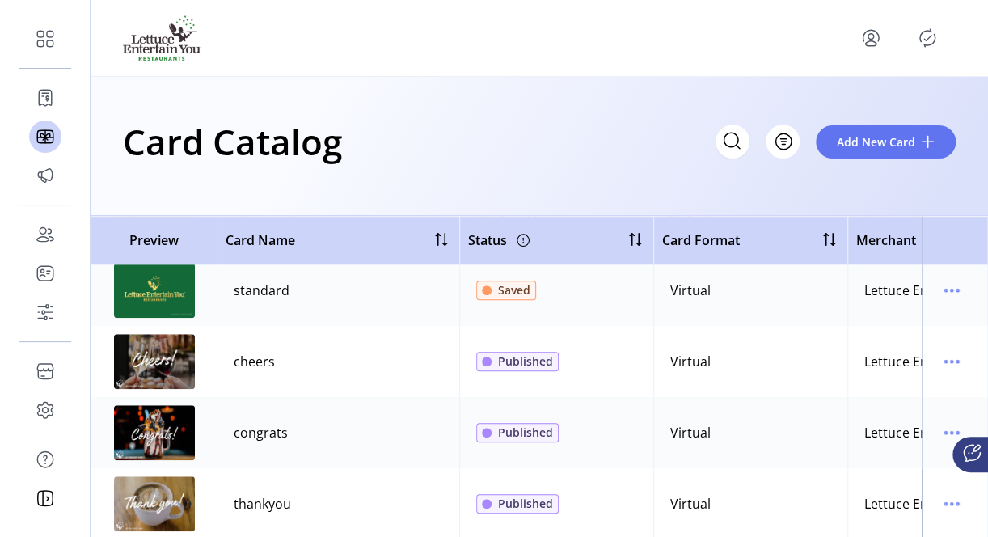
scroll to position [522, 0]
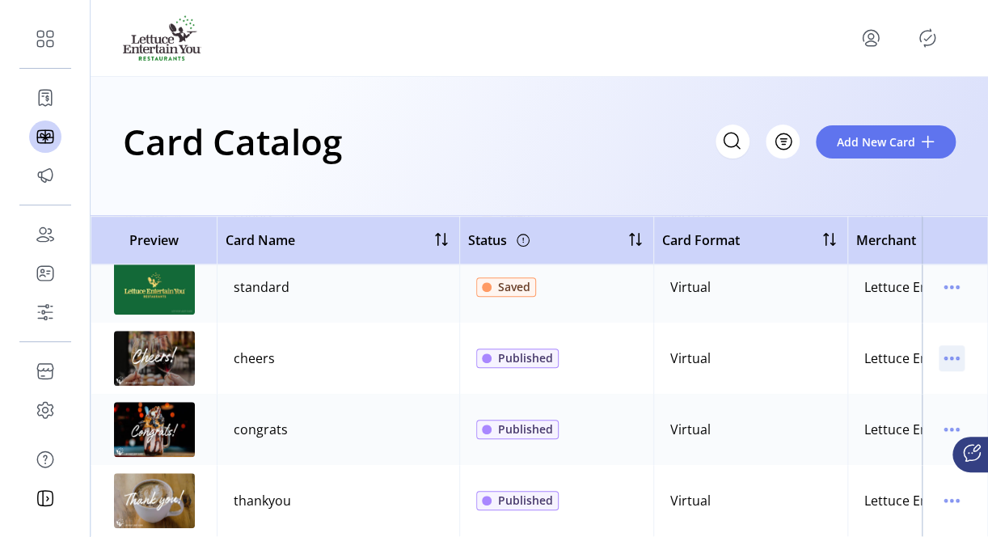
click at [944, 357] on icon "menu" at bounding box center [945, 358] width 2 height 2
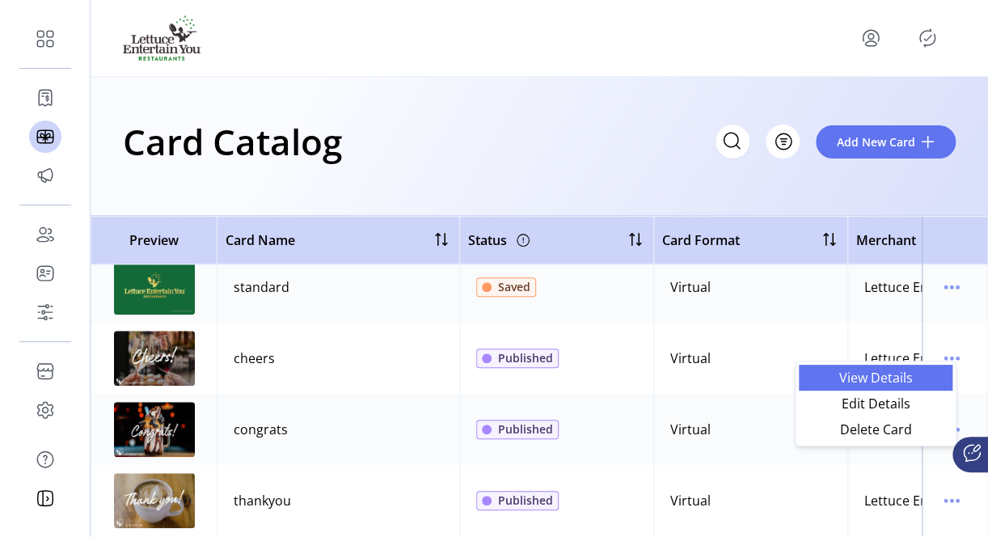
click at [885, 378] on span "View Details" at bounding box center [876, 377] width 134 height 13
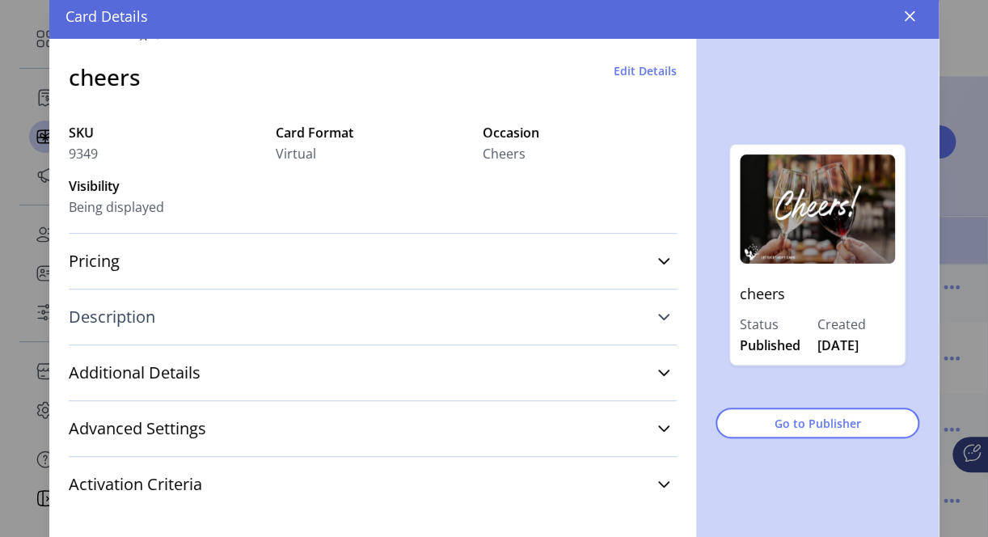
scroll to position [45, 0]
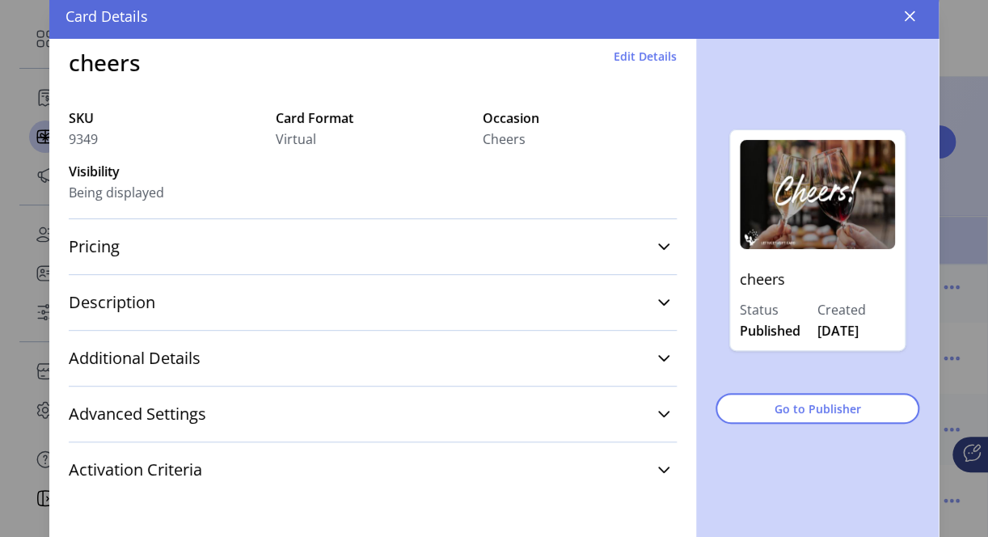
click at [651, 60] on span "Edit Details" at bounding box center [645, 56] width 63 height 17
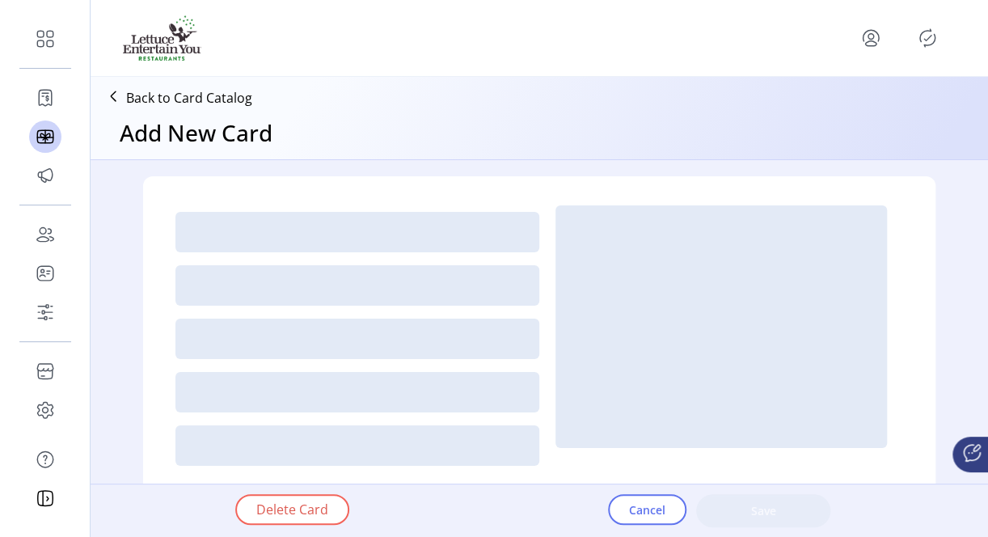
type textarea "**********"
type input "*"
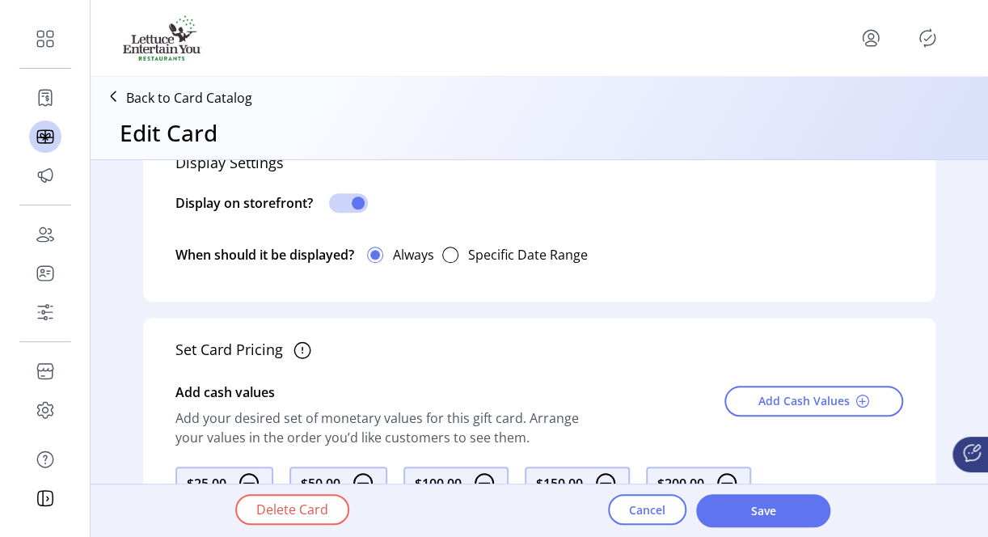
scroll to position [566, 0]
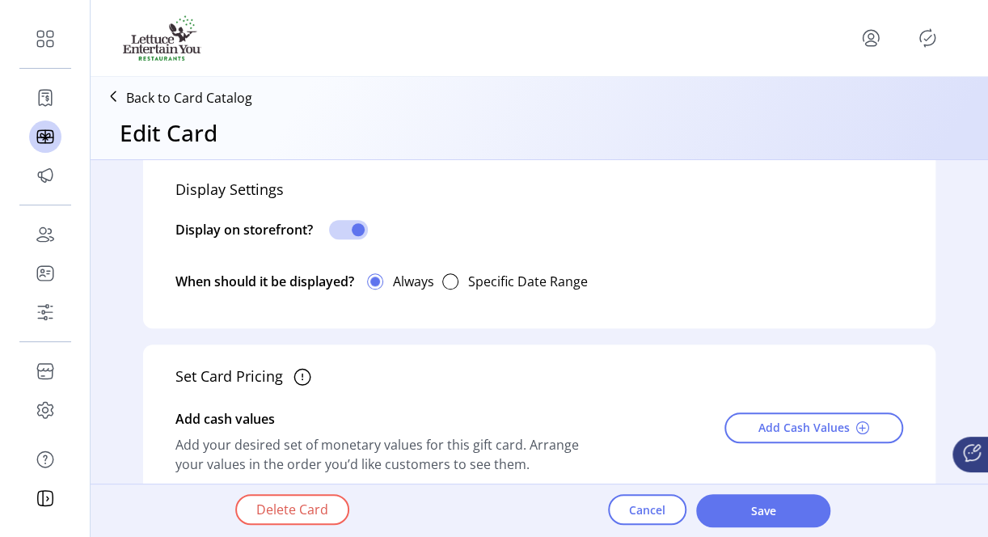
click at [343, 239] on p-inputswitch at bounding box center [348, 235] width 39 height 18
click at [341, 230] on span at bounding box center [348, 229] width 39 height 19
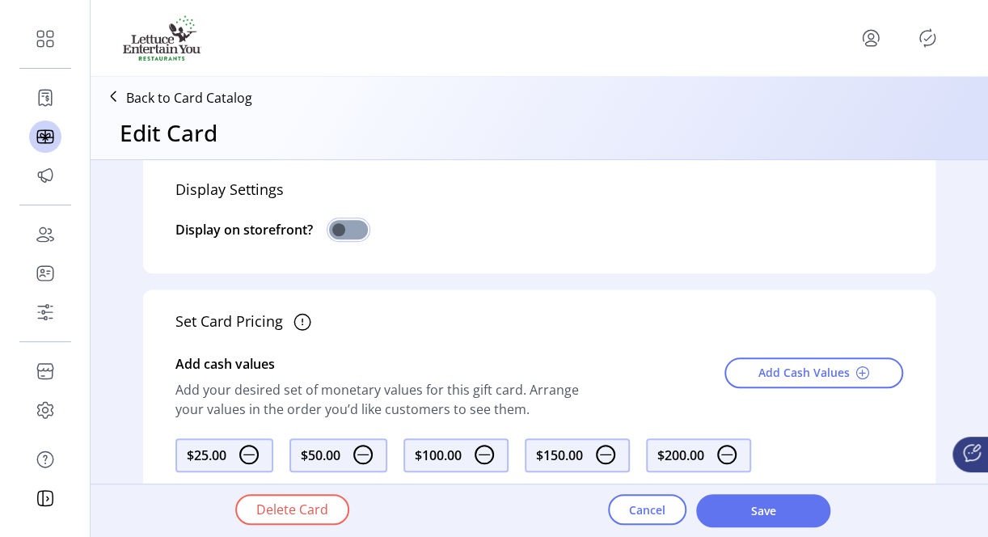
scroll to position [9, 5]
click at [762, 524] on button "Save" at bounding box center [763, 510] width 134 height 33
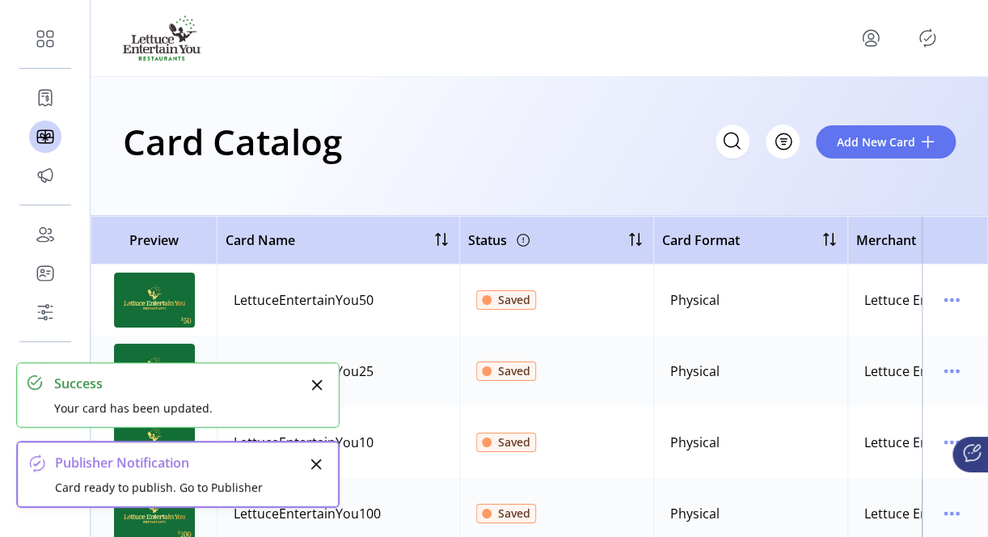
click at [319, 387] on icon "Close" at bounding box center [316, 384] width 13 height 13
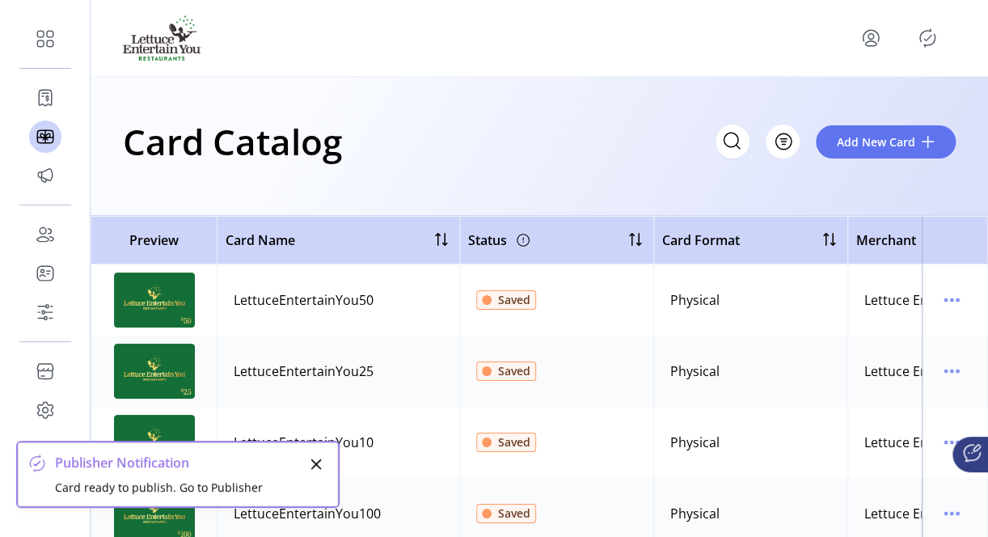
click at [312, 462] on icon "Close" at bounding box center [316, 464] width 13 height 13
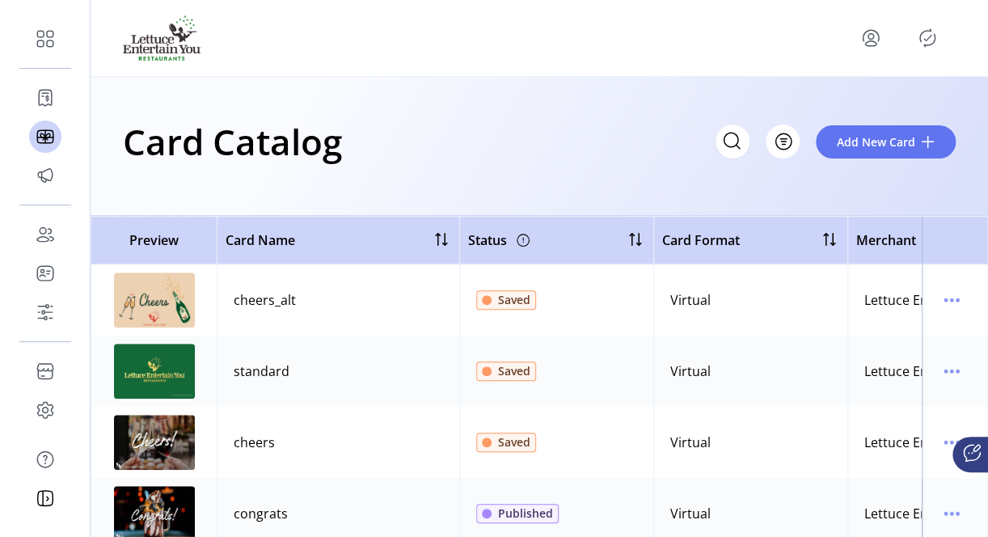
scroll to position [522, 0]
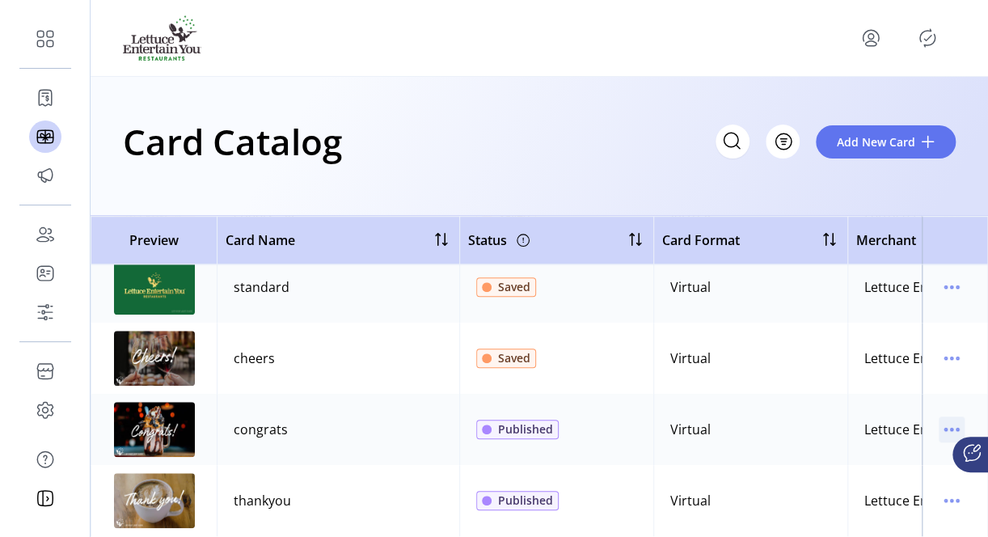
click at [944, 420] on icon "menu" at bounding box center [952, 429] width 26 height 26
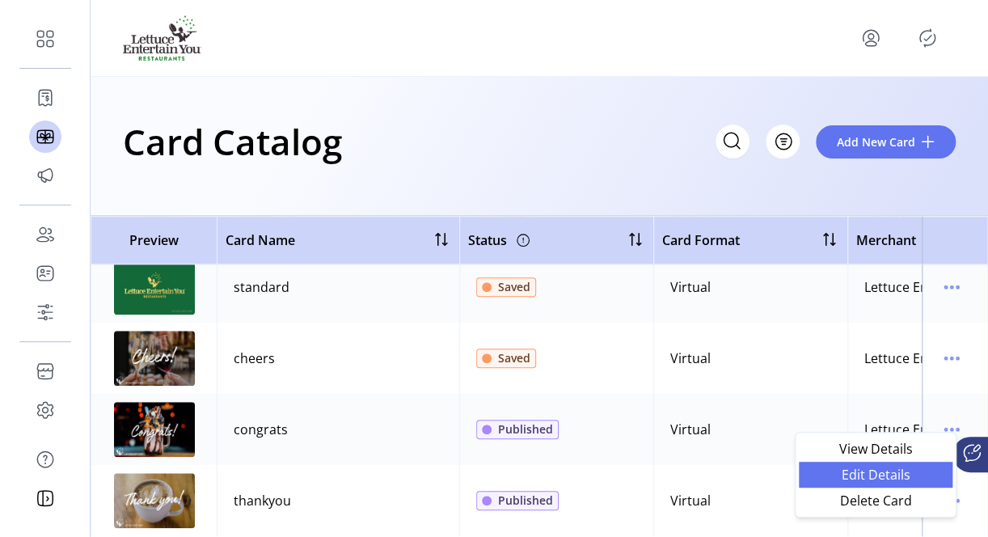
click at [876, 475] on span "Edit Details" at bounding box center [876, 474] width 134 height 13
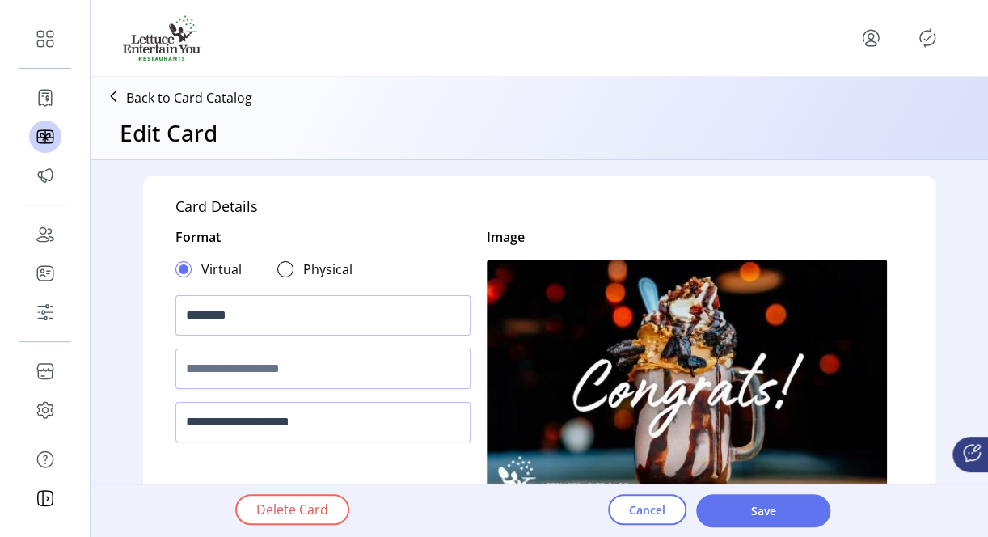
type textarea "**********"
type input "*"
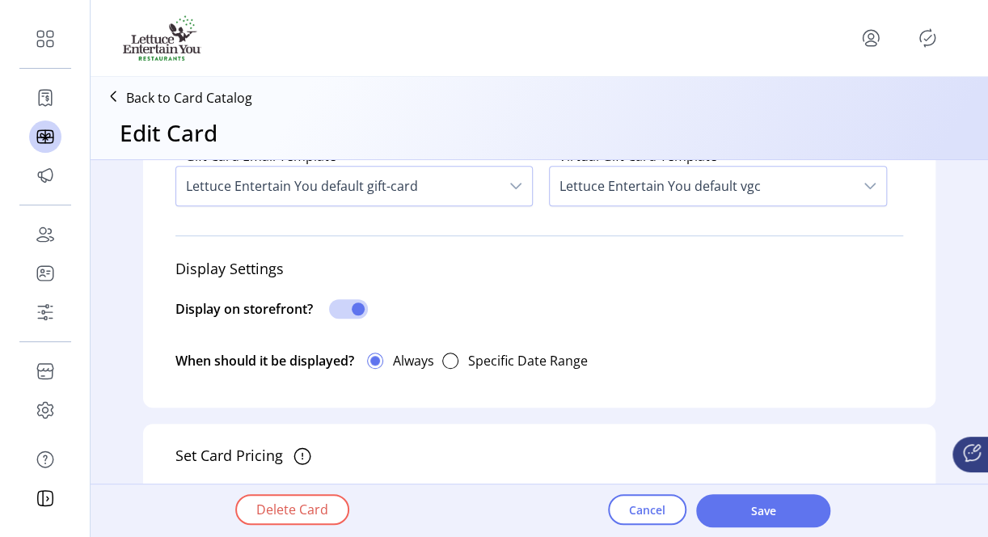
scroll to position [485, 0]
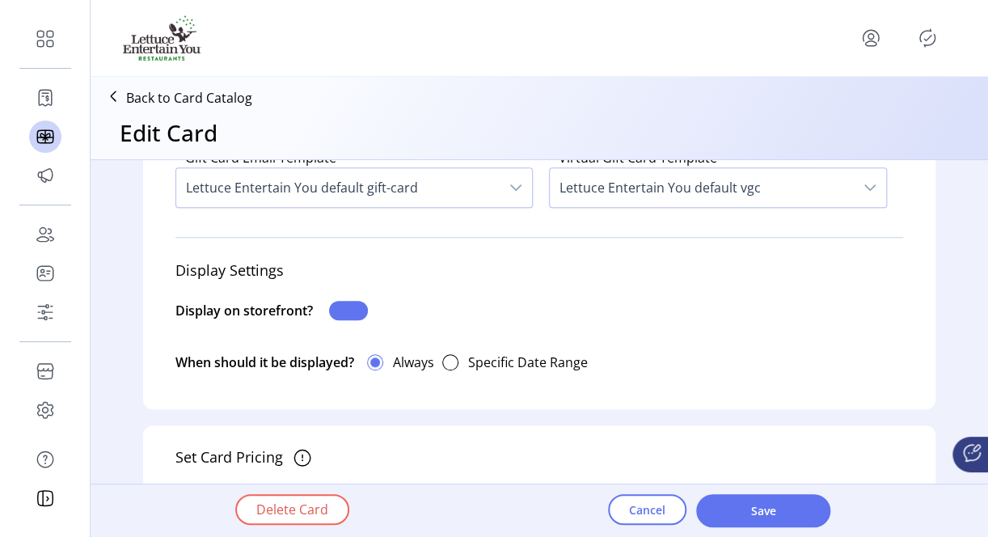
click at [340, 310] on span at bounding box center [348, 310] width 39 height 19
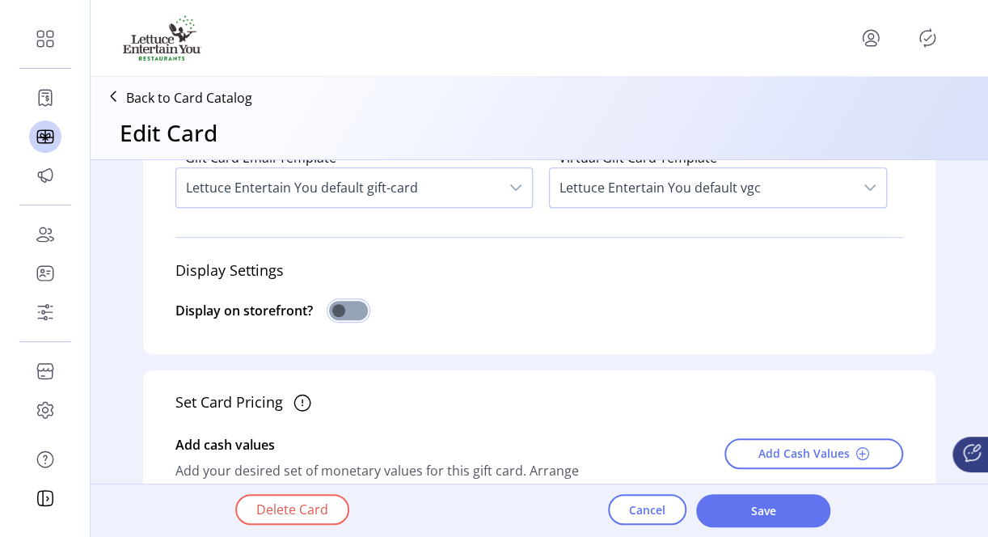
scroll to position [9, 5]
click at [766, 517] on span "Save" at bounding box center [763, 510] width 92 height 17
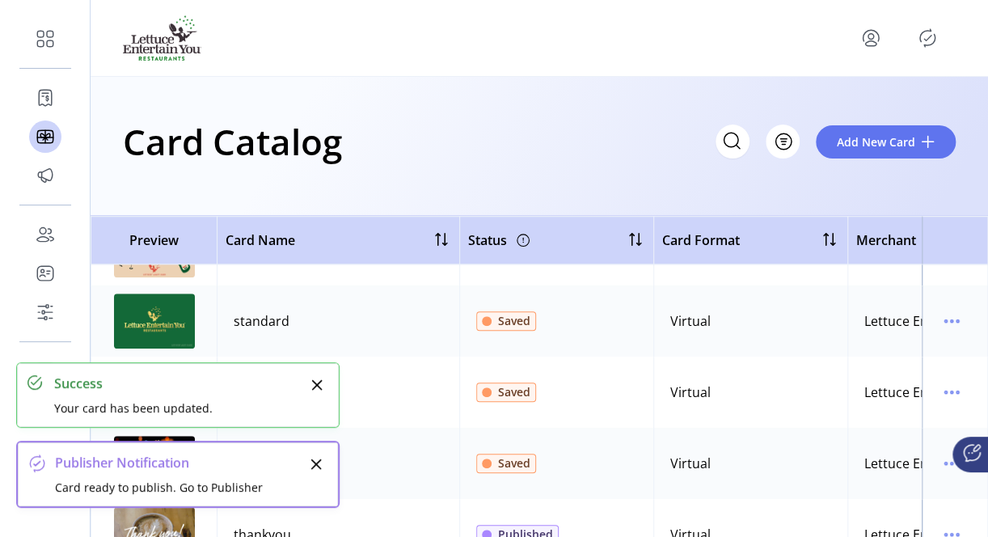
scroll to position [522, 0]
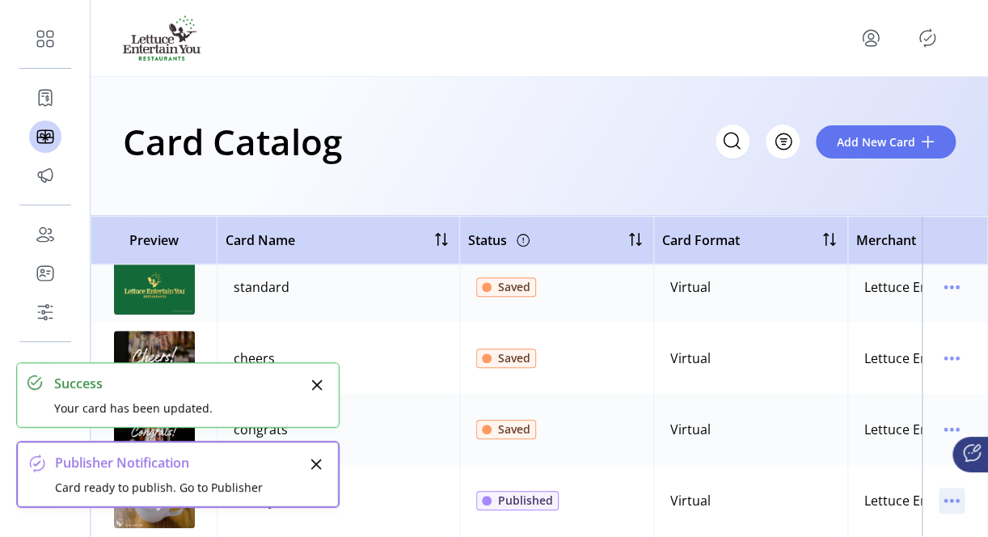
click at [939, 488] on icon "menu" at bounding box center [952, 501] width 26 height 26
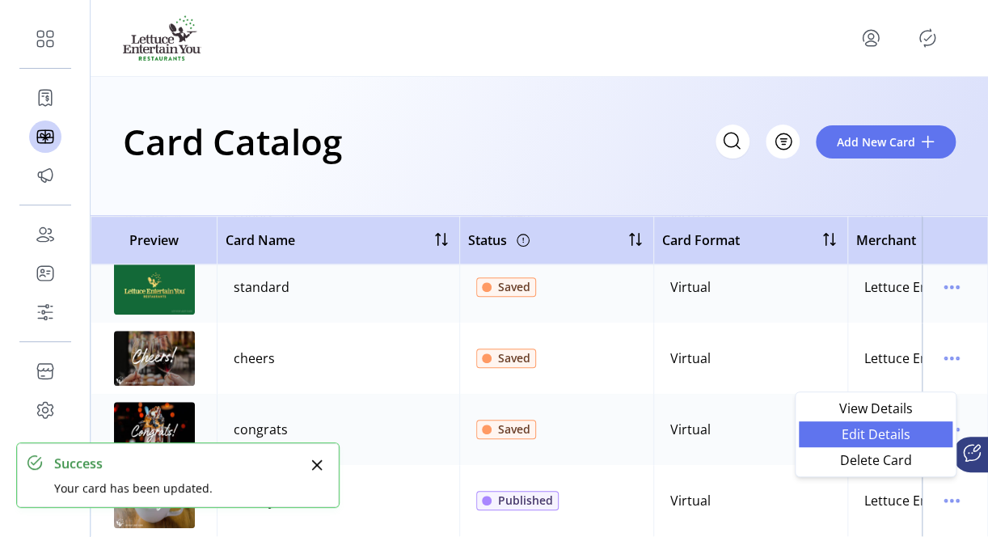
drag, startPoint x: 878, startPoint y: 408, endPoint x: 878, endPoint y: 433, distance: 25.1
click at [878, 433] on ul "View Details Edit Details Delete Card" at bounding box center [876, 434] width 154 height 78
click at [878, 433] on span "Edit Details" at bounding box center [876, 434] width 134 height 13
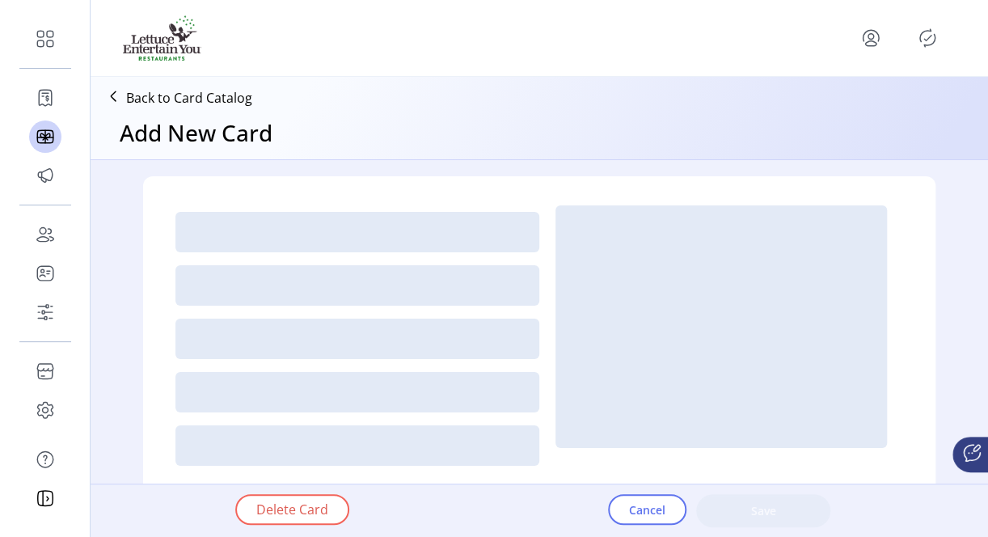
type textarea "**********"
type input "*"
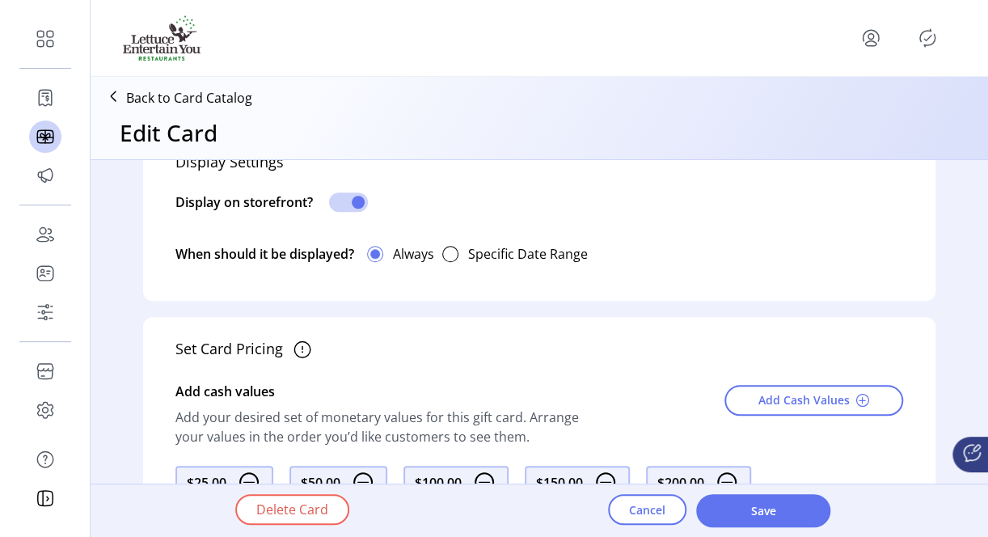
scroll to position [566, 0]
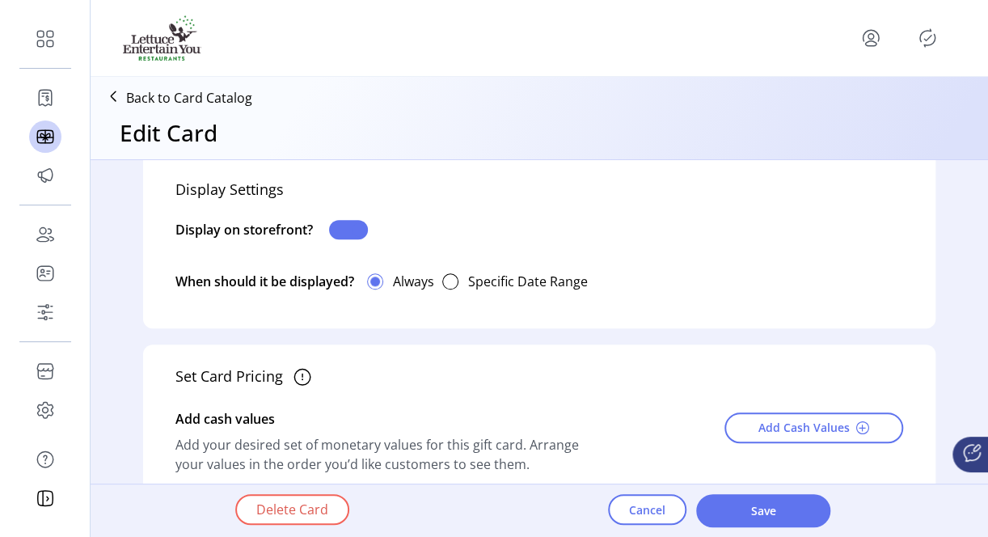
click at [336, 228] on span at bounding box center [348, 229] width 39 height 19
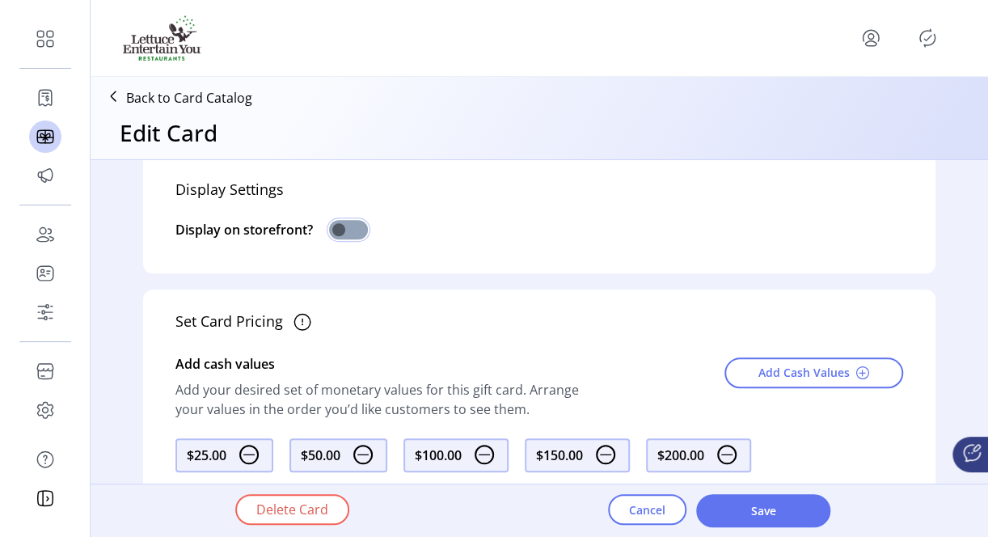
scroll to position [9, 5]
click at [770, 508] on span "Save" at bounding box center [763, 510] width 92 height 17
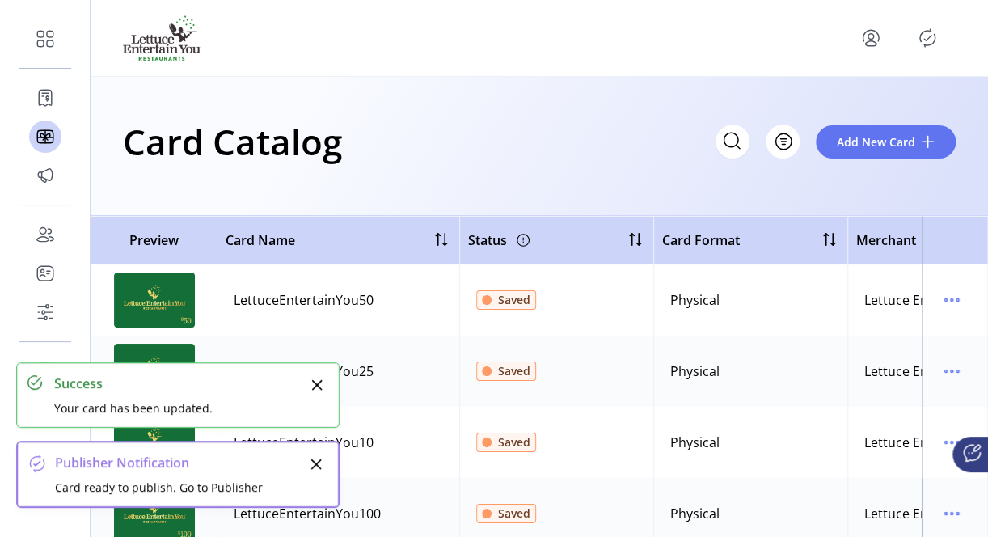
click at [315, 385] on icon "Close" at bounding box center [316, 384] width 13 height 13
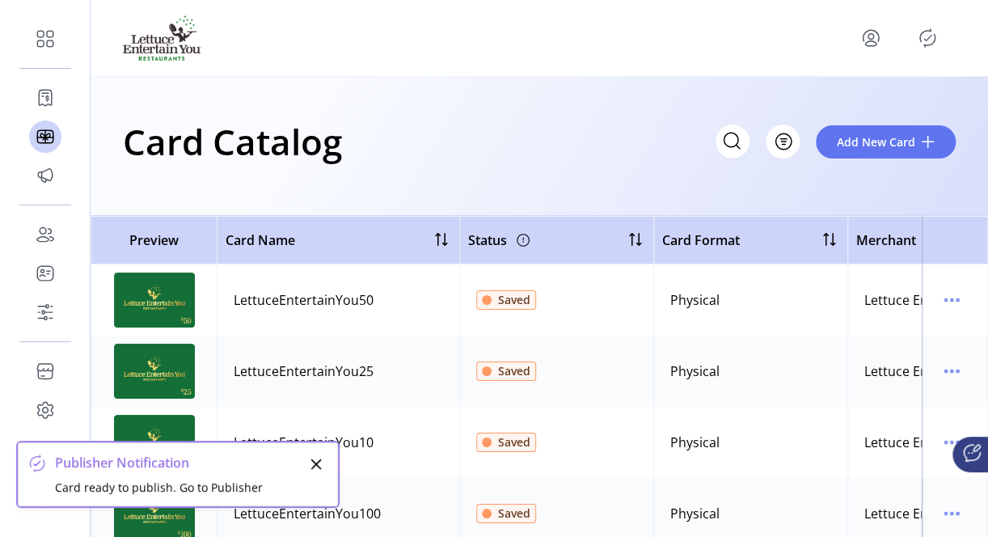
click at [316, 469] on icon "Close" at bounding box center [316, 464] width 13 height 13
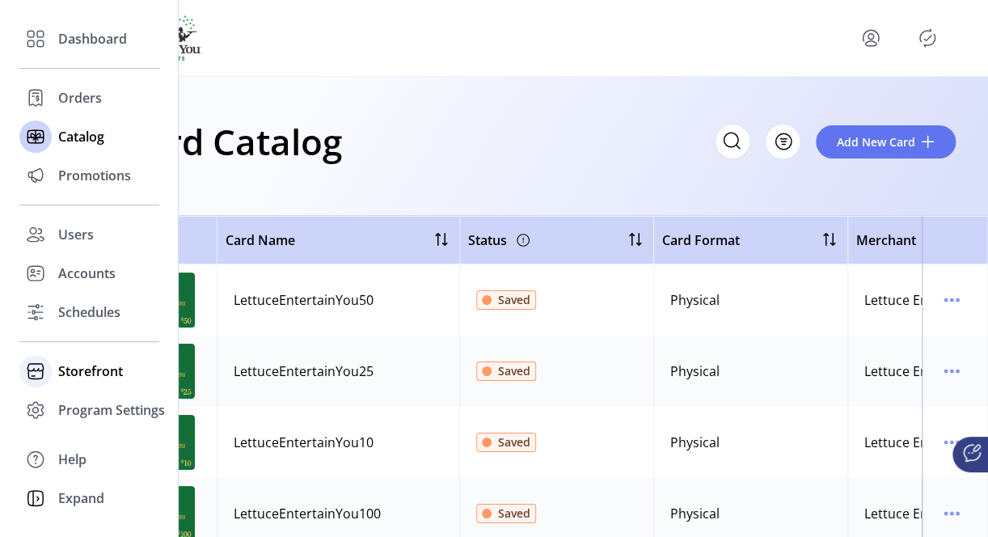
click at [100, 378] on span "Storefront" at bounding box center [90, 370] width 65 height 19
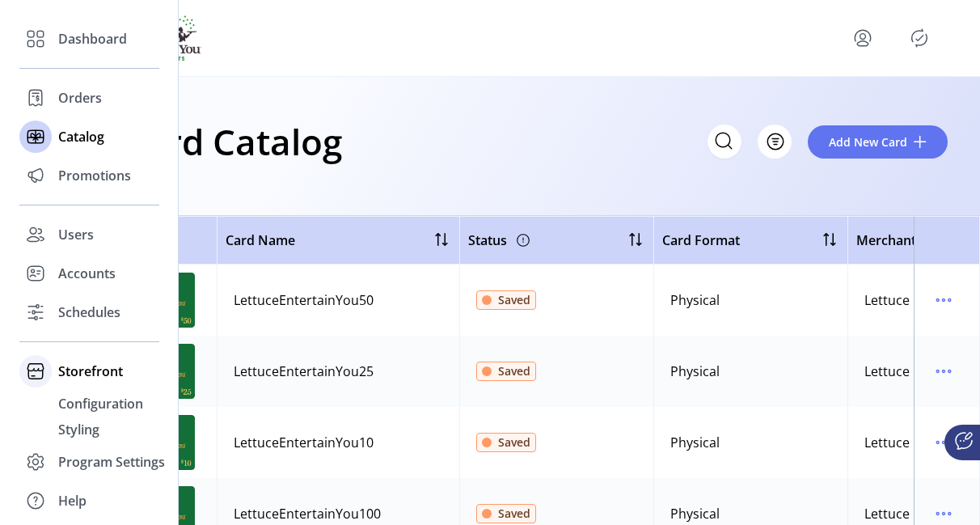
click at [82, 371] on span "Storefront" at bounding box center [90, 370] width 65 height 19
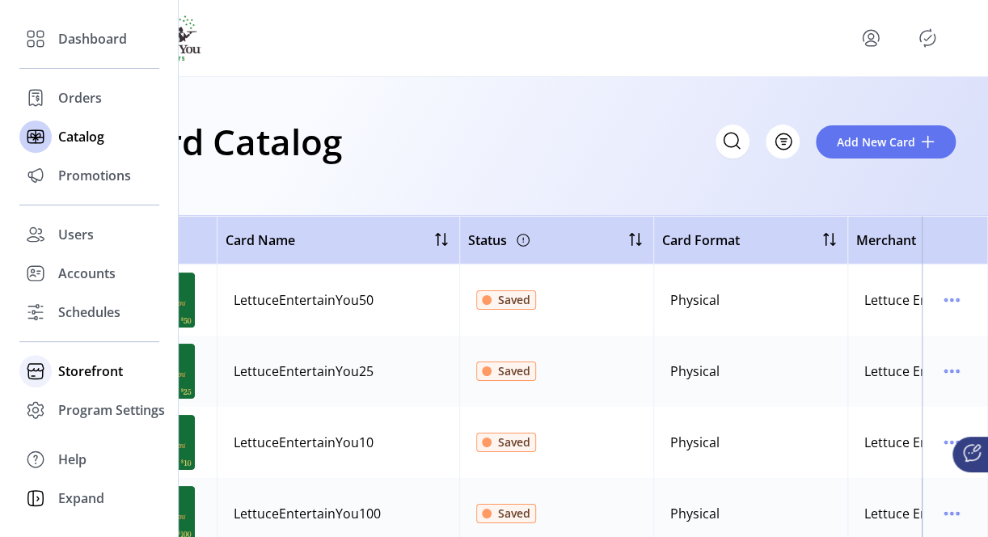
click at [83, 366] on span "Storefront" at bounding box center [90, 370] width 65 height 19
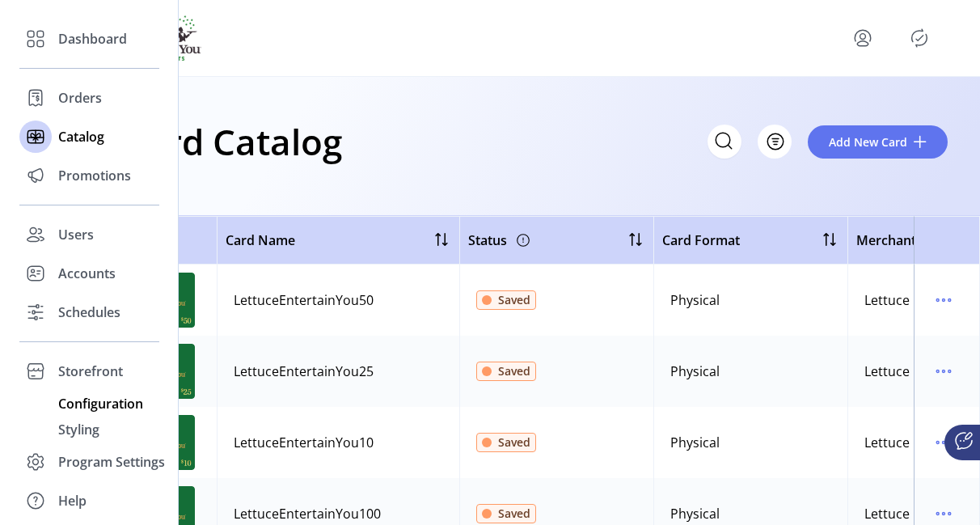
click at [83, 401] on span "Configuration" at bounding box center [100, 403] width 85 height 19
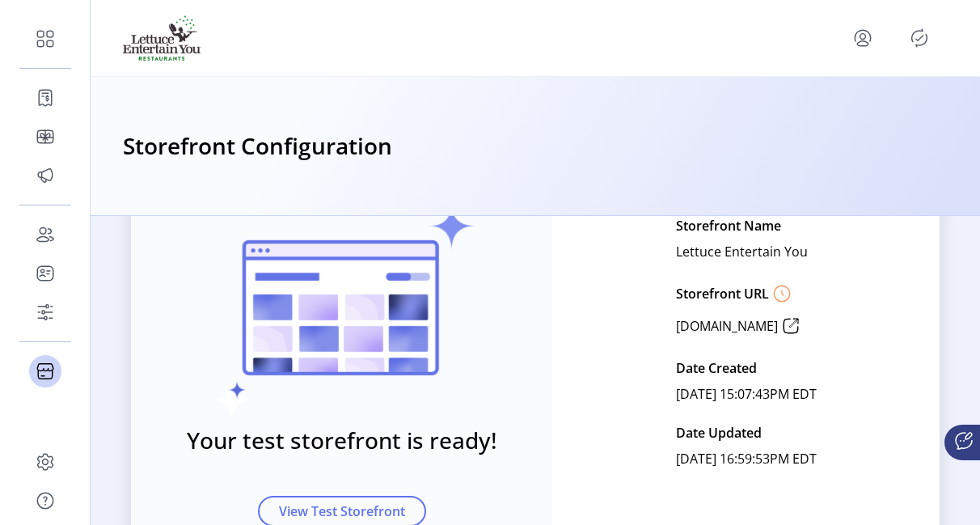
scroll to position [241, 0]
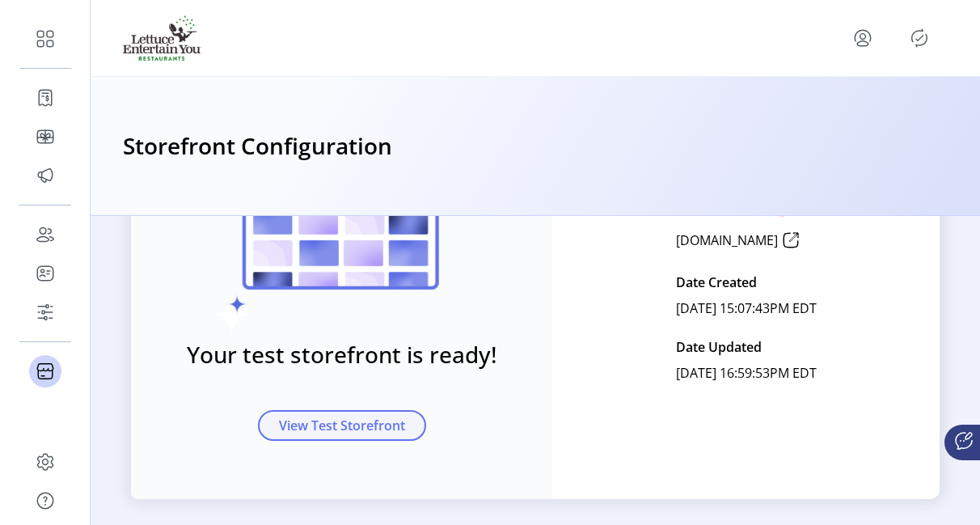
click at [336, 427] on span "View Test Storefront" at bounding box center [342, 425] width 126 height 19
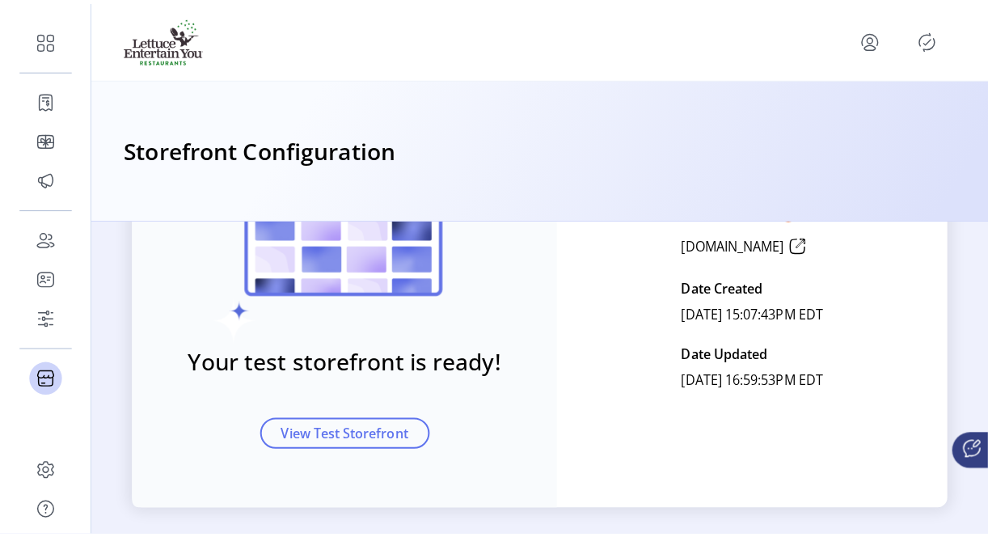
scroll to position [0, 0]
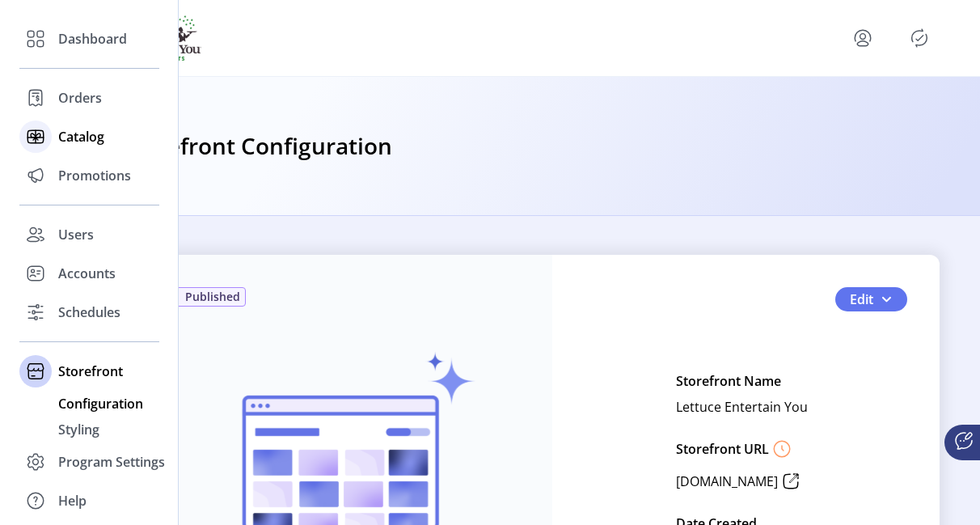
click at [76, 132] on span "Catalog" at bounding box center [81, 136] width 46 height 19
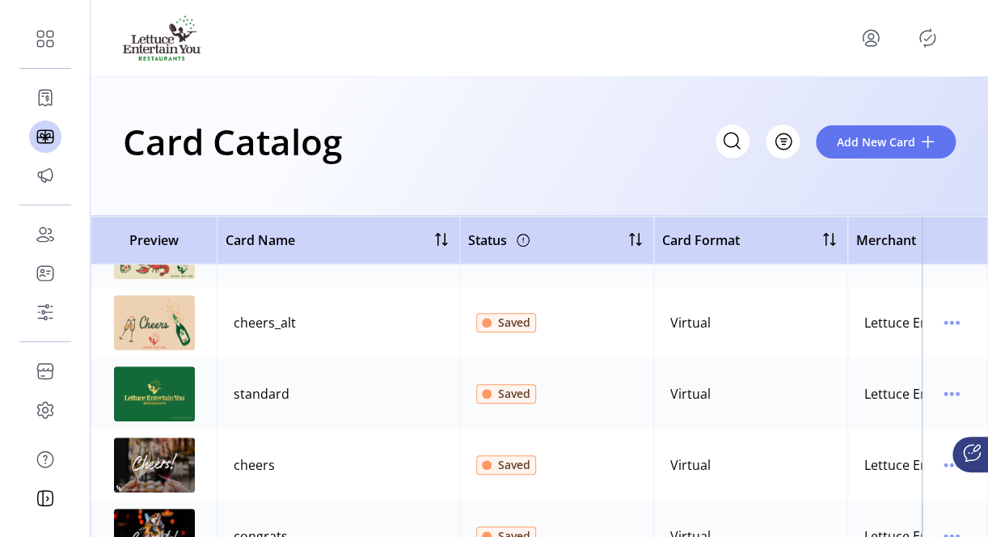
scroll to position [522, 0]
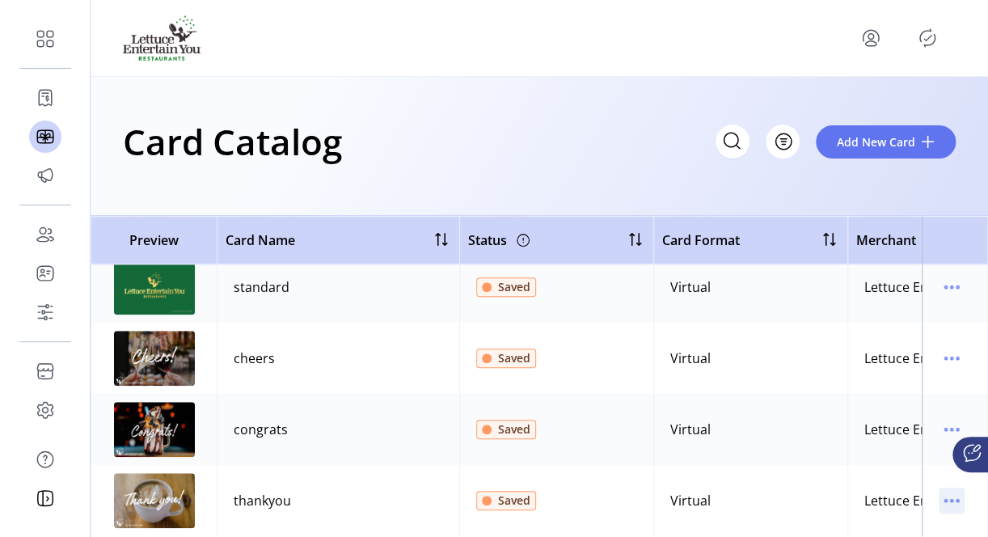
click at [951, 500] on icon "menu" at bounding box center [952, 501] width 2 height 2
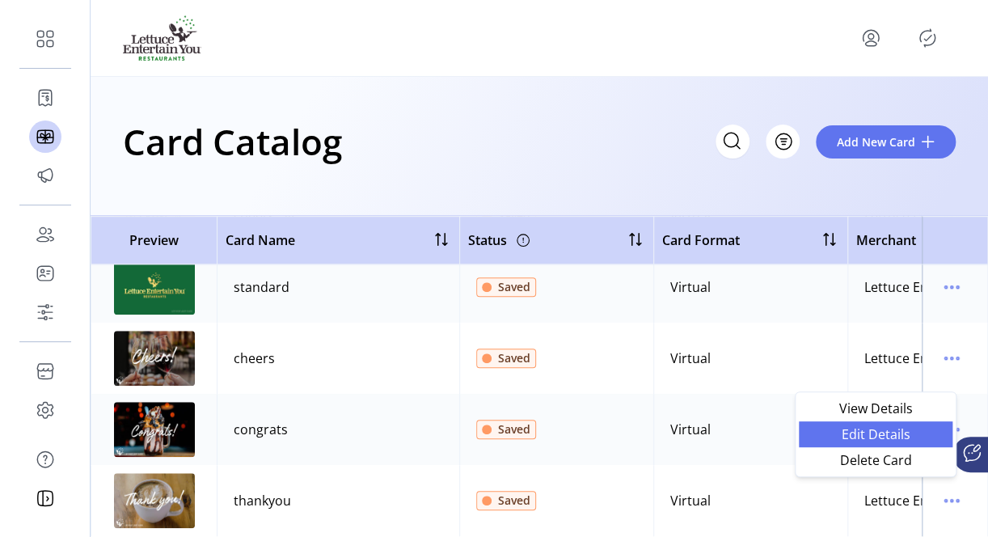
click at [862, 437] on span "Edit Details" at bounding box center [876, 434] width 134 height 13
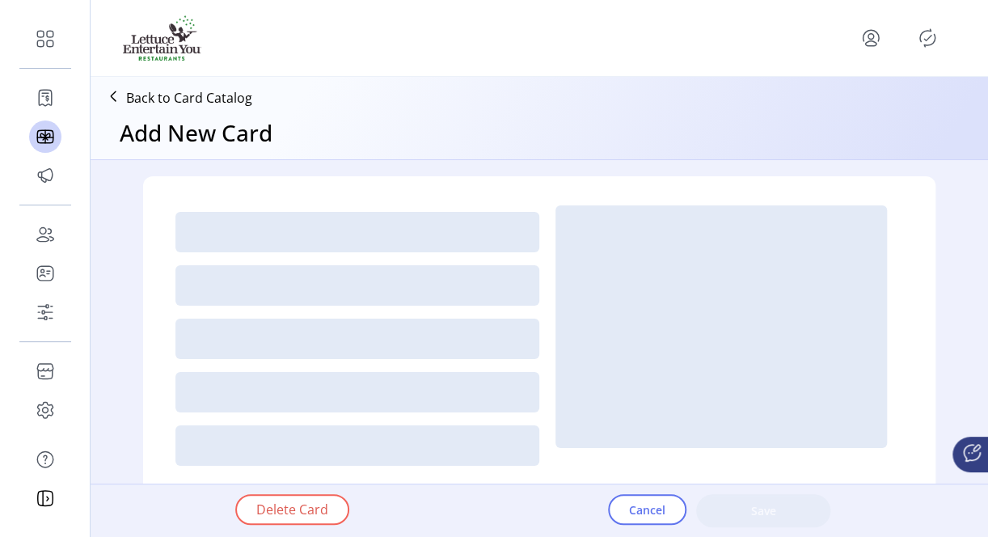
type textarea "**********"
type input "*"
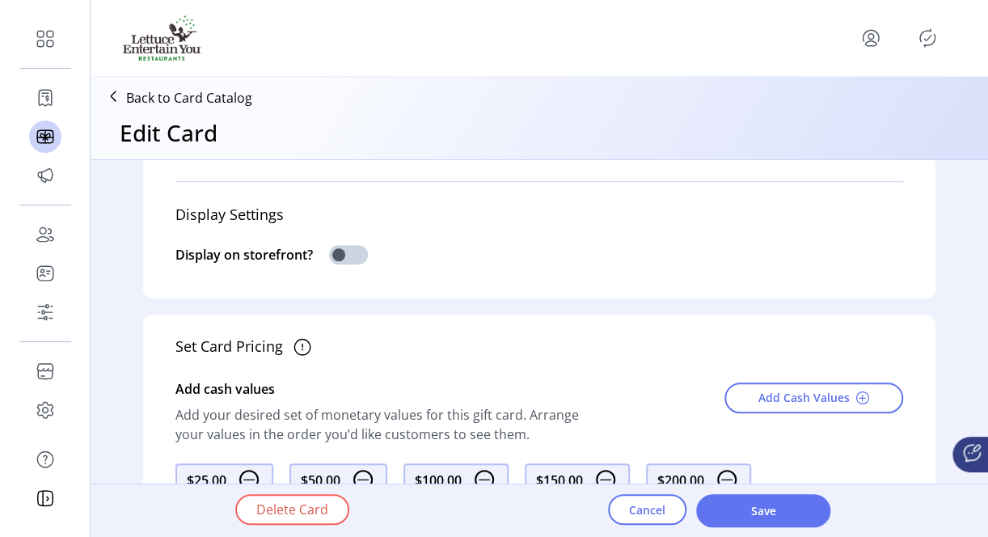
scroll to position [566, 0]
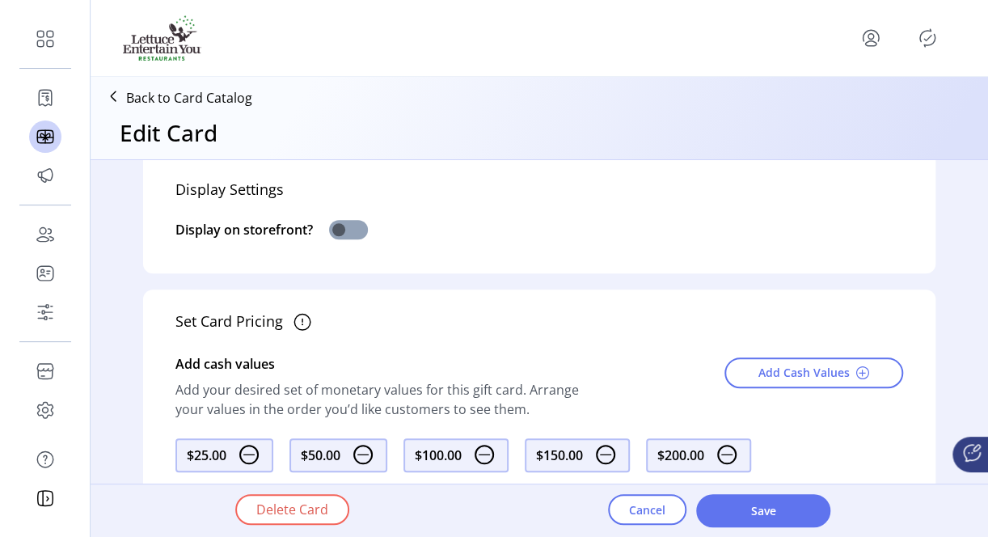
click at [343, 224] on span at bounding box center [348, 229] width 39 height 19
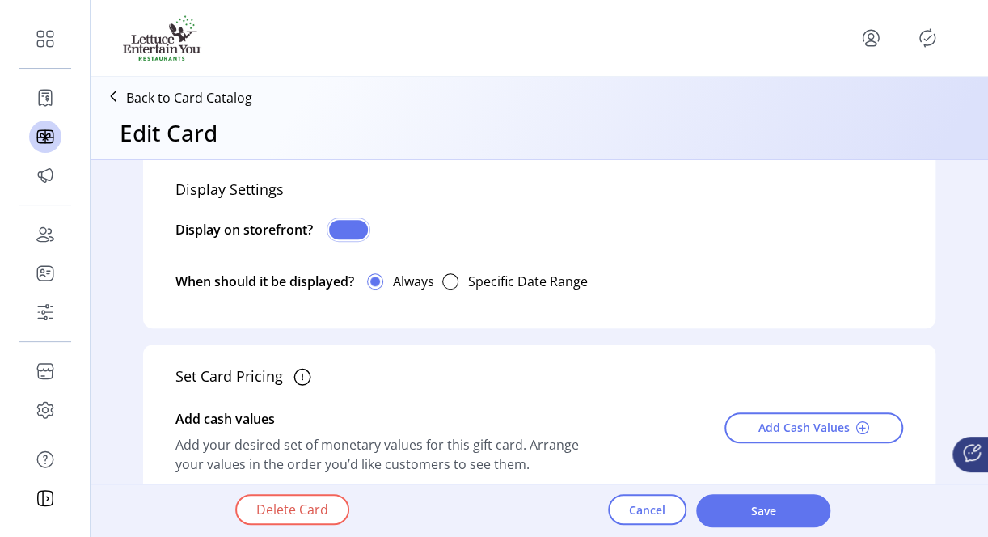
scroll to position [9, 5]
click at [382, 246] on div "Display on storefront?" at bounding box center [539, 232] width 728 height 44
click at [350, 231] on span at bounding box center [348, 229] width 39 height 19
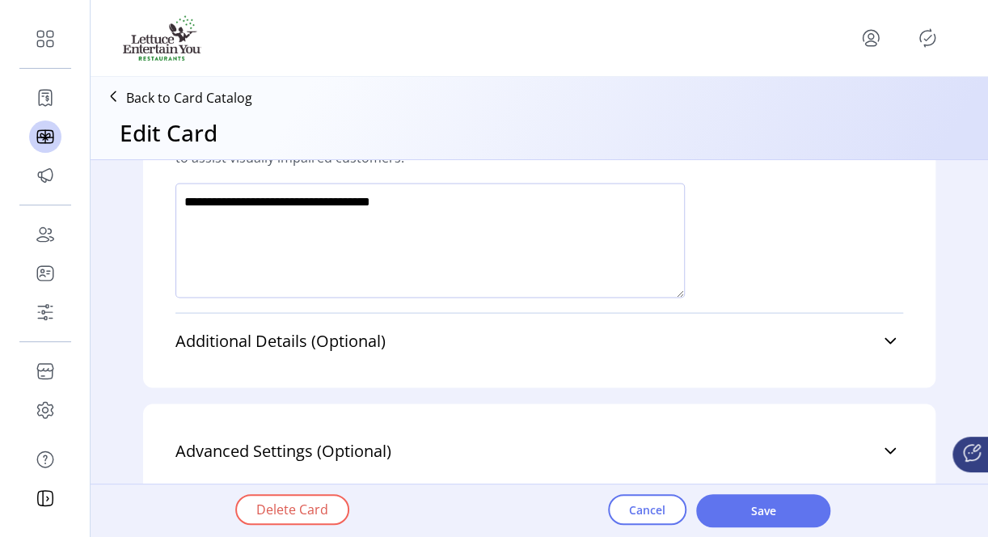
scroll to position [1302, 0]
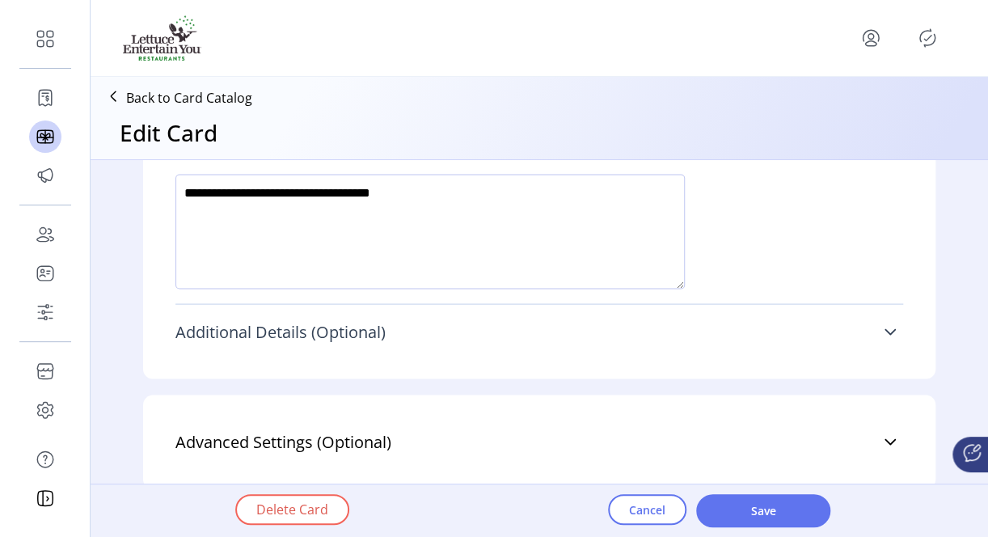
click at [886, 330] on icon at bounding box center [890, 331] width 13 height 13
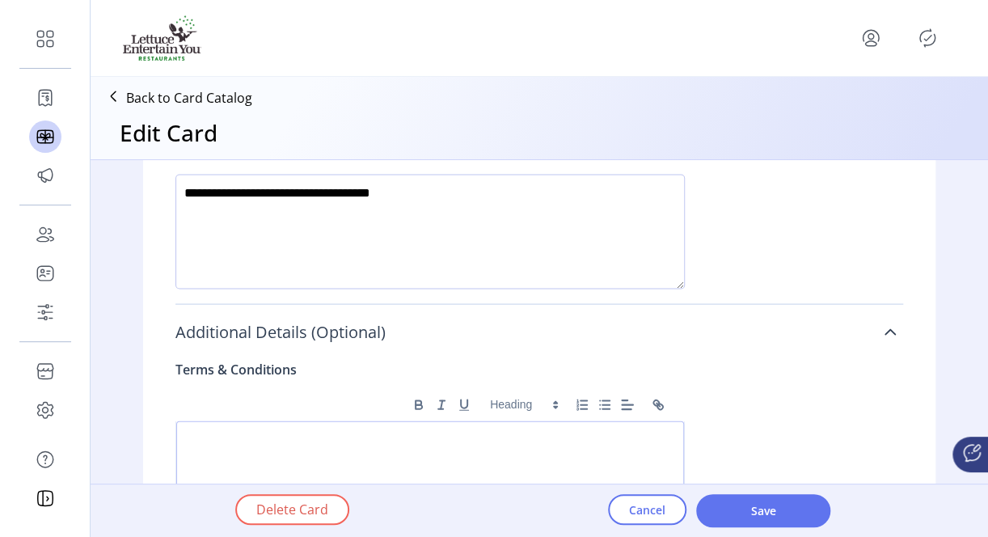
click at [885, 327] on icon at bounding box center [890, 331] width 13 height 13
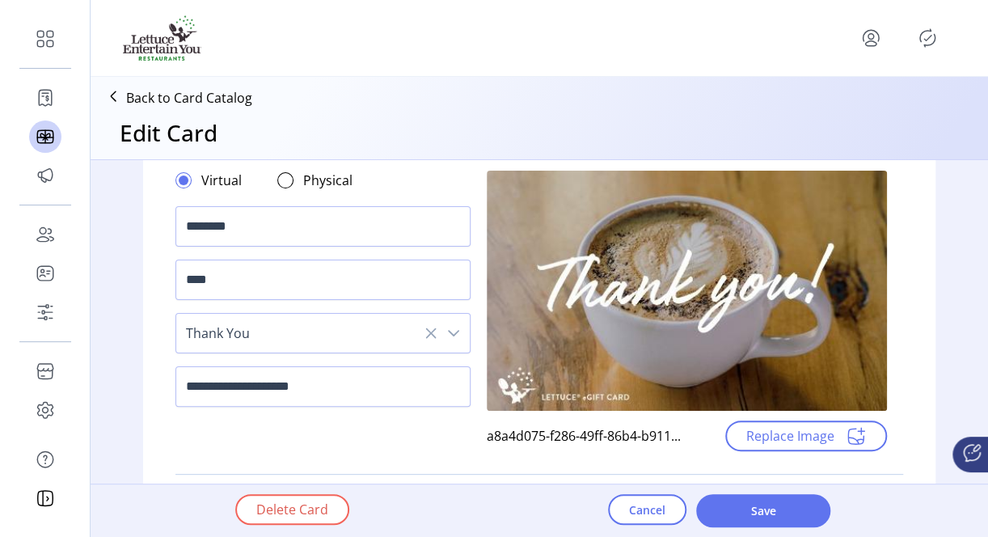
scroll to position [8, 0]
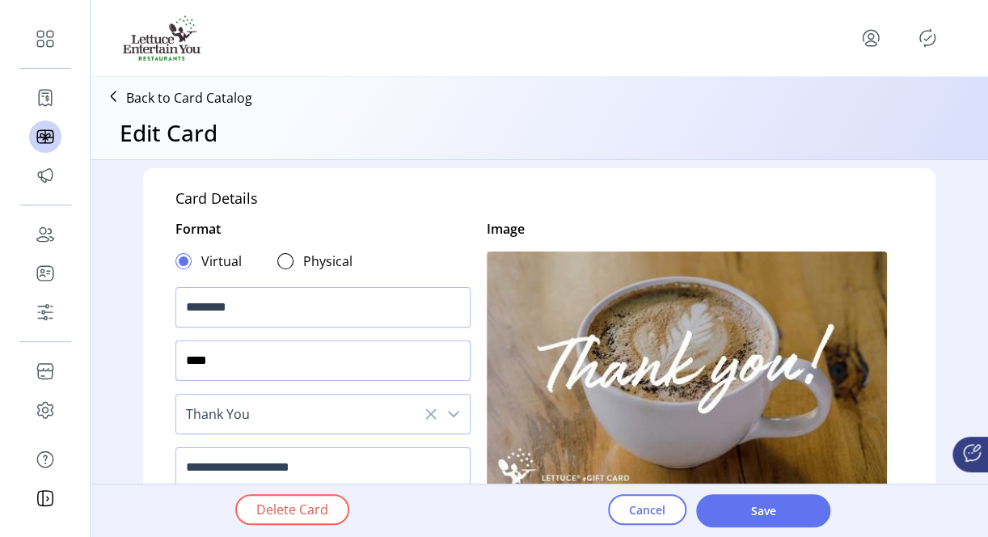
click at [220, 343] on input "****" at bounding box center [322, 360] width 295 height 40
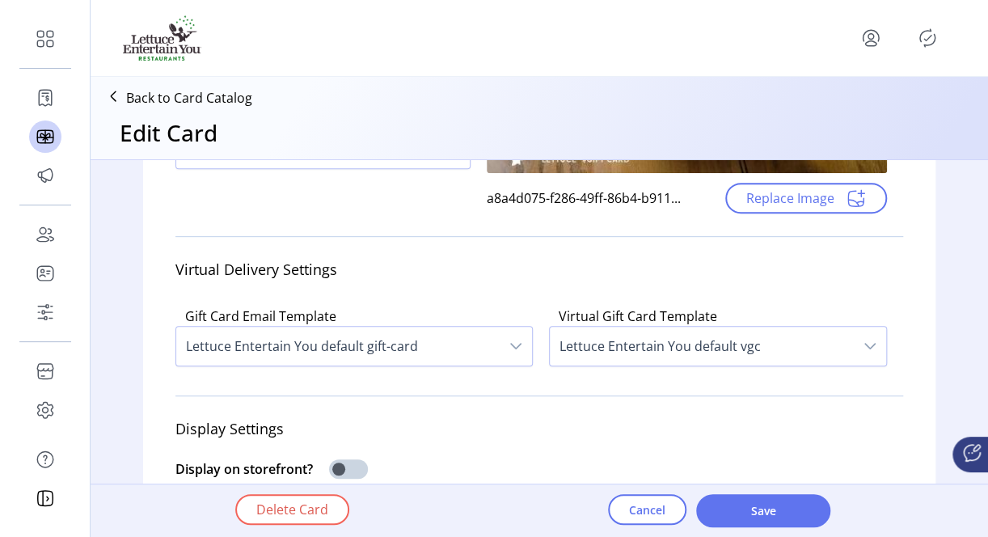
scroll to position [412, 0]
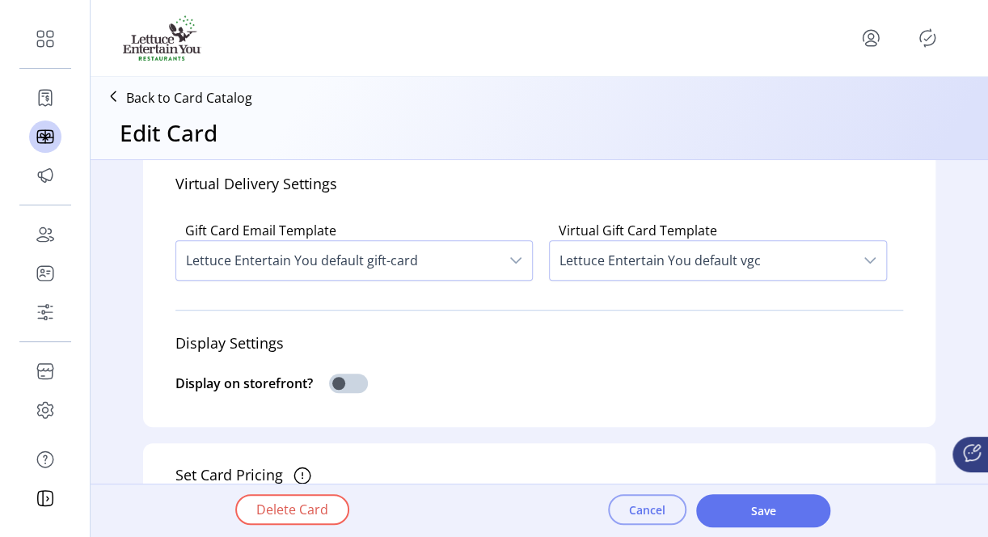
click at [624, 508] on button "Cancel" at bounding box center [647, 509] width 78 height 31
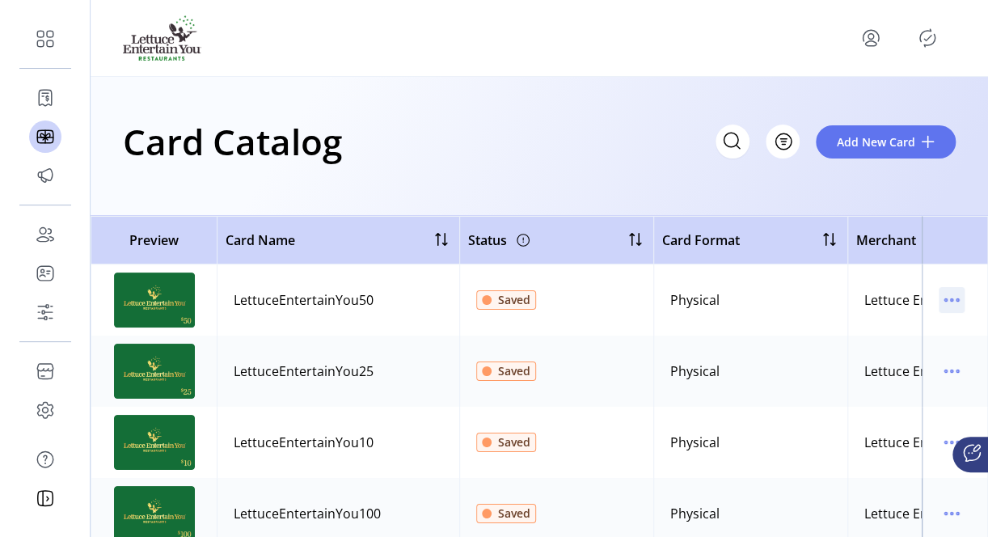
click at [939, 294] on icon "menu" at bounding box center [952, 300] width 26 height 26
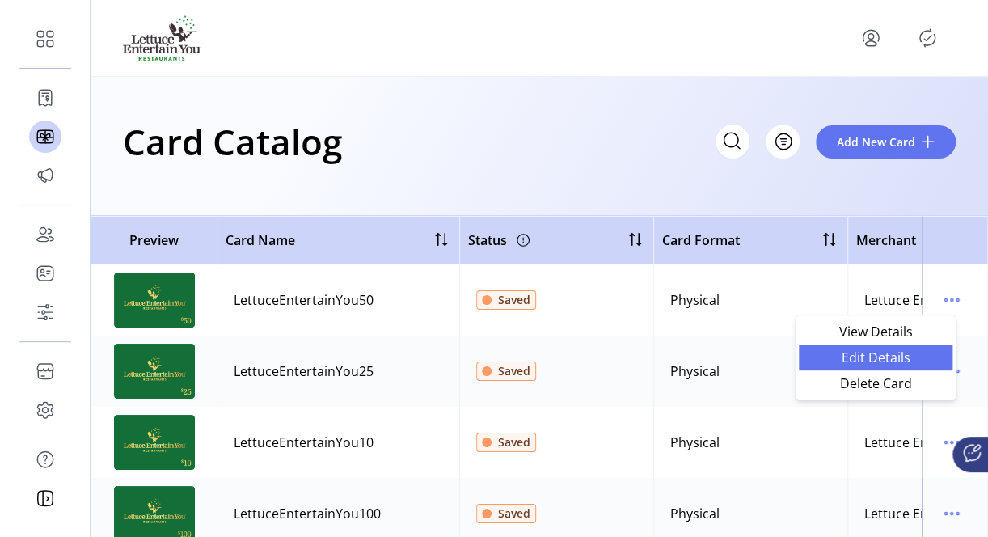
click at [877, 359] on span "Edit Details" at bounding box center [876, 357] width 134 height 13
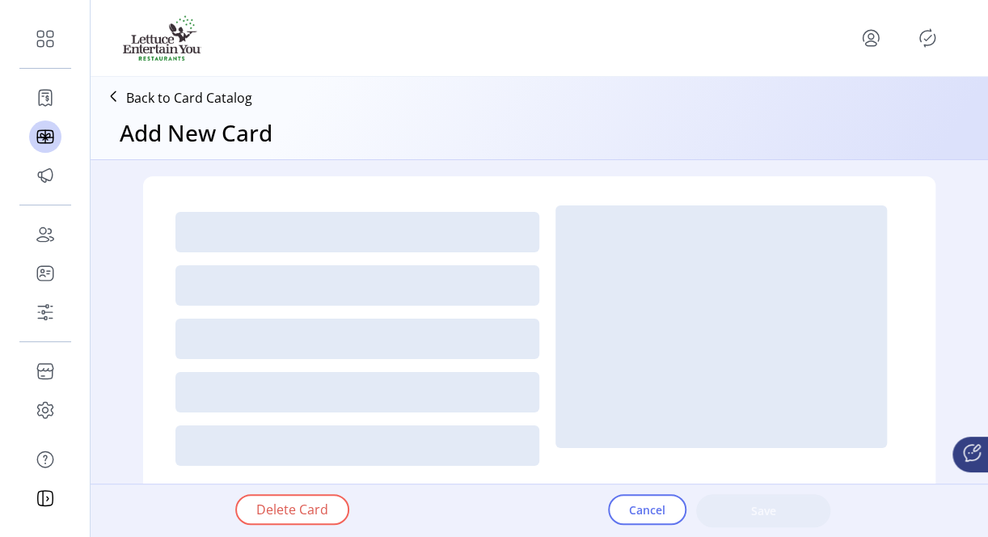
type textarea "**********"
type input "*"
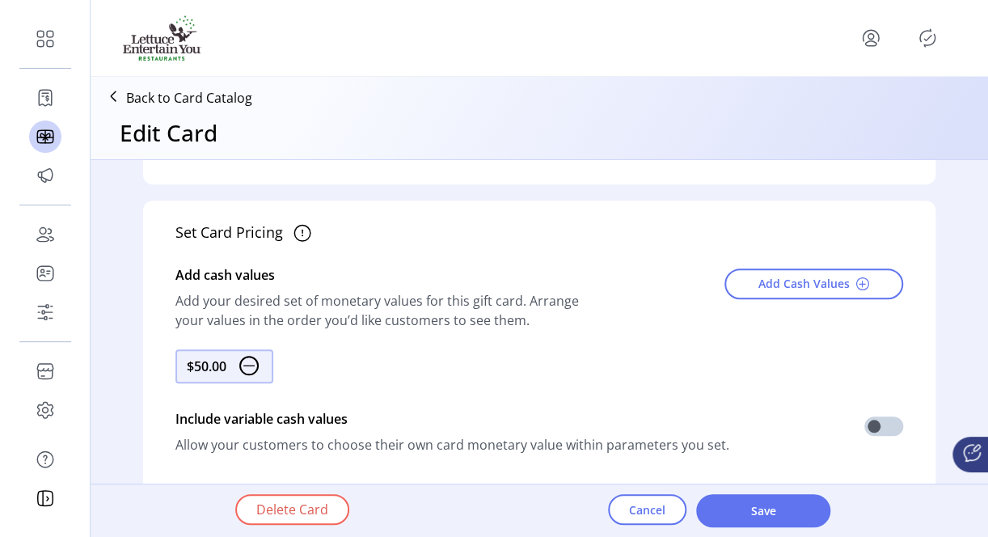
scroll to position [728, 0]
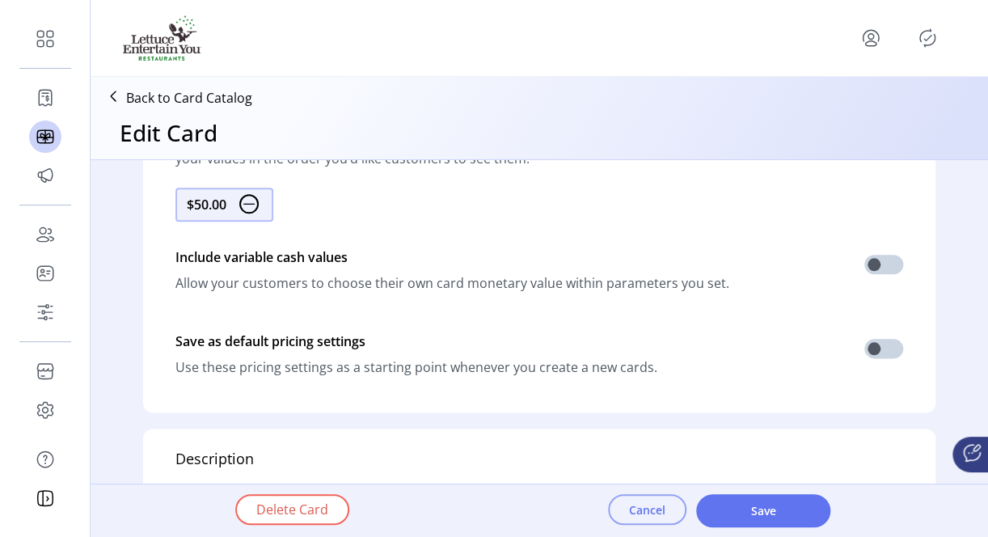
click at [669, 514] on button "Cancel" at bounding box center [647, 509] width 78 height 31
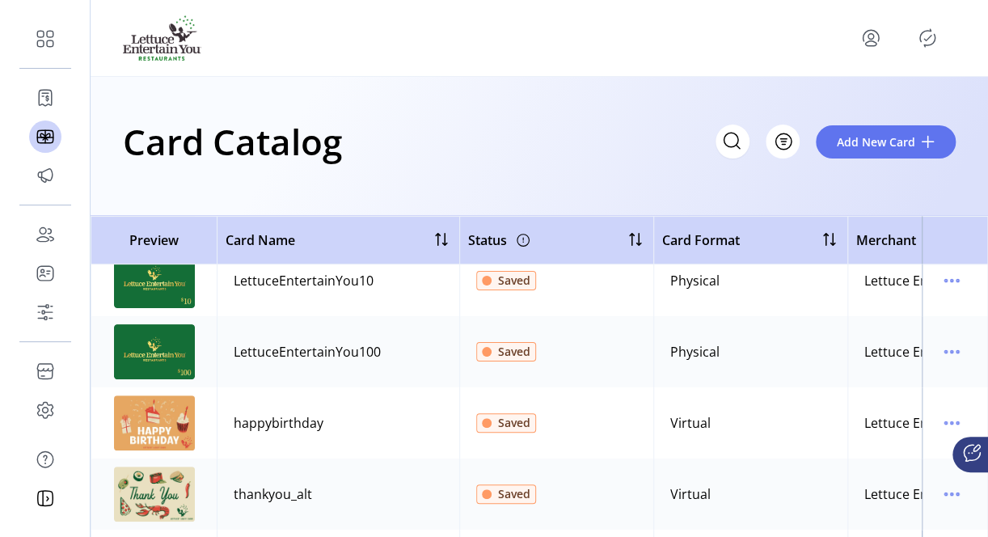
scroll to position [243, 0]
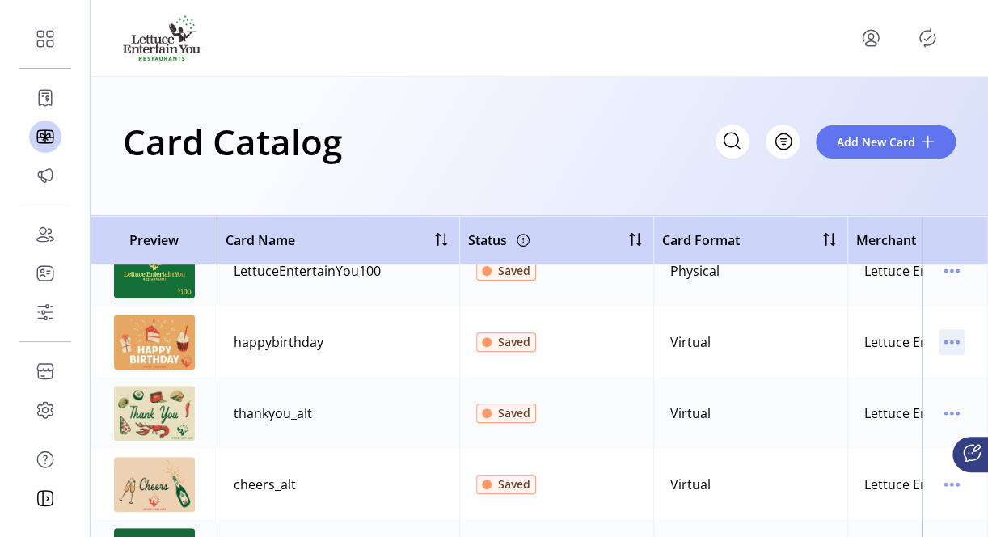
click at [939, 338] on icon "menu" at bounding box center [952, 342] width 26 height 26
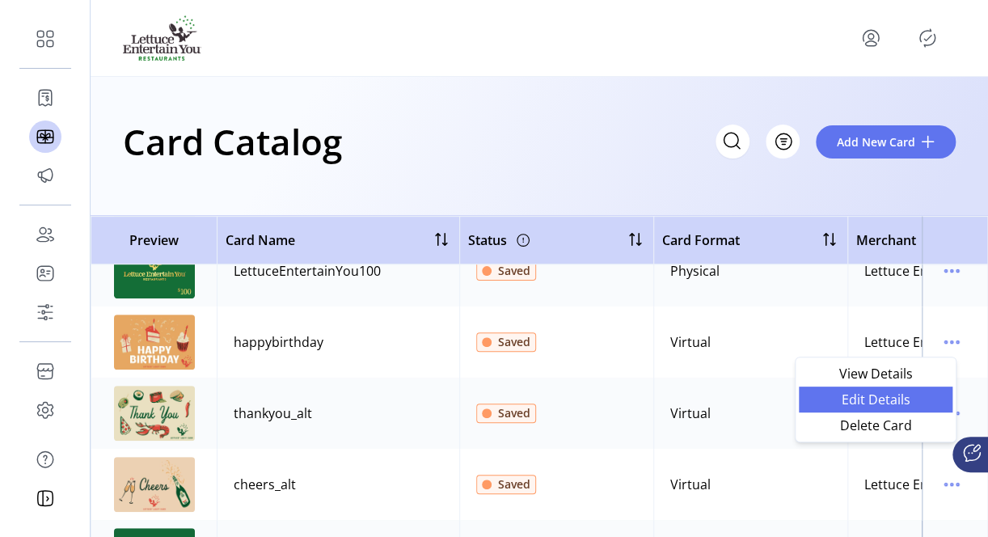
click at [858, 403] on span "Edit Details" at bounding box center [876, 399] width 134 height 13
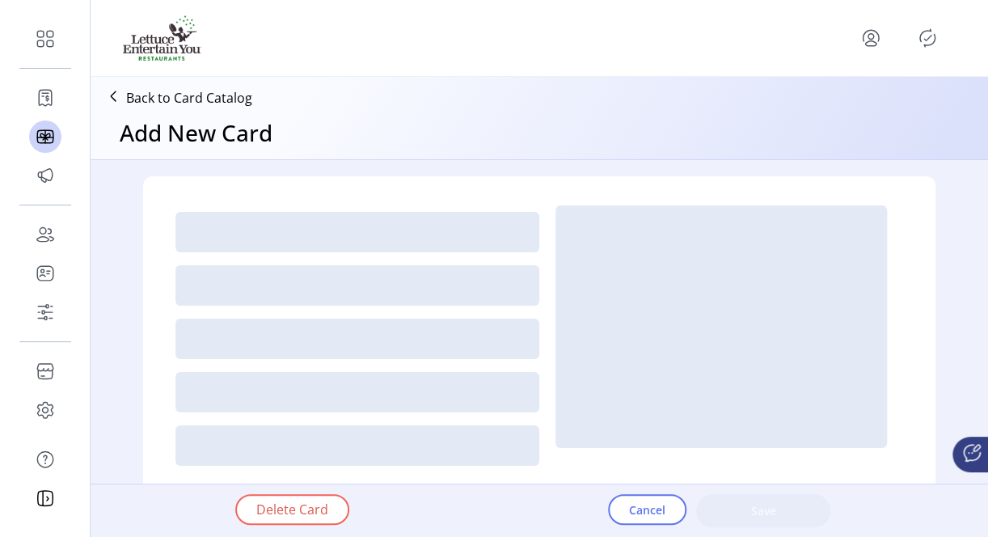
type textarea "**********"
type input "*"
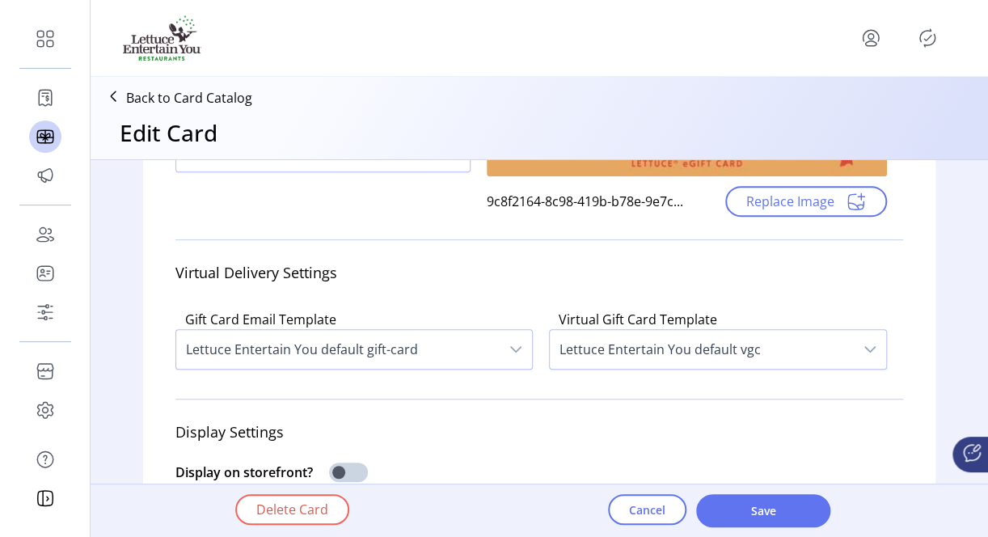
scroll to position [485, 0]
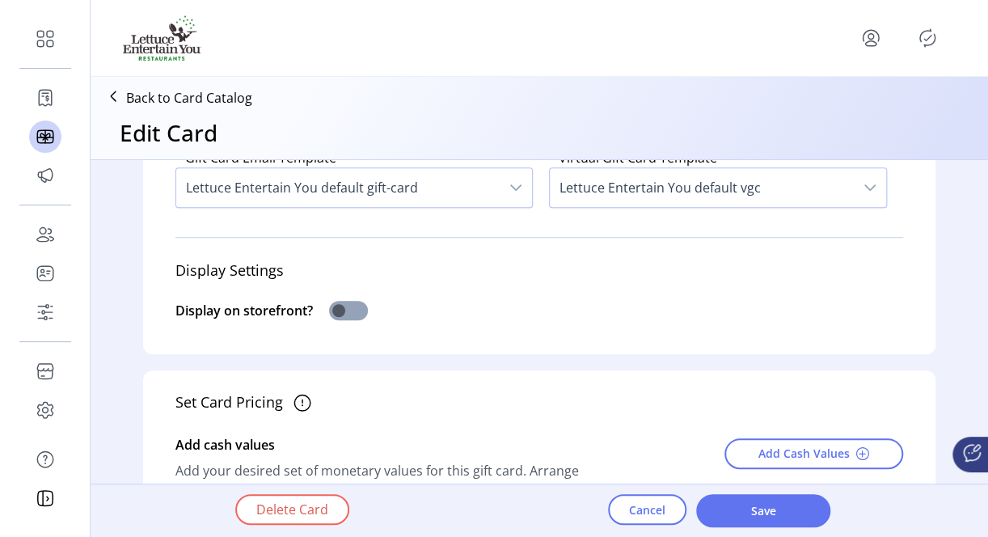
click at [350, 315] on span at bounding box center [348, 310] width 39 height 19
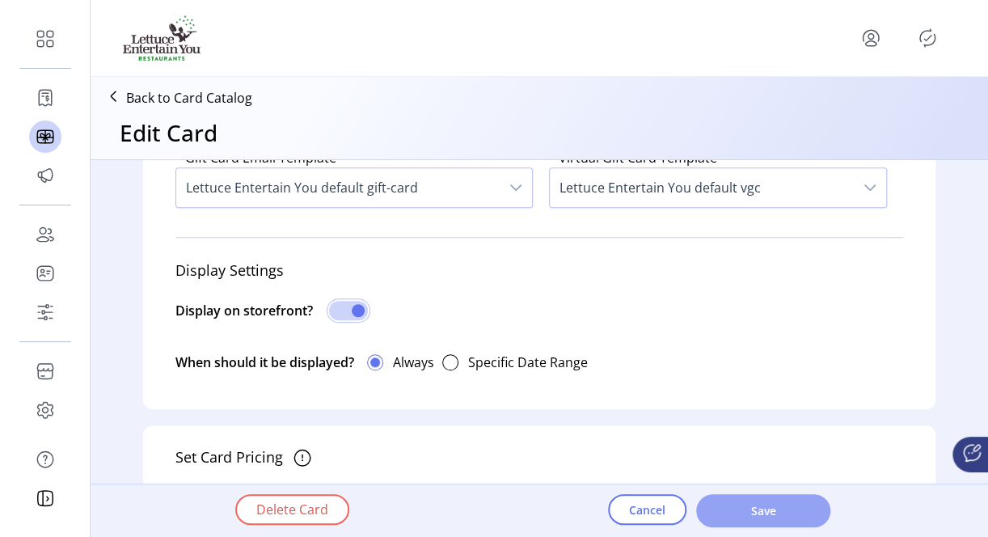
click at [735, 514] on span "Save" at bounding box center [763, 510] width 92 height 17
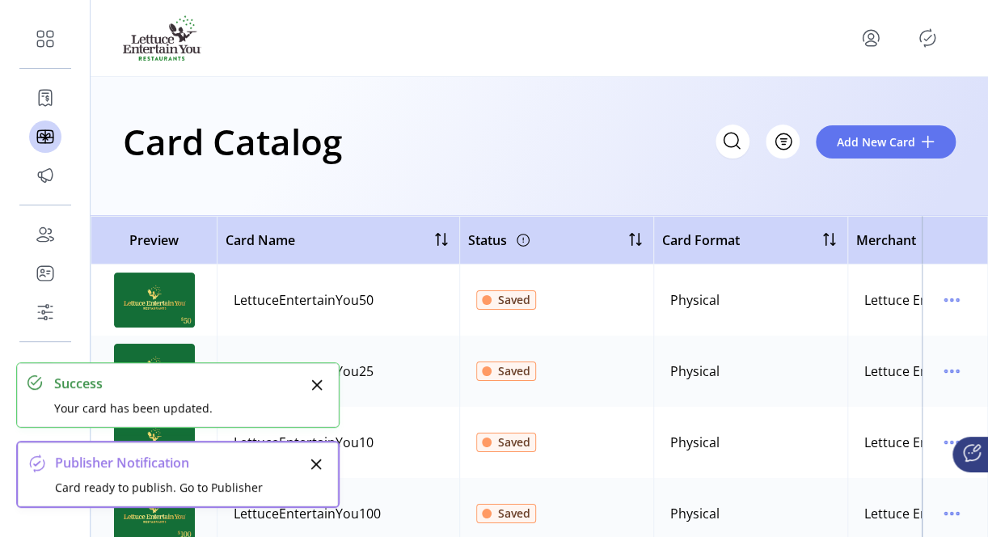
click at [314, 386] on icon "Close" at bounding box center [316, 384] width 13 height 13
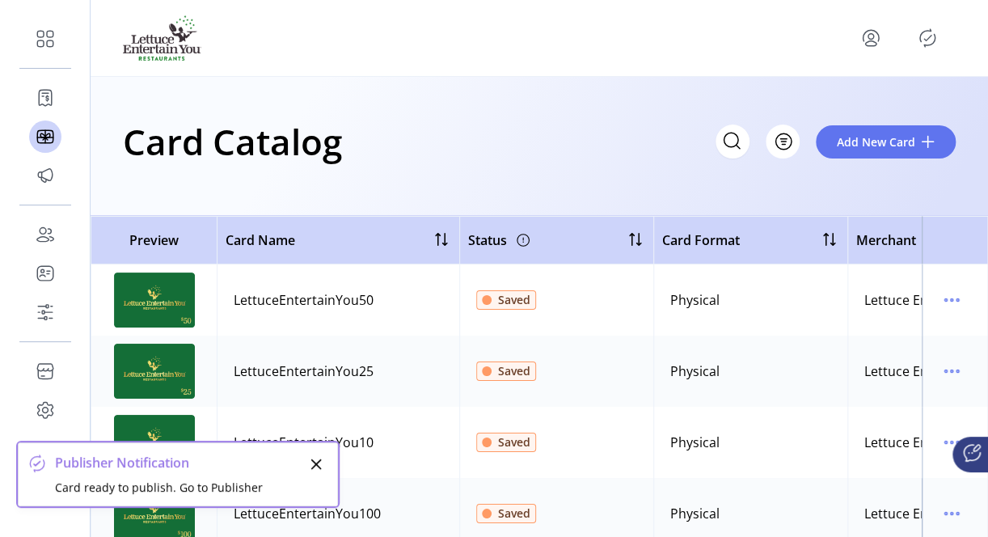
click at [318, 469] on icon "Close" at bounding box center [316, 464] width 13 height 13
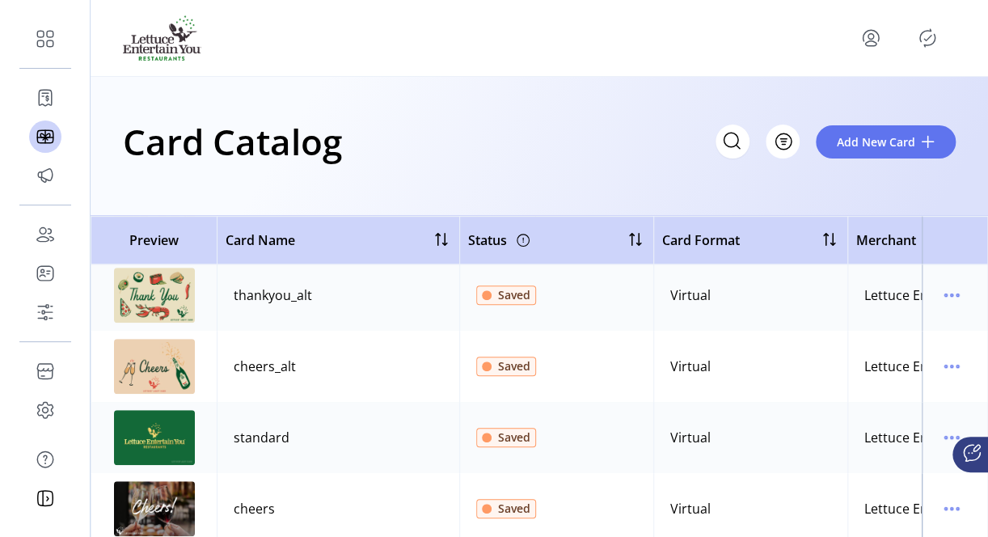
scroll to position [199, 0]
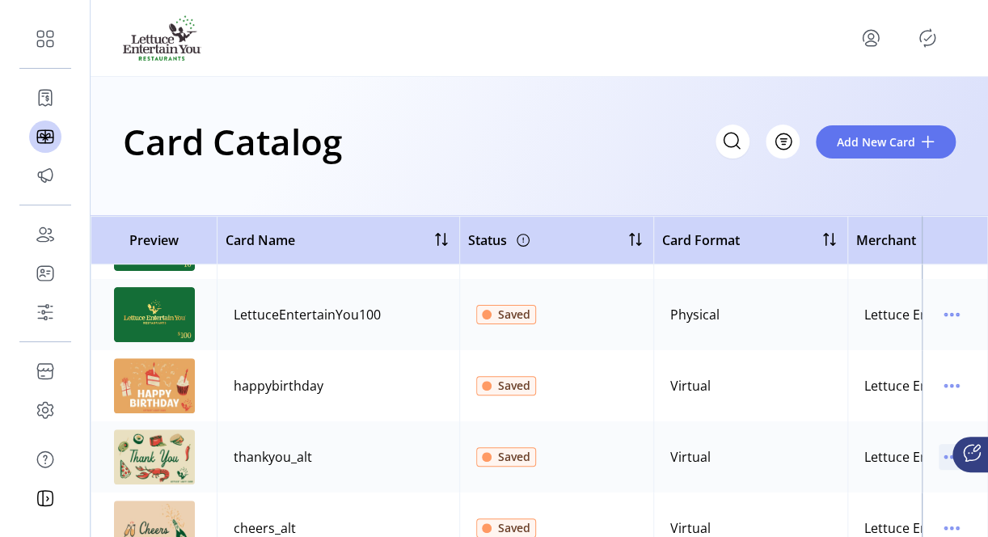
click at [939, 453] on icon "menu" at bounding box center [952, 457] width 26 height 26
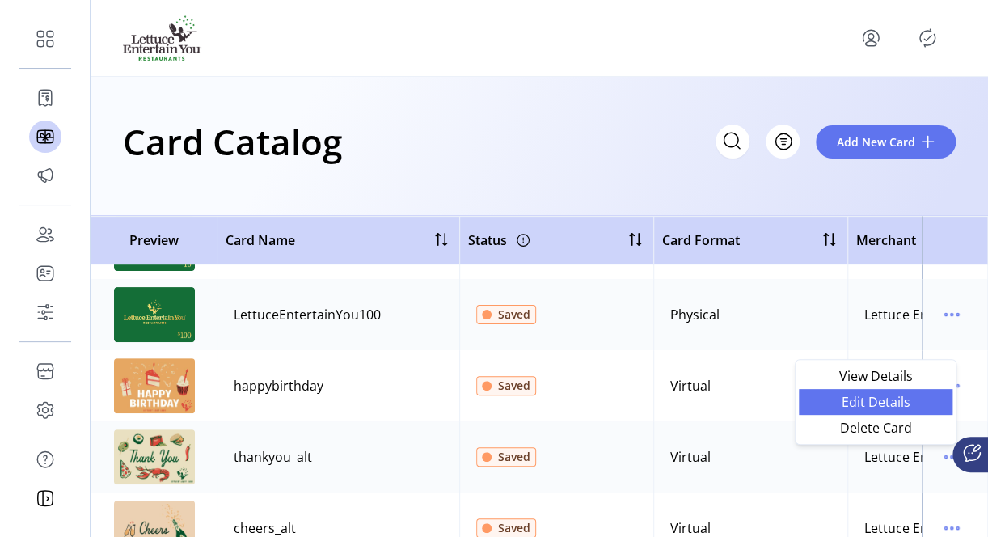
click at [881, 398] on span "Edit Details" at bounding box center [876, 401] width 134 height 13
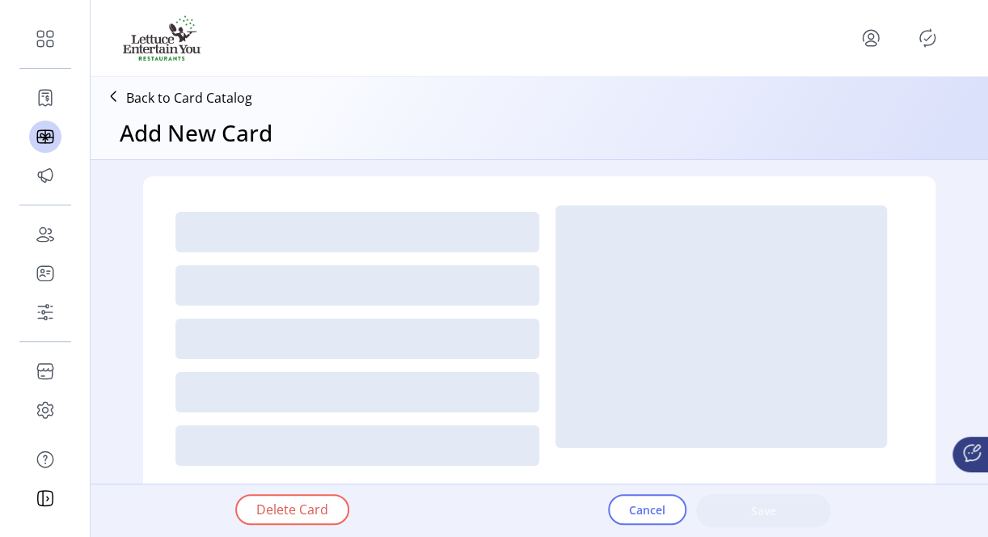
type textarea "**********"
type input "*"
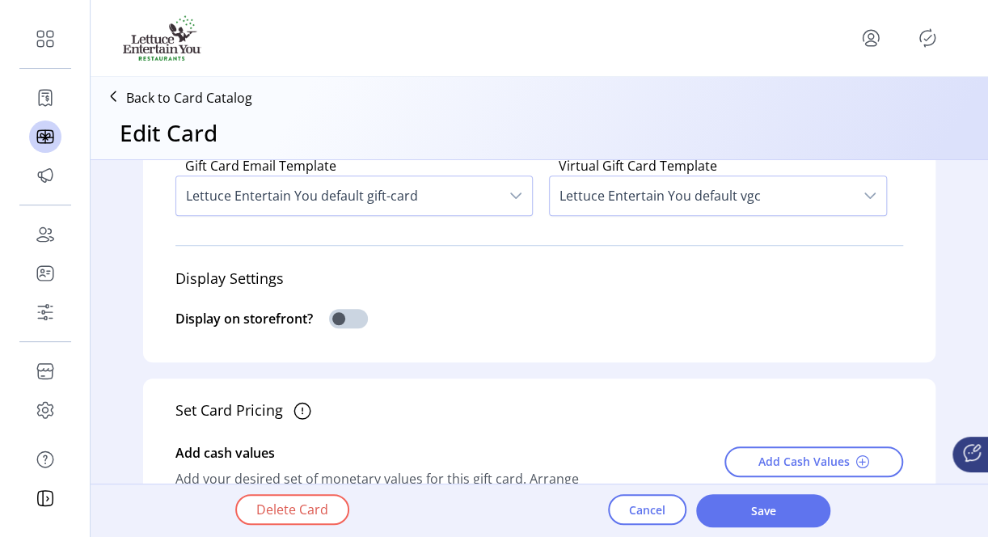
scroll to position [485, 0]
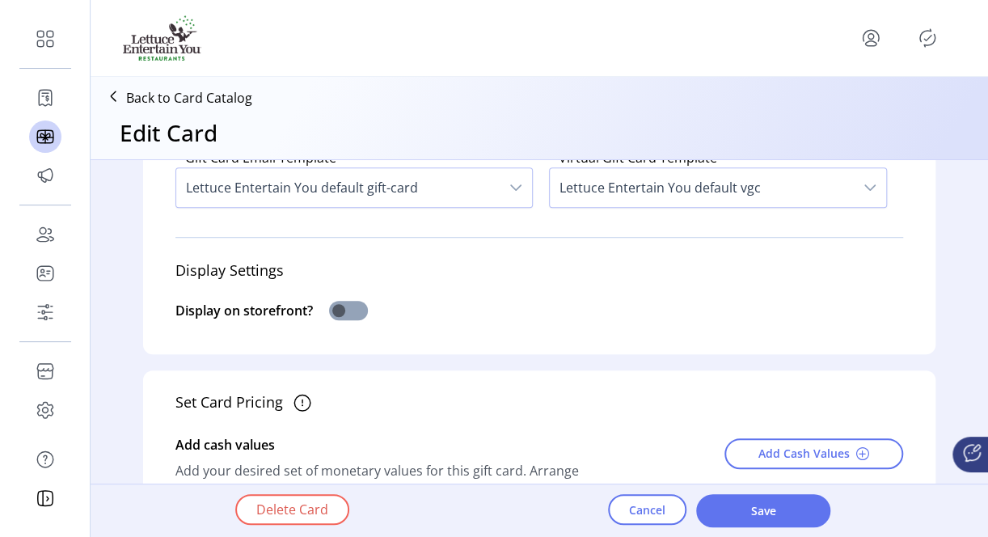
click at [344, 308] on span at bounding box center [348, 310] width 39 height 19
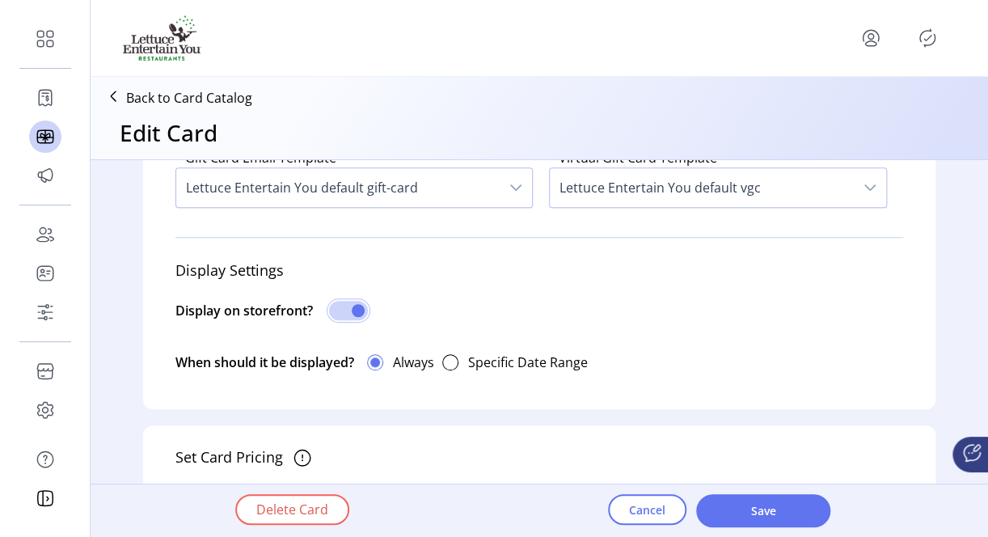
scroll to position [9, 5]
click at [717, 511] on span "Save" at bounding box center [763, 510] width 92 height 17
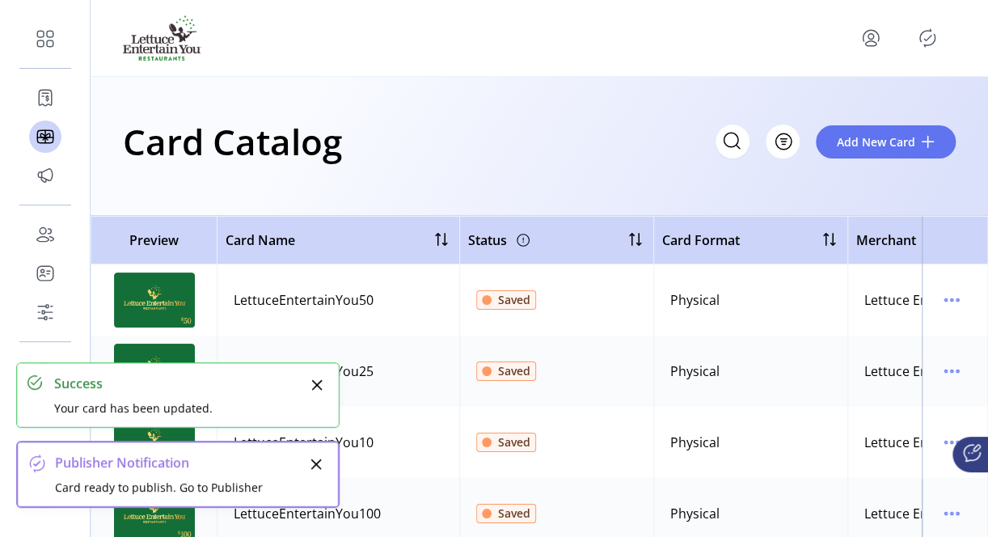
click at [316, 383] on icon "Close" at bounding box center [316, 384] width 13 height 13
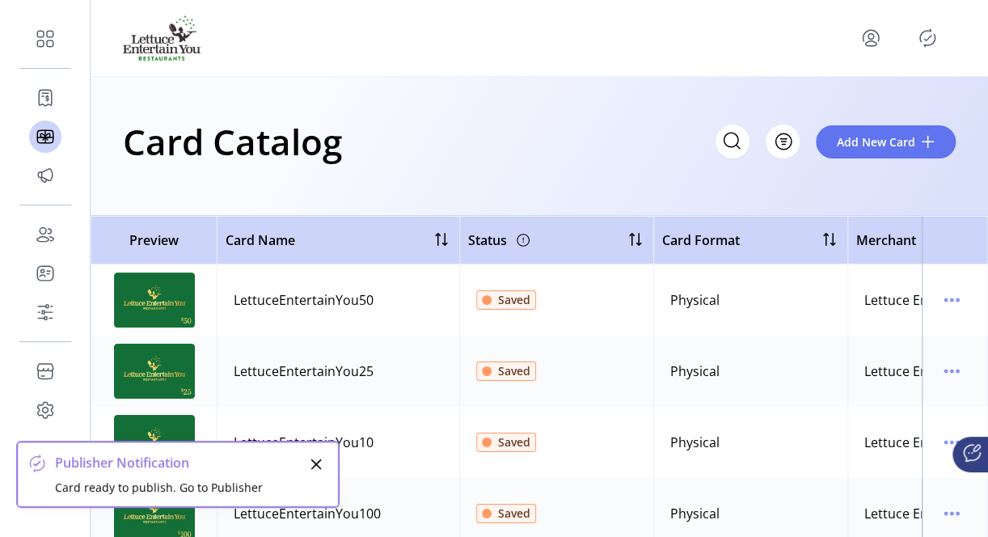
click at [317, 463] on icon "Close" at bounding box center [316, 464] width 11 height 11
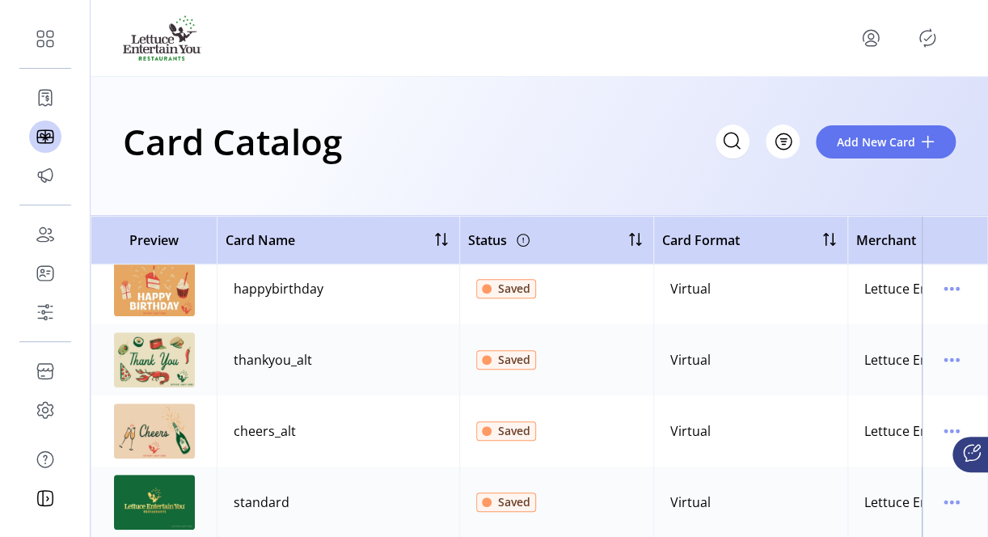
scroll to position [323, 0]
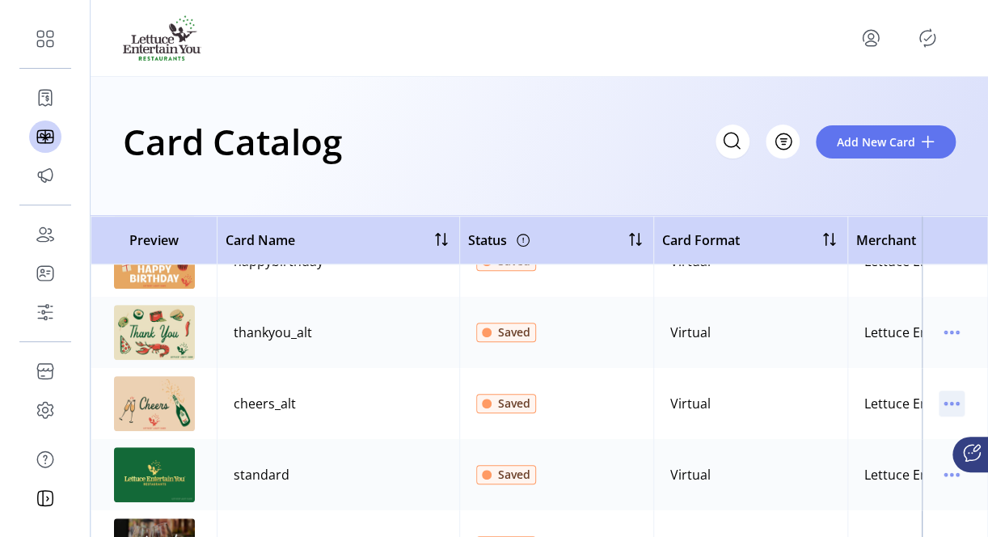
click at [939, 405] on icon "menu" at bounding box center [952, 404] width 26 height 26
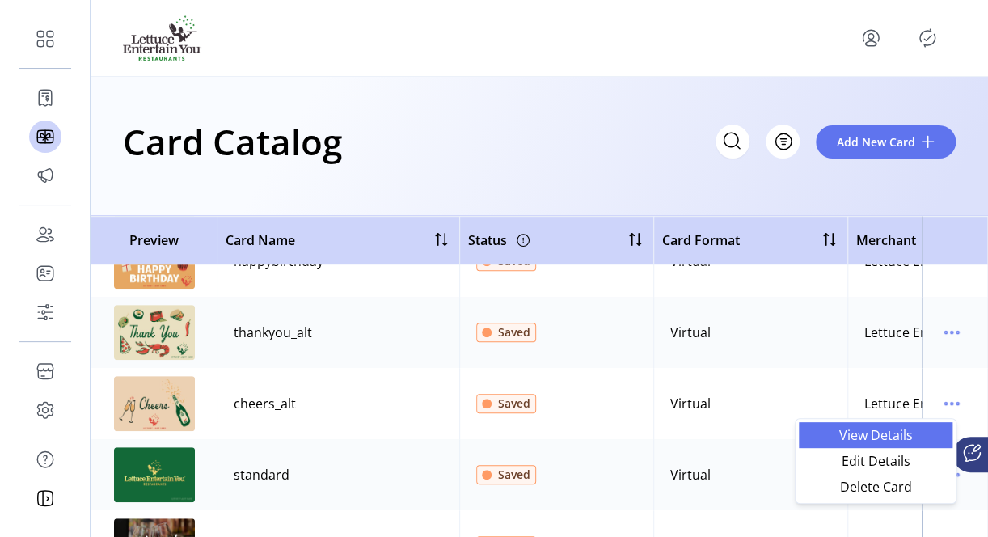
click at [870, 433] on span "View Details" at bounding box center [876, 435] width 134 height 13
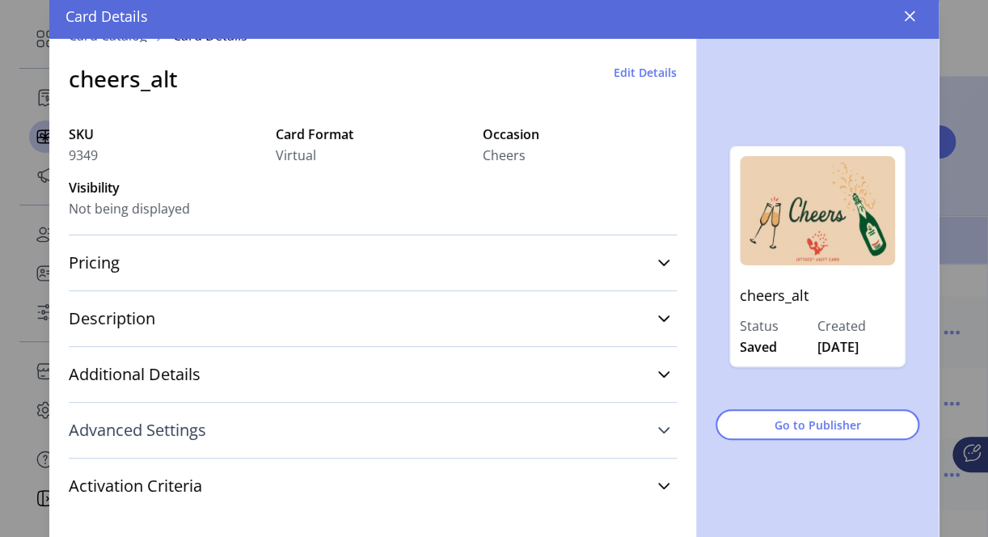
scroll to position [45, 0]
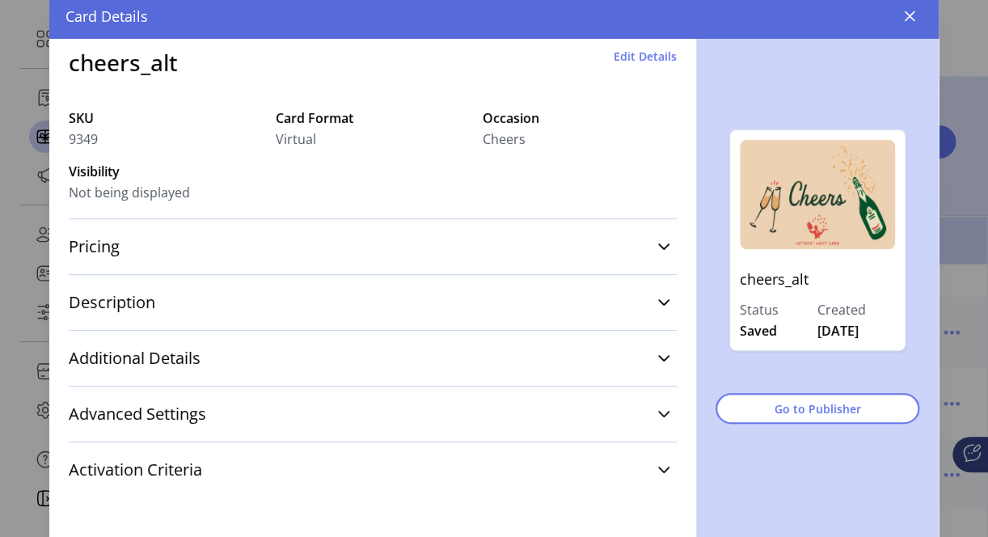
click at [639, 53] on span "Edit Details" at bounding box center [645, 56] width 63 height 17
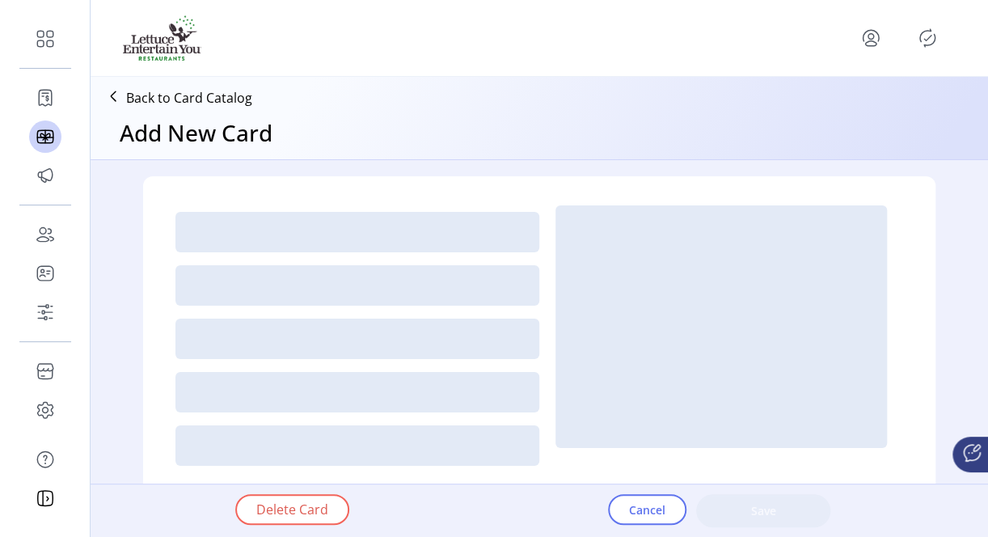
type textarea "**********"
type input "*"
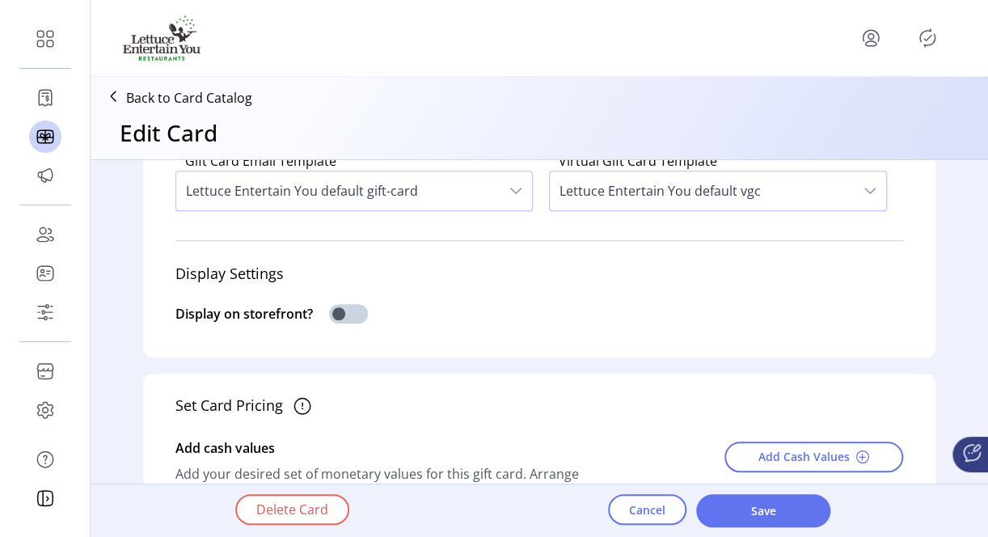
scroll to position [485, 0]
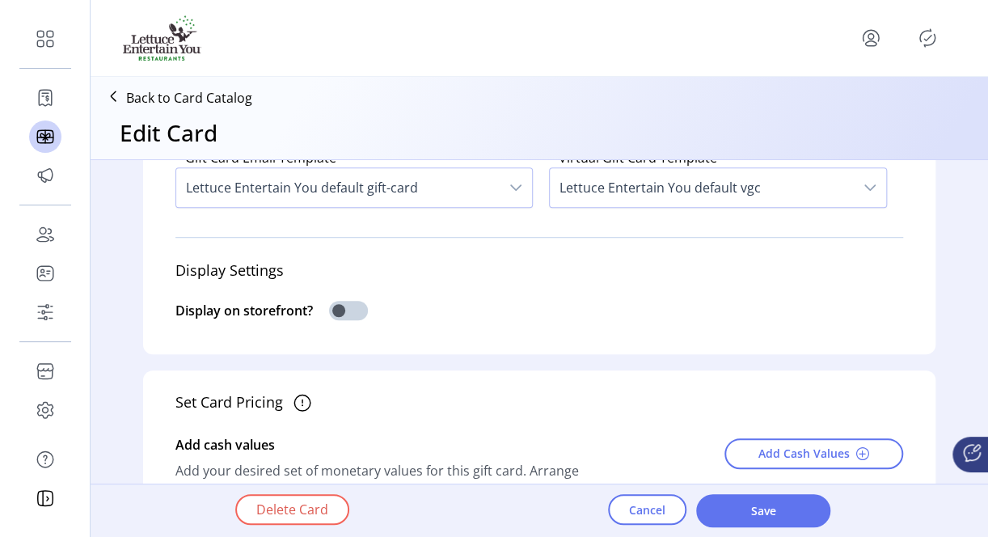
click at [353, 323] on p-inputswitch at bounding box center [348, 315] width 39 height 18
click at [348, 312] on span at bounding box center [348, 310] width 39 height 19
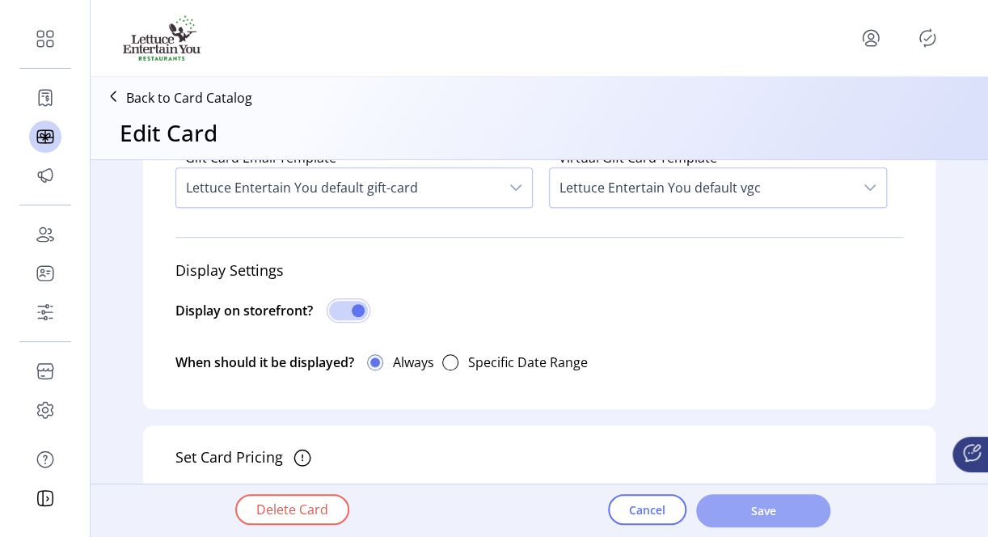
click at [718, 513] on span "Save" at bounding box center [763, 510] width 92 height 17
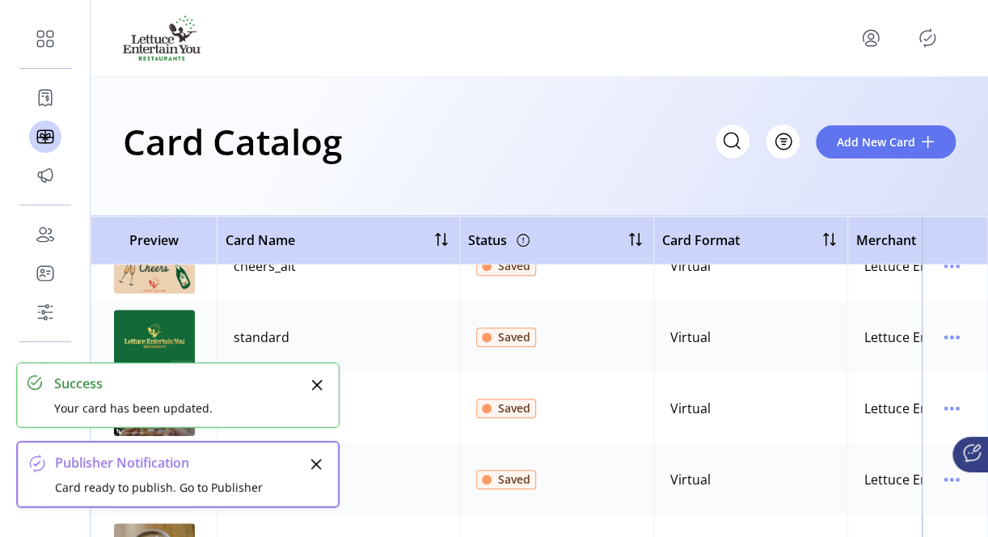
scroll to position [485, 0]
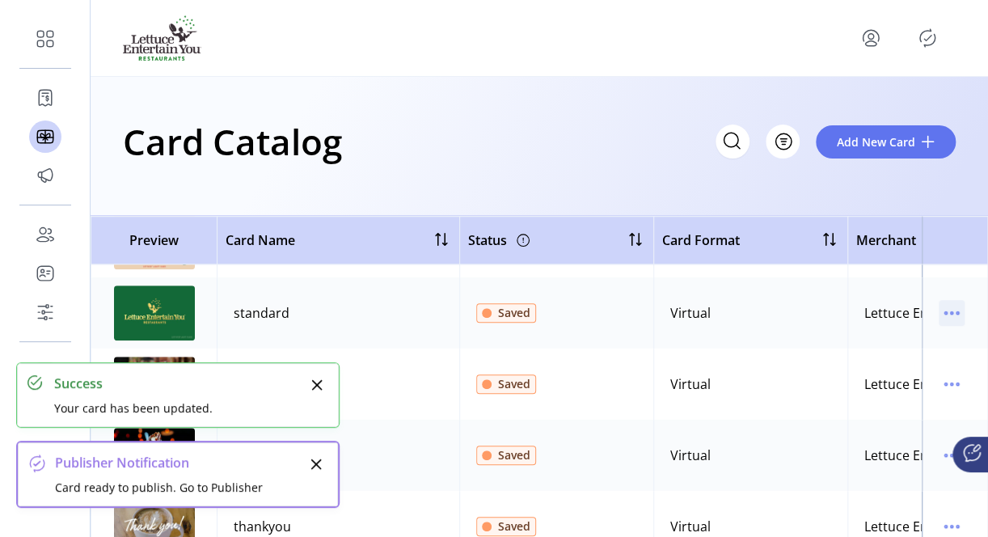
click at [939, 316] on icon "menu" at bounding box center [952, 313] width 26 height 26
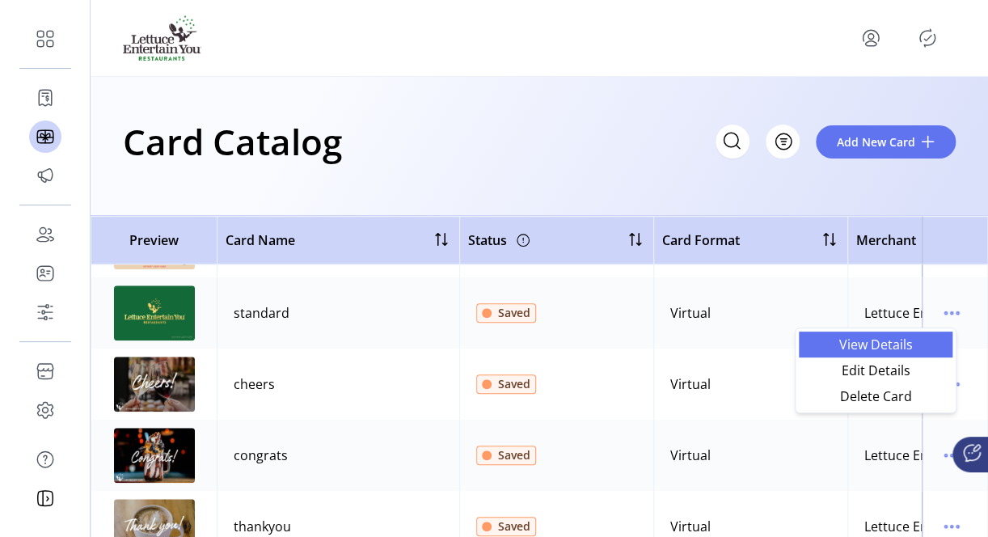
click at [884, 346] on span "View Details" at bounding box center [876, 344] width 134 height 13
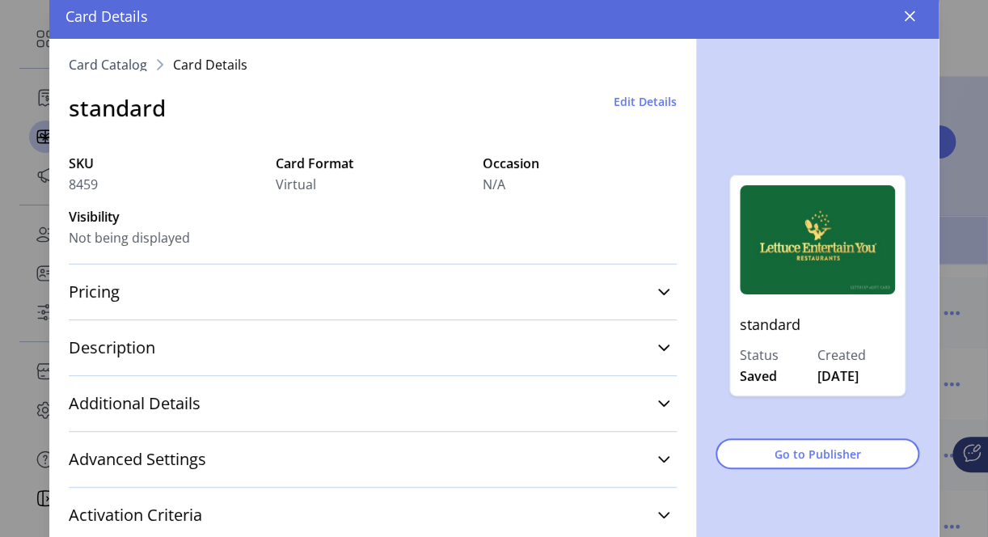
click at [621, 102] on span "Edit Details" at bounding box center [645, 101] width 63 height 17
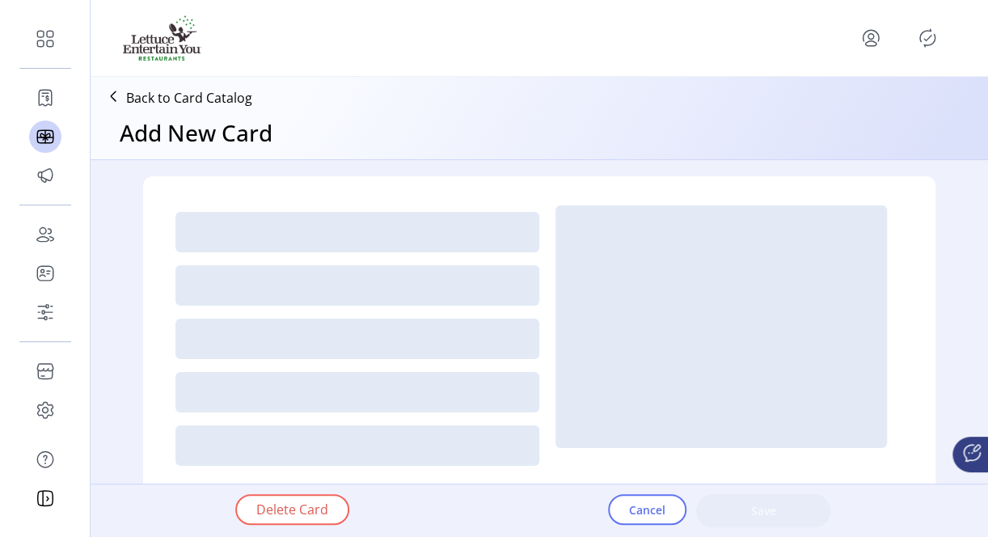
type textarea "**********"
type input "*"
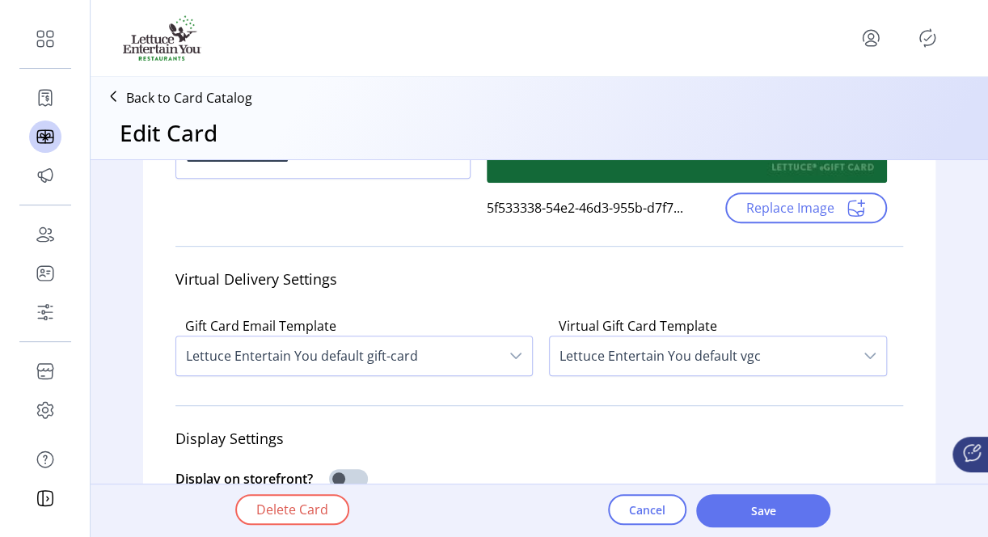
scroll to position [323, 0]
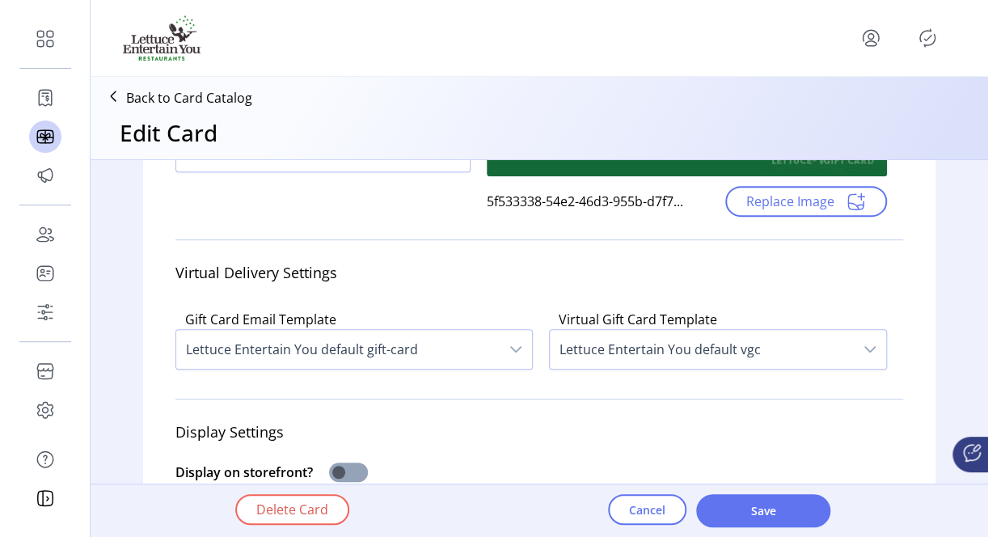
click at [343, 467] on span at bounding box center [348, 471] width 39 height 19
click at [712, 505] on button "Save" at bounding box center [763, 510] width 134 height 33
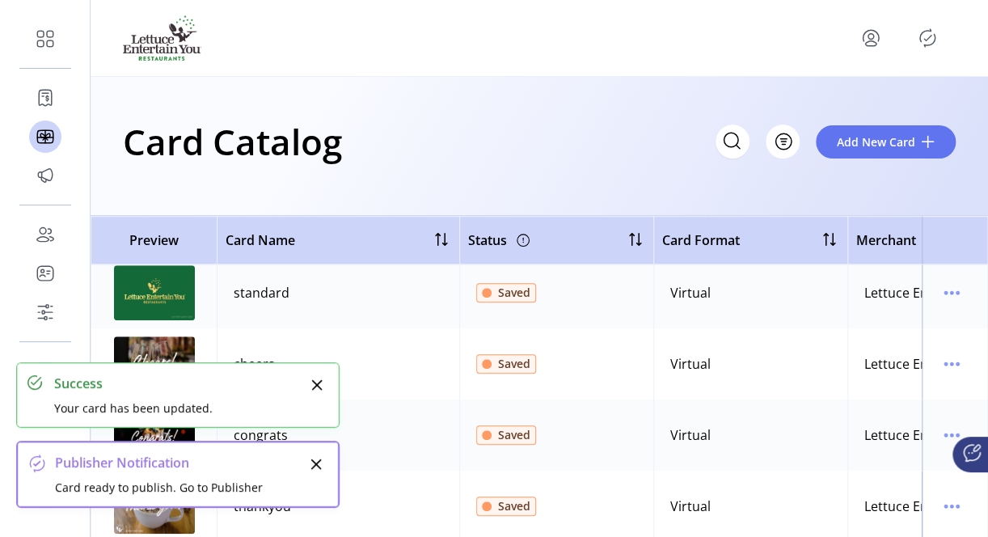
scroll to position [522, 0]
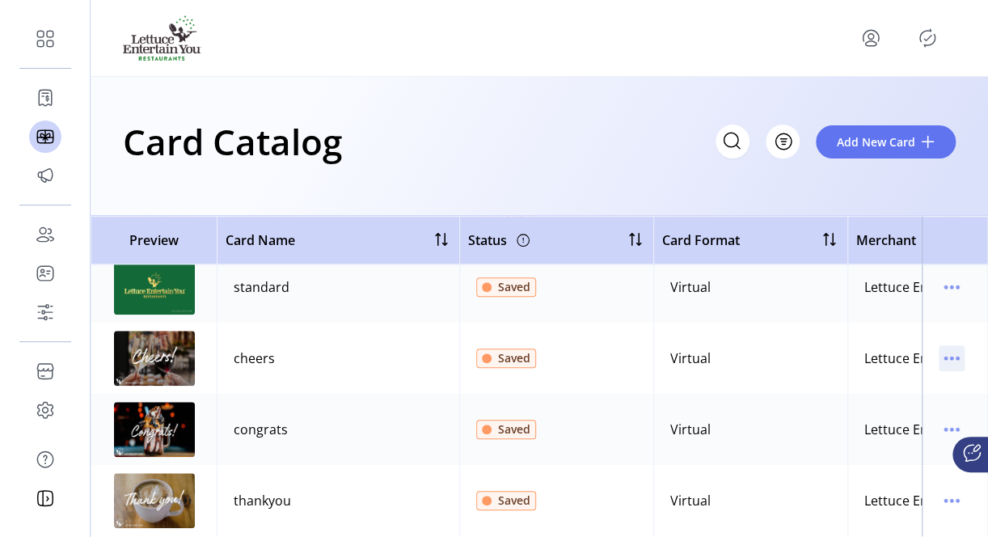
click at [940, 345] on icon "menu" at bounding box center [952, 358] width 26 height 26
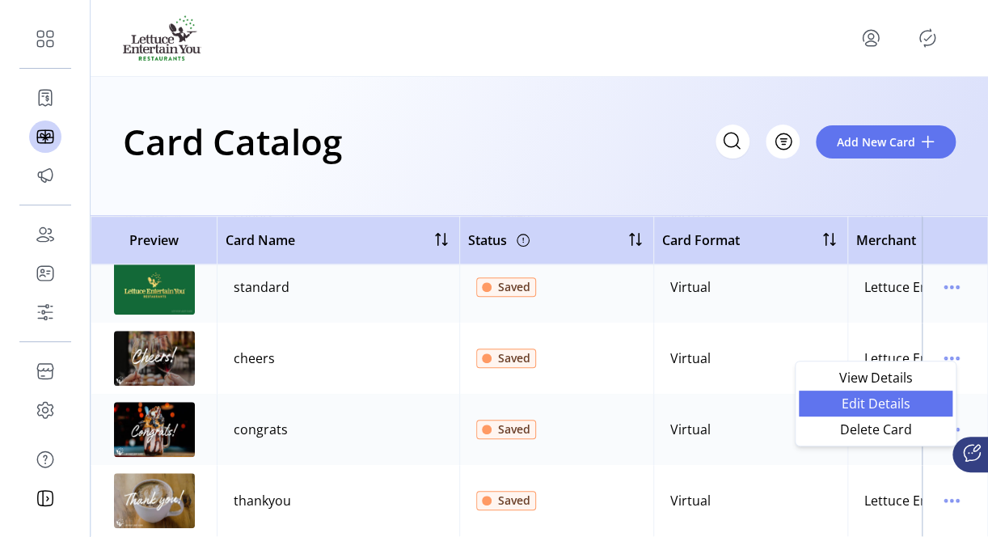
click at [877, 401] on span "Edit Details" at bounding box center [876, 403] width 134 height 13
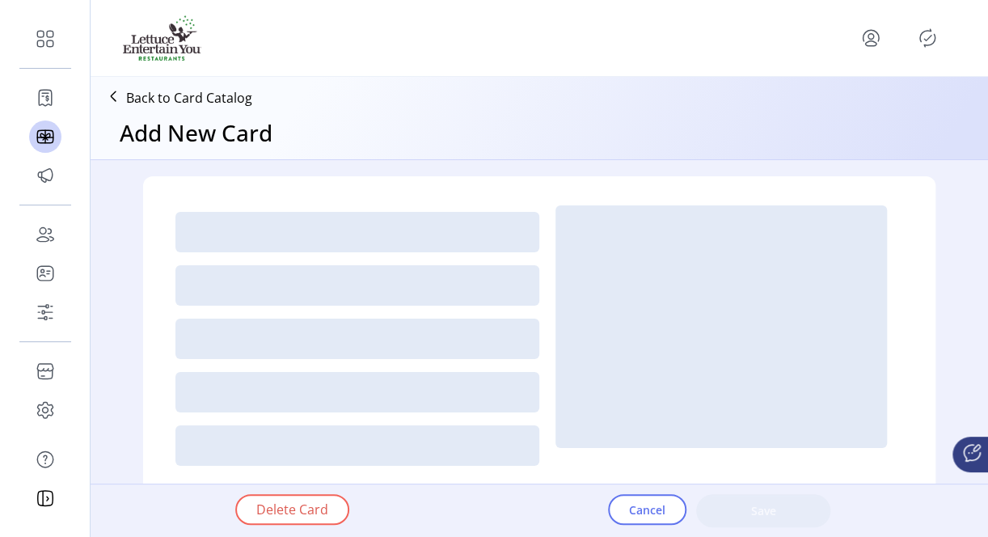
type textarea "**********"
type input "*"
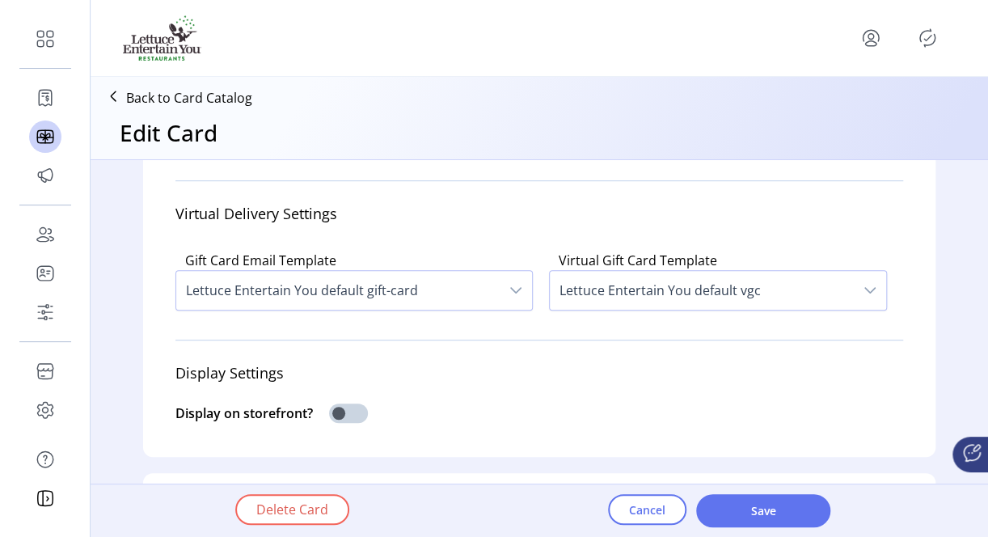
scroll to position [485, 0]
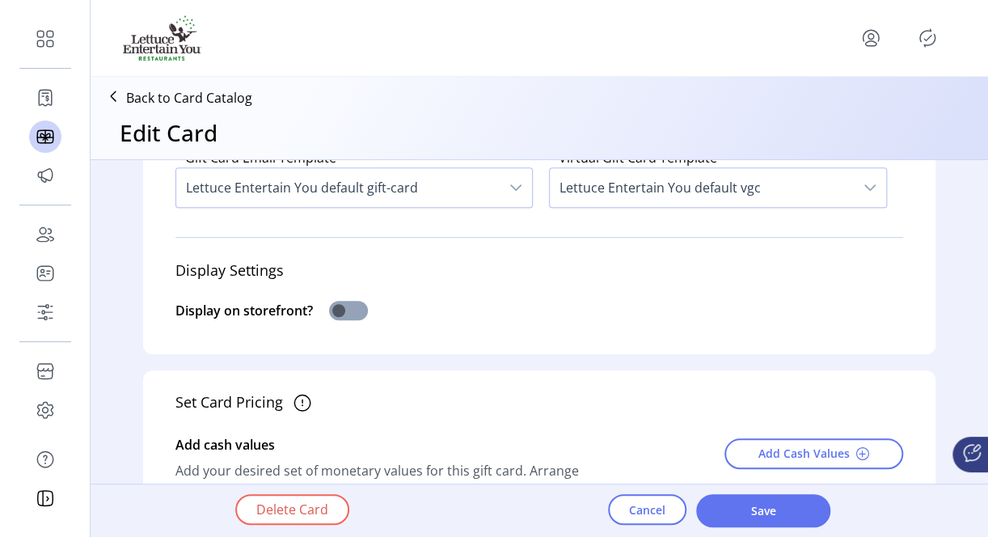
click at [336, 317] on span at bounding box center [348, 310] width 39 height 19
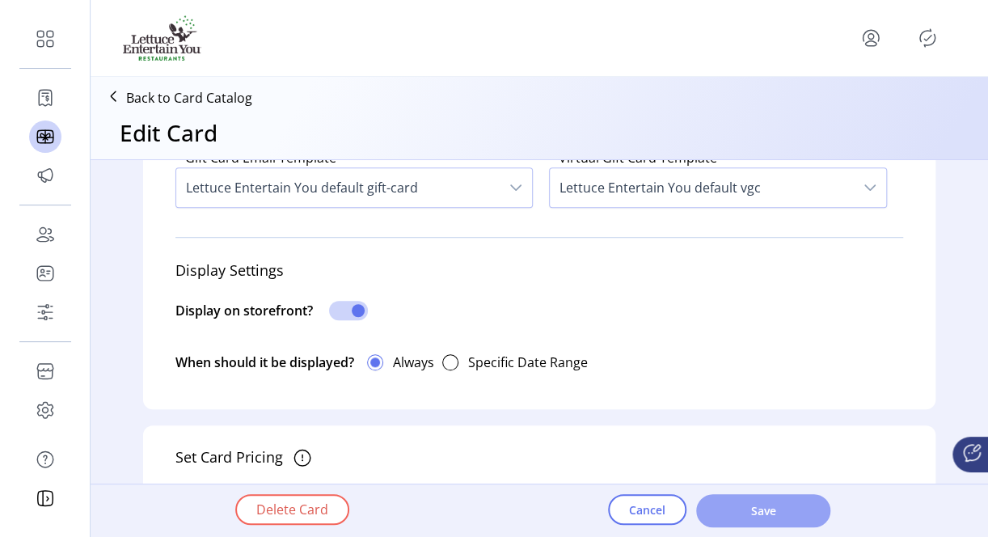
click at [745, 517] on span "Save" at bounding box center [763, 510] width 92 height 17
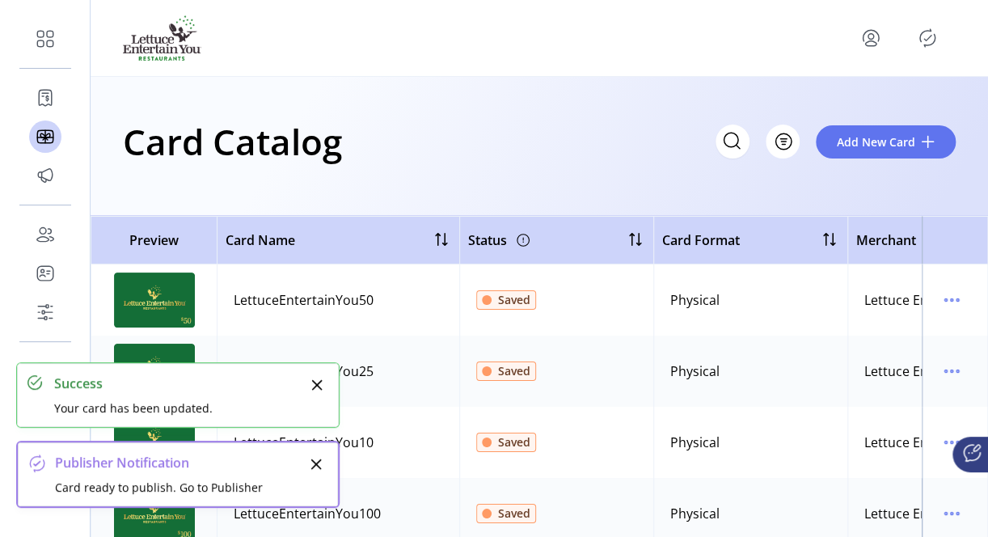
click at [310, 383] on button "Close" at bounding box center [317, 385] width 23 height 23
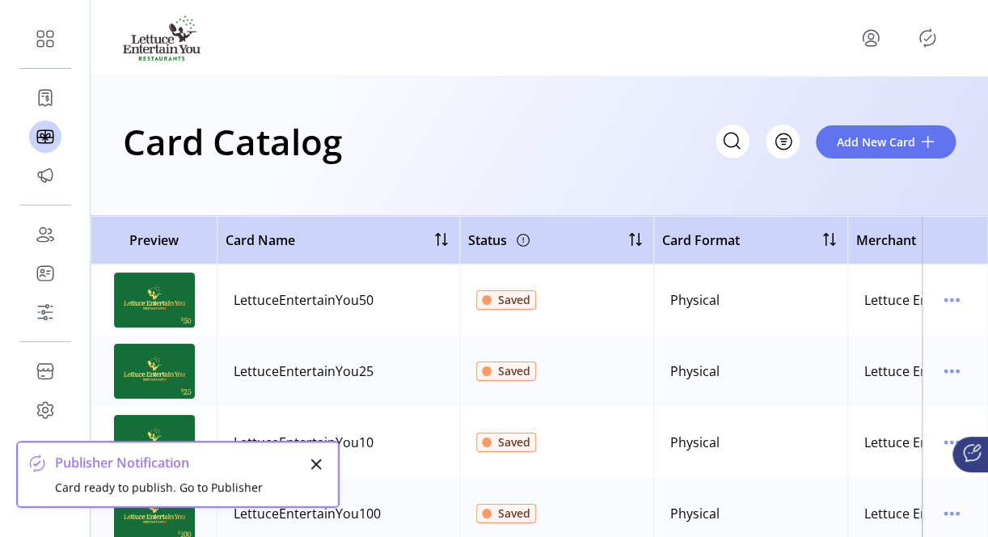
click at [315, 458] on icon "Close" at bounding box center [316, 464] width 13 height 13
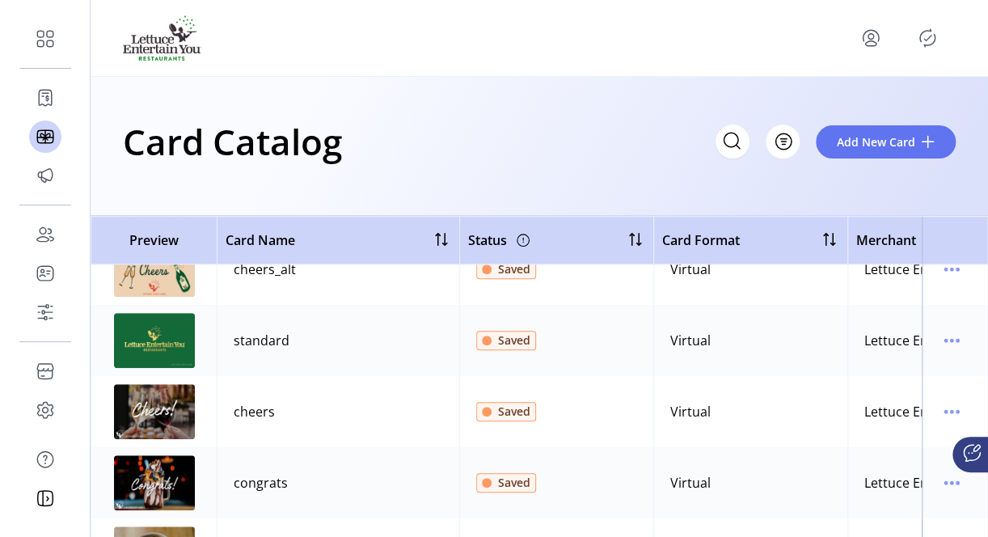
scroll to position [522, 0]
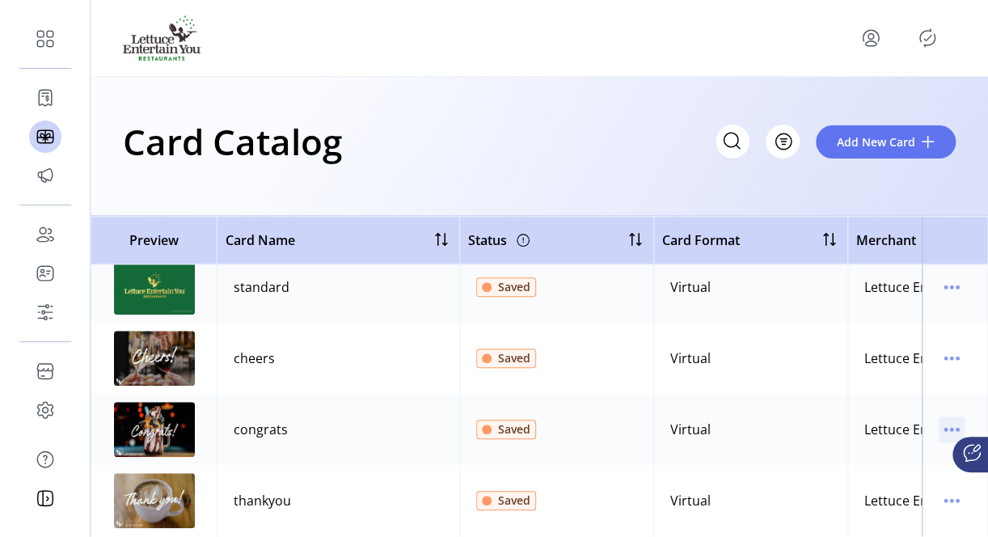
click at [939, 416] on icon "menu" at bounding box center [952, 429] width 26 height 26
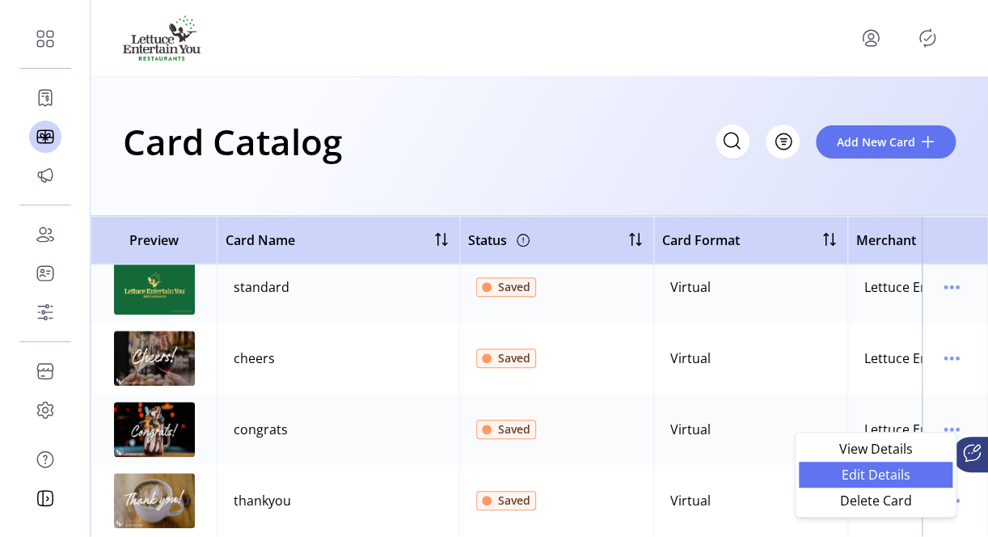
click at [851, 468] on span "Edit Details" at bounding box center [876, 474] width 134 height 13
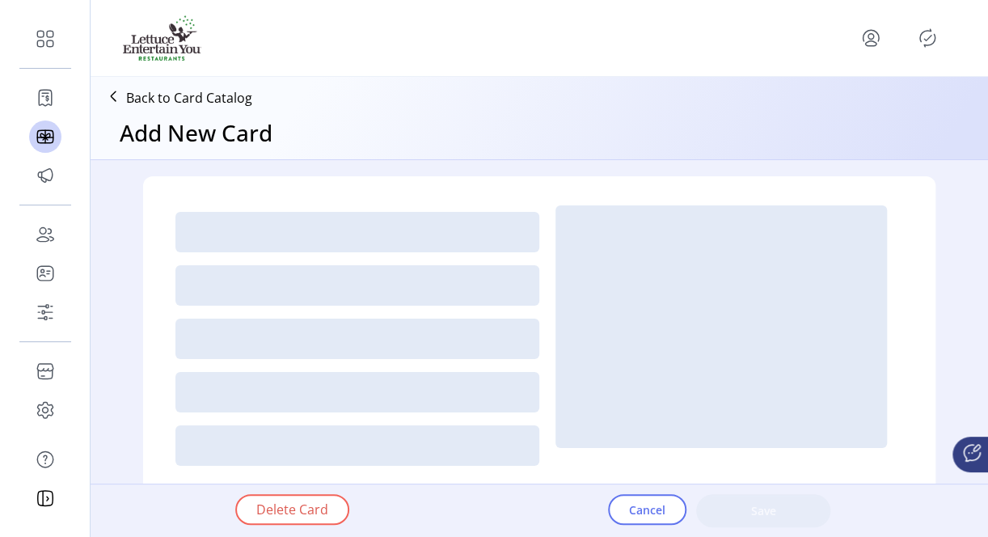
type textarea "**********"
type input "*"
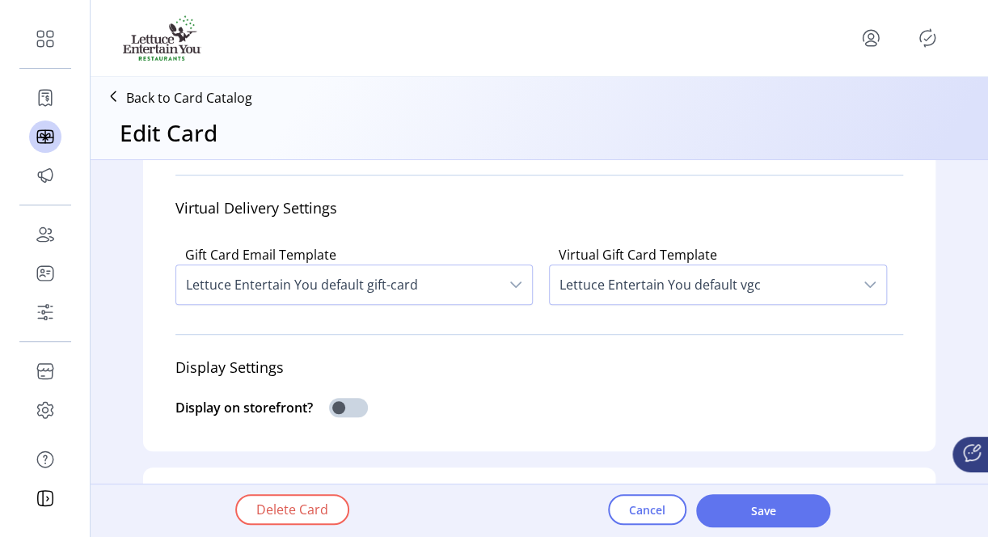
scroll to position [485, 0]
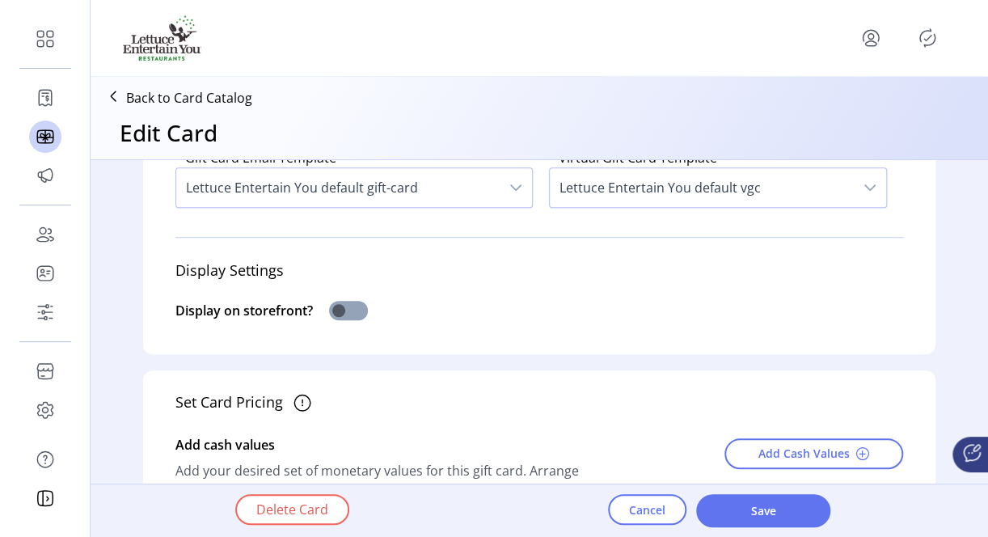
click at [347, 310] on span at bounding box center [348, 310] width 39 height 19
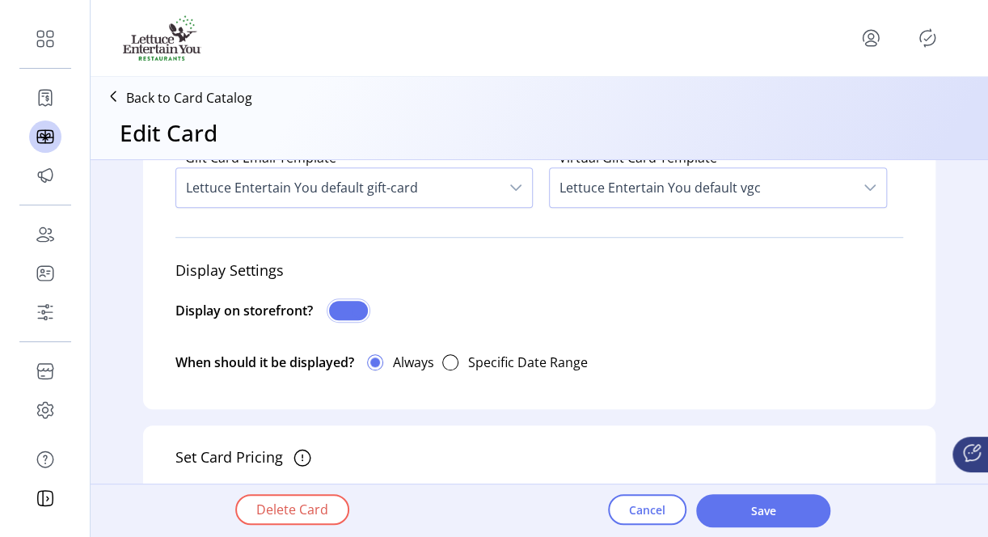
scroll to position [9, 5]
click at [745, 508] on span "Save" at bounding box center [763, 510] width 92 height 17
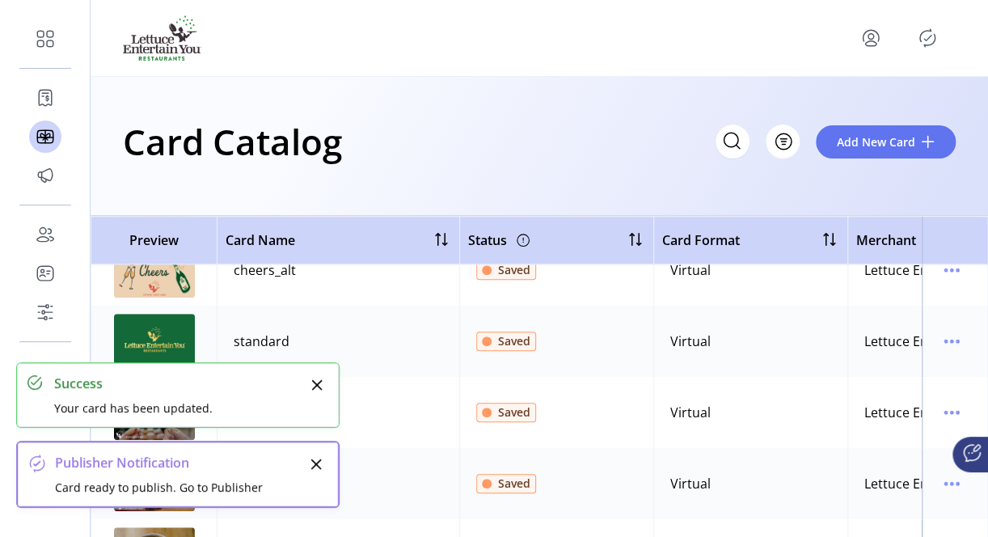
scroll to position [522, 0]
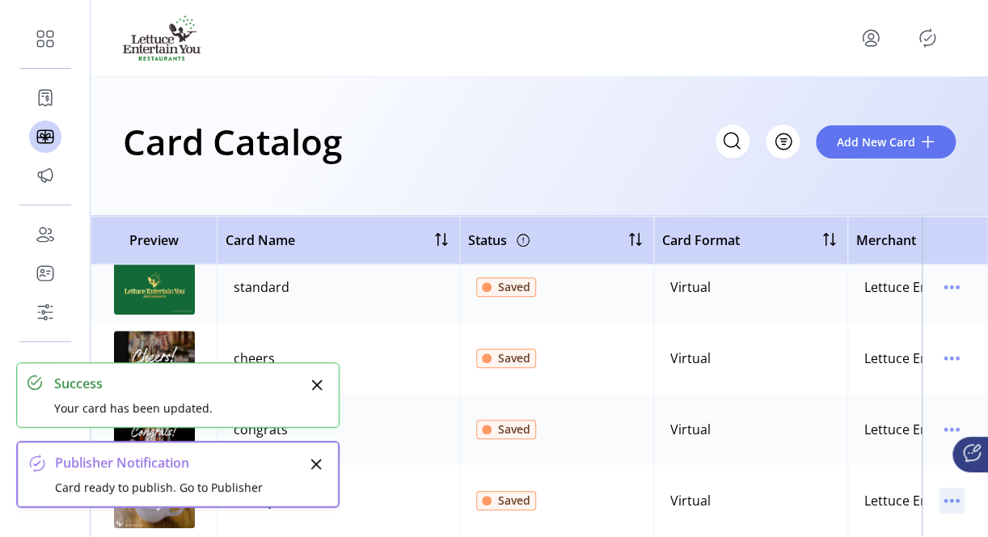
click at [944, 488] on icon "menu" at bounding box center [952, 501] width 26 height 26
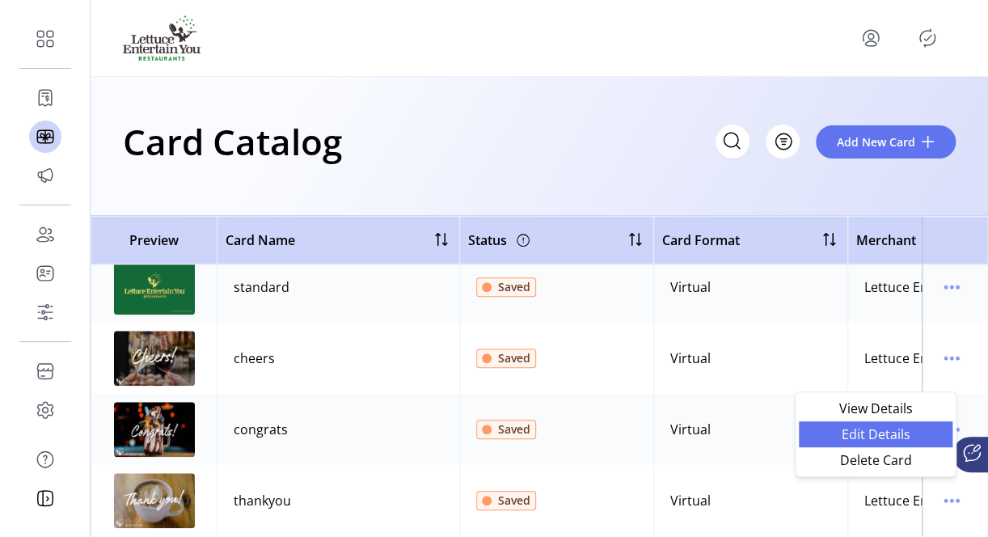
click at [880, 430] on span "Edit Details" at bounding box center [876, 434] width 134 height 13
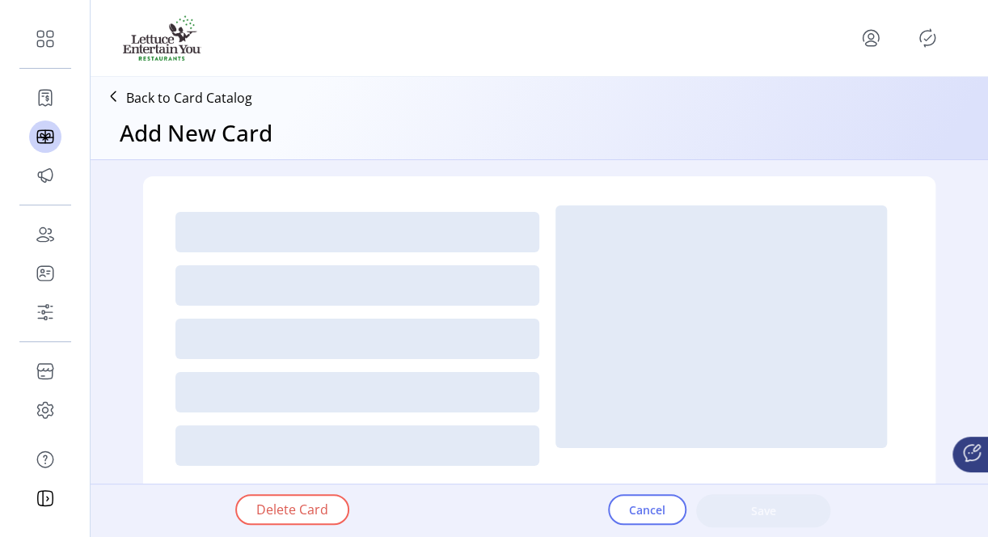
type textarea "**********"
type input "*"
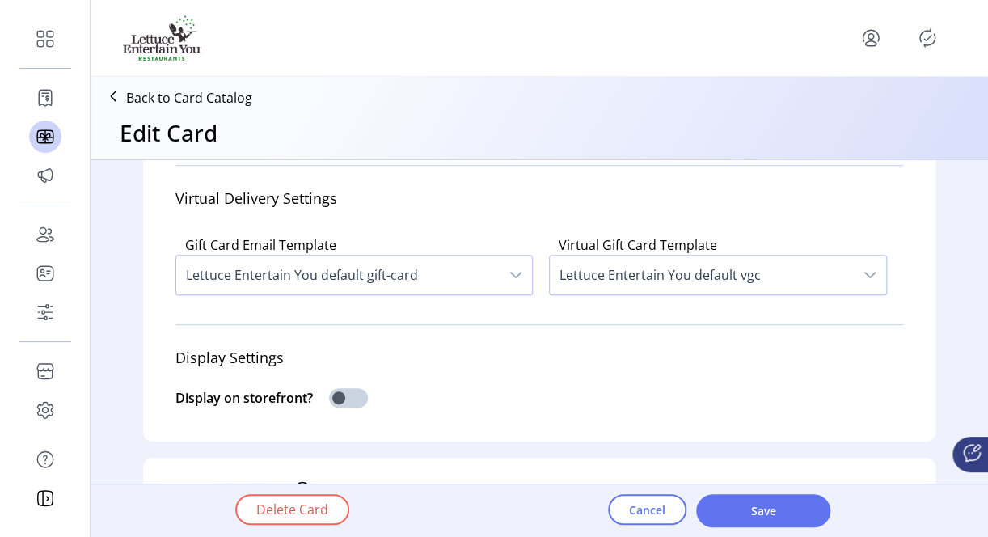
scroll to position [404, 0]
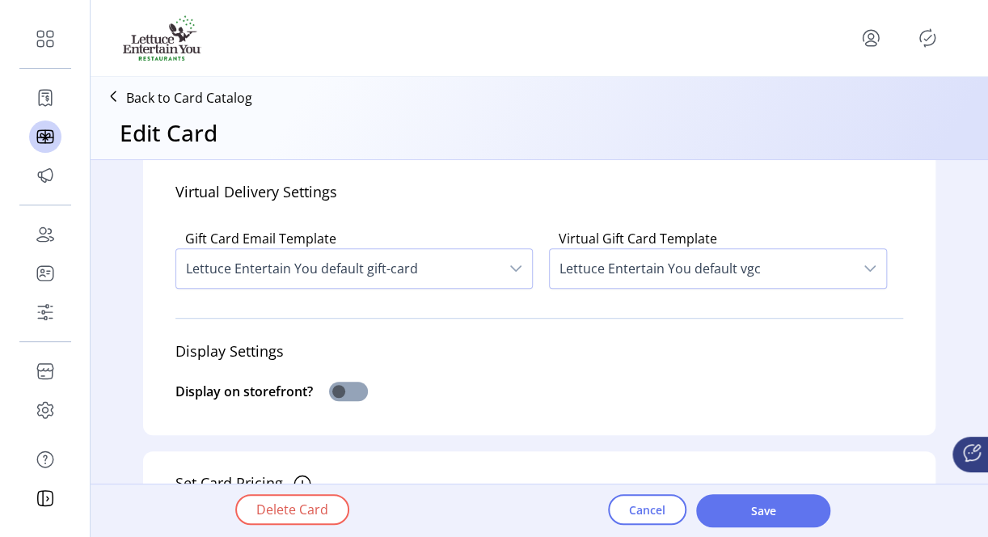
click at [346, 389] on span at bounding box center [348, 391] width 39 height 19
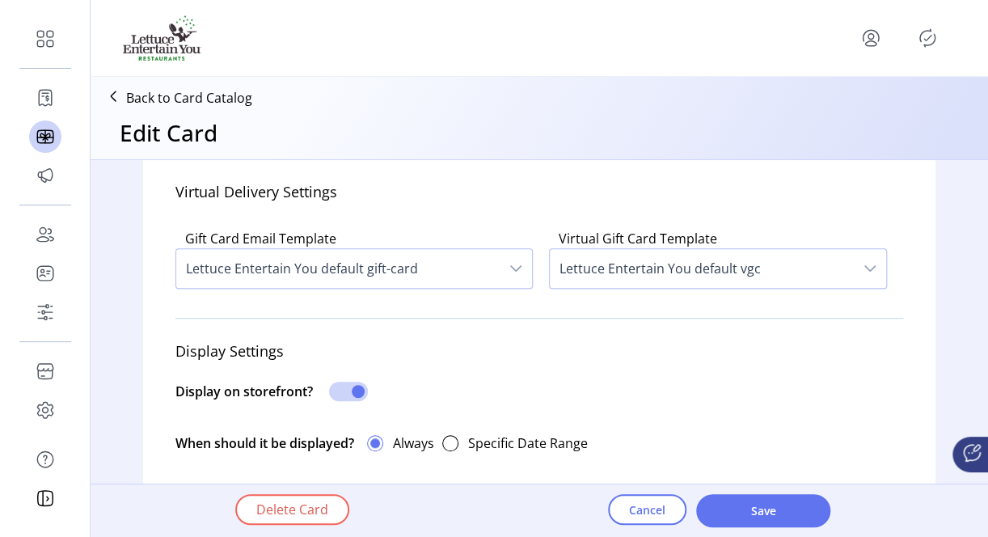
click at [739, 510] on span "Save" at bounding box center [763, 510] width 92 height 17
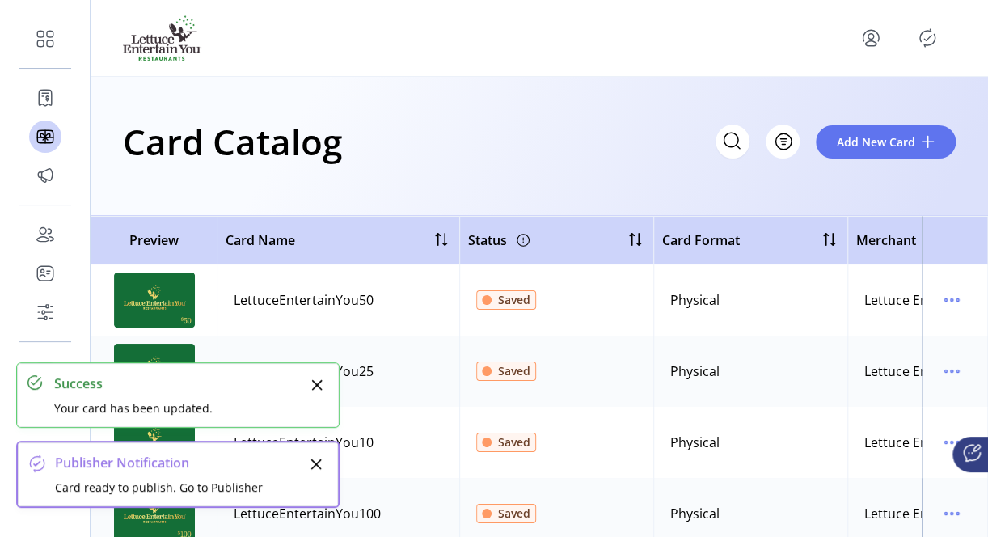
click at [314, 384] on icon "Close" at bounding box center [316, 384] width 13 height 13
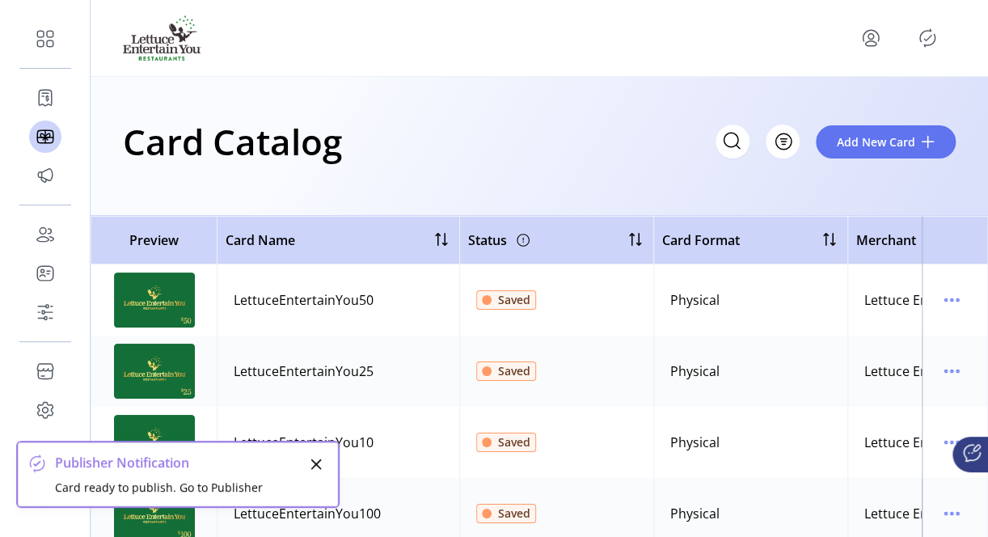
click at [313, 464] on icon "Close" at bounding box center [316, 464] width 13 height 13
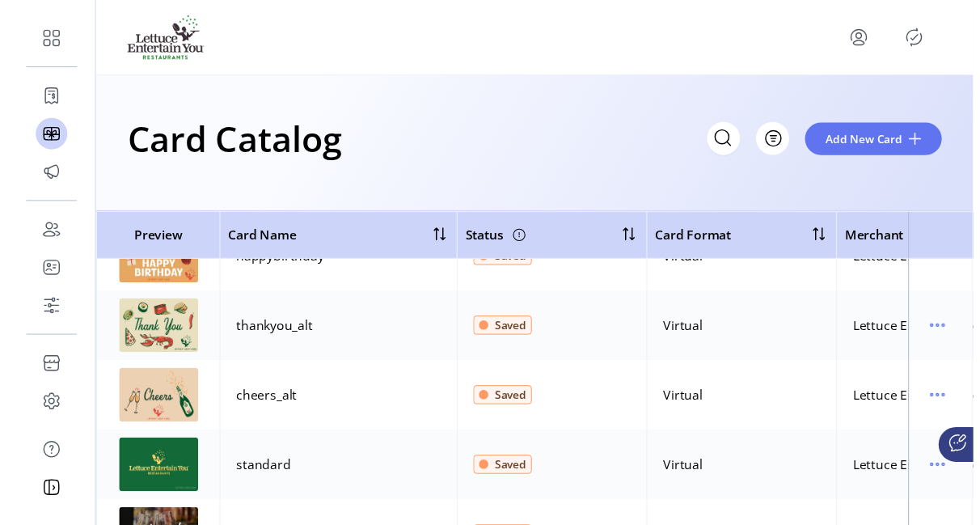
scroll to position [522, 0]
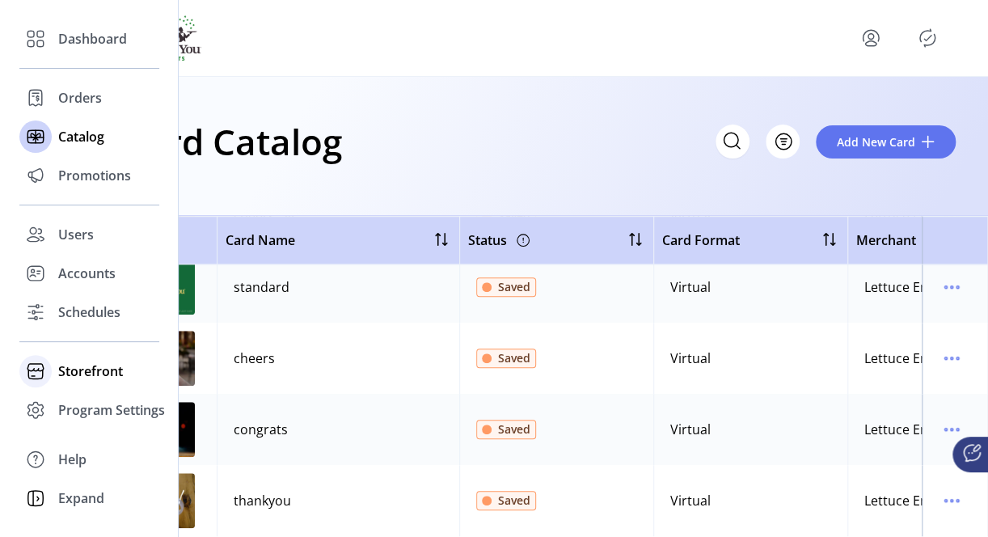
click at [85, 376] on span "Storefront" at bounding box center [90, 370] width 65 height 19
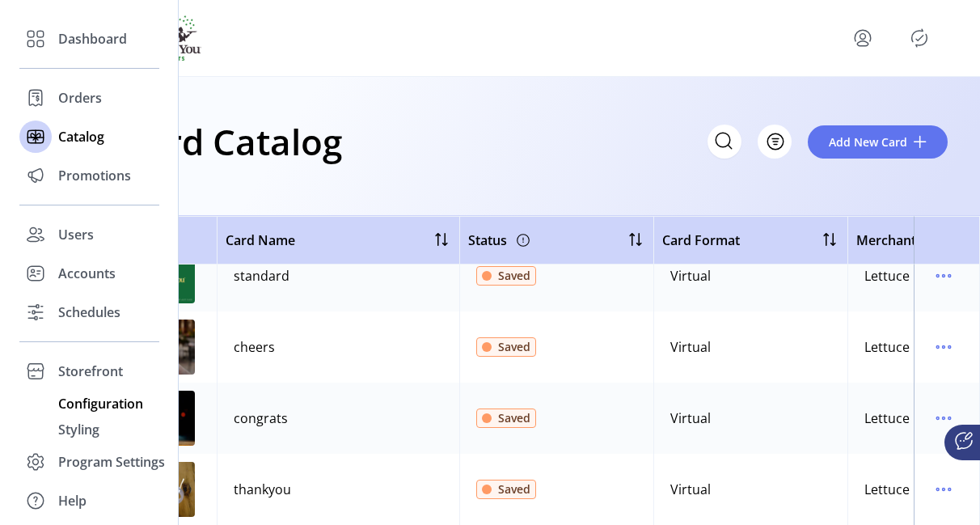
click at [91, 404] on span "Configuration" at bounding box center [100, 403] width 85 height 19
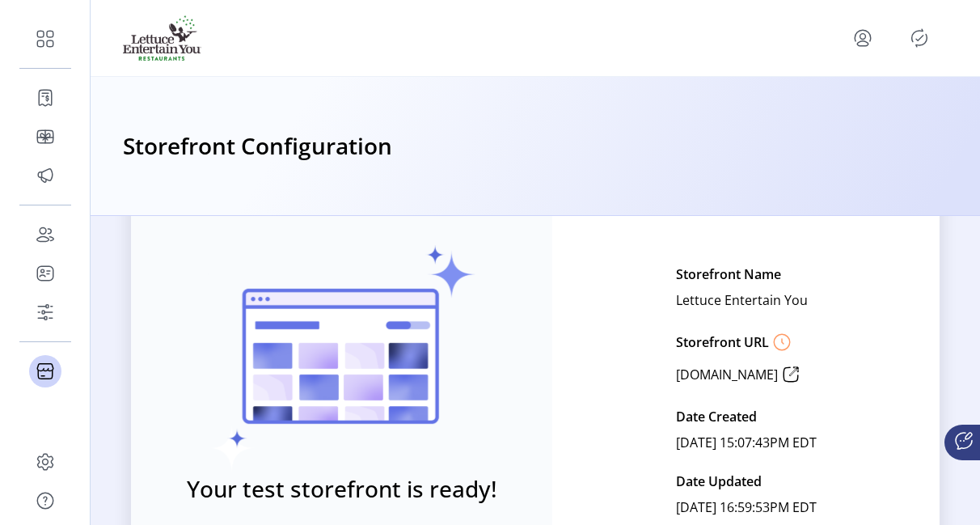
scroll to position [241, 0]
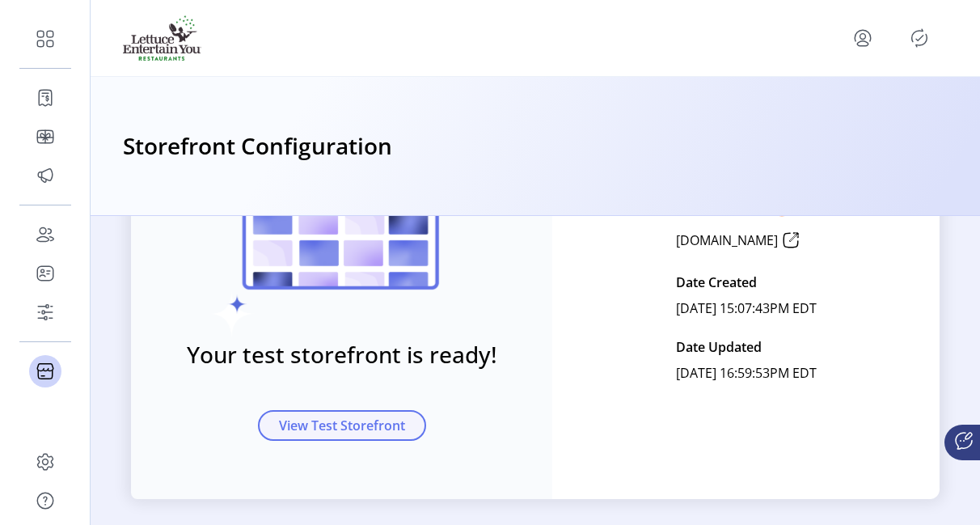
click at [362, 424] on span "View Test Storefront" at bounding box center [342, 425] width 126 height 19
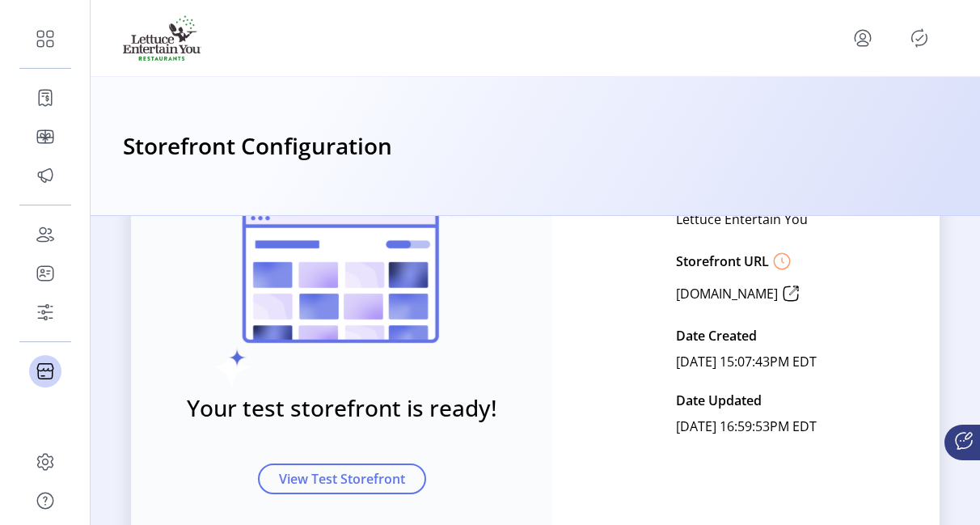
scroll to position [160, 0]
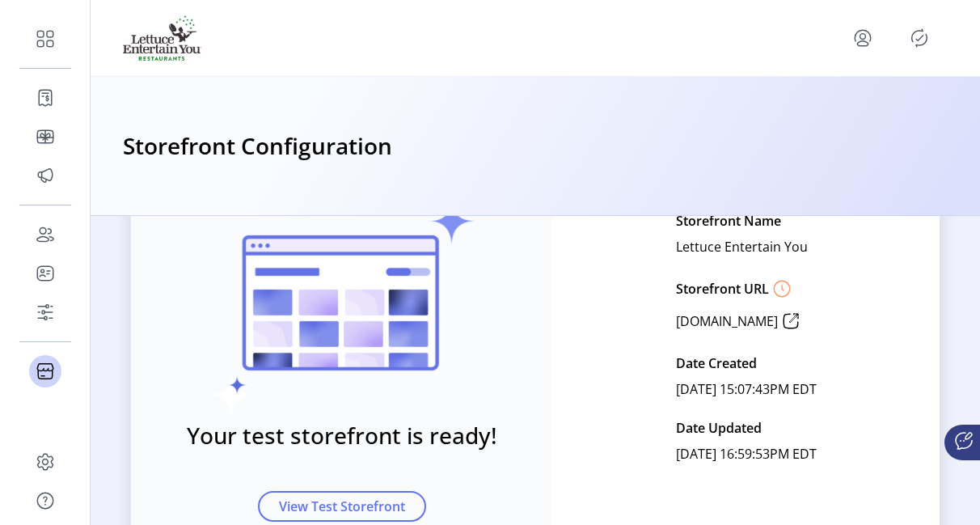
click at [804, 314] on icon at bounding box center [791, 321] width 26 height 26
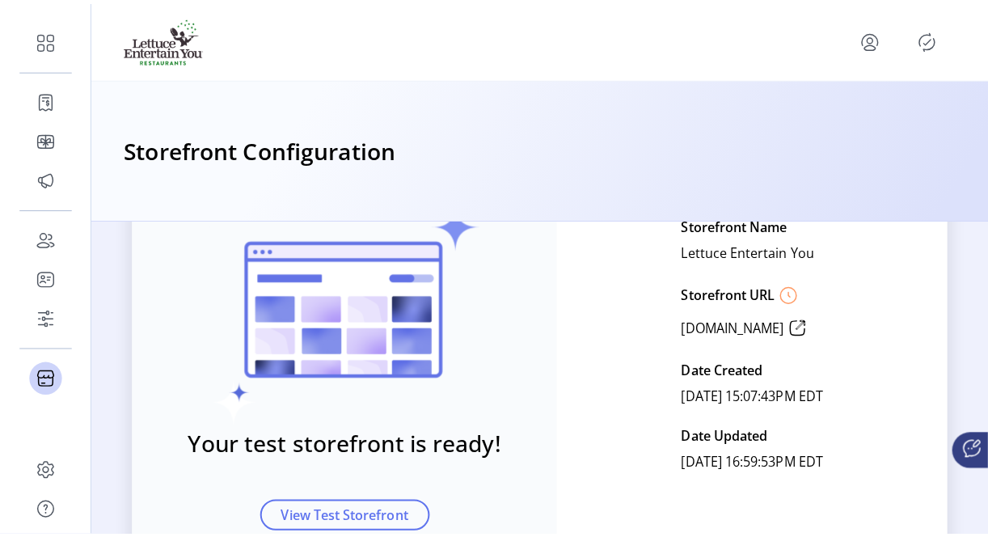
scroll to position [0, 0]
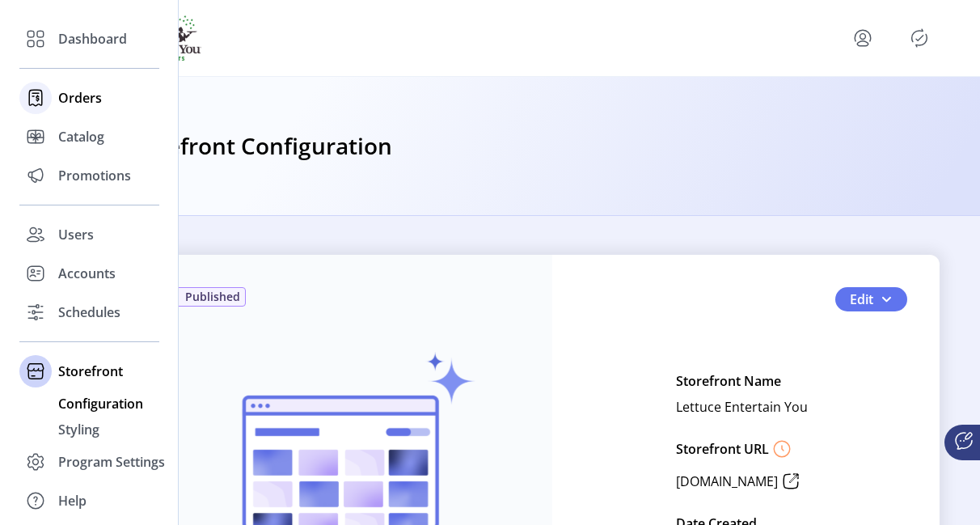
click at [87, 103] on span "Orders" at bounding box center [80, 97] width 44 height 19
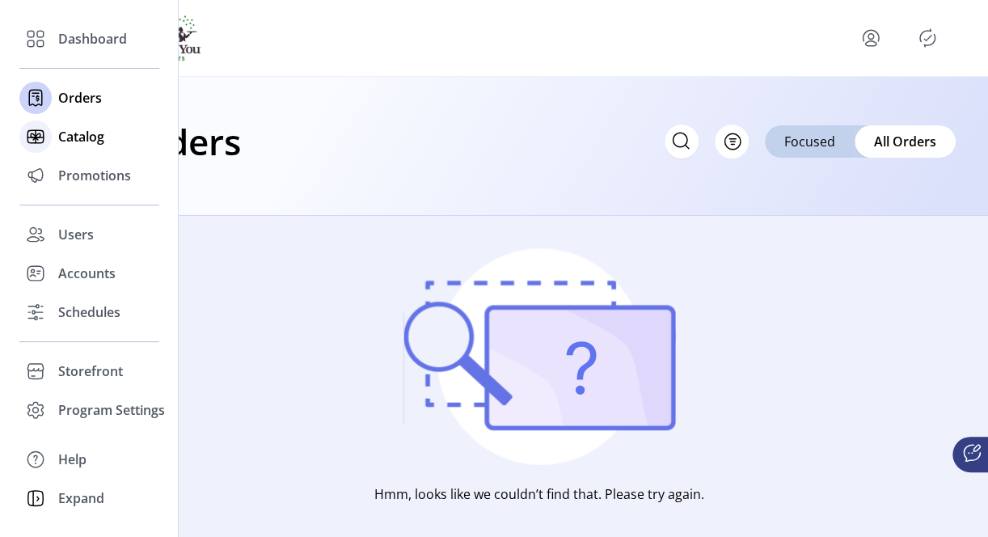
click at [73, 135] on span "Catalog" at bounding box center [81, 136] width 46 height 19
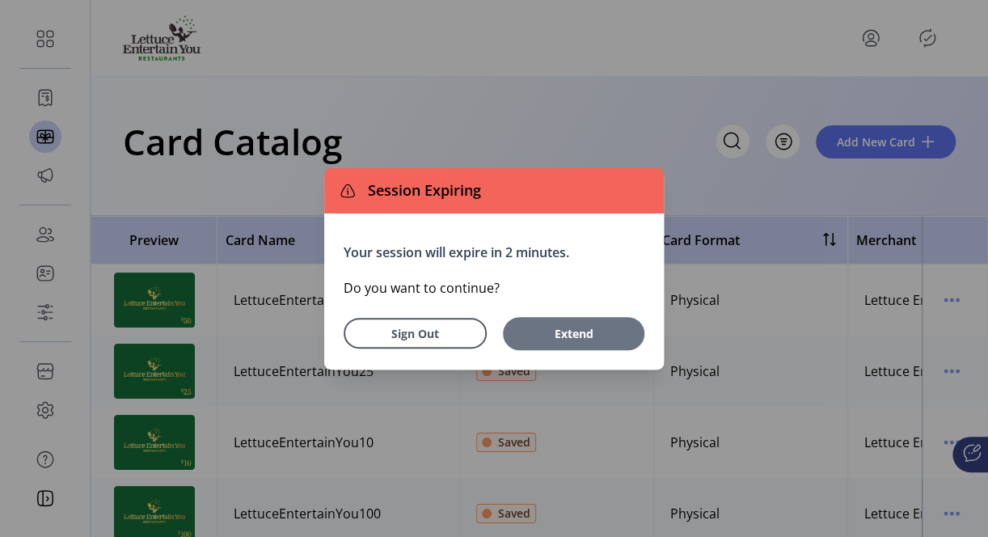
click at [543, 330] on span "Extend" at bounding box center [573, 333] width 125 height 17
